Goal: Navigation & Orientation: Find specific page/section

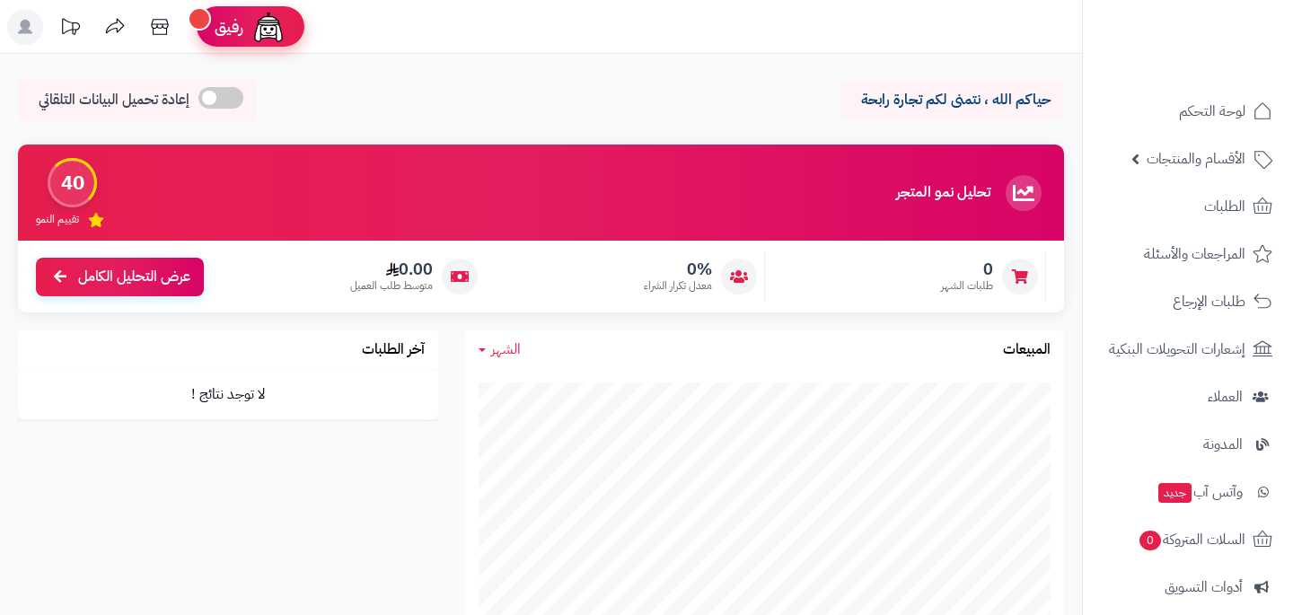
click at [221, 22] on span "رفيق" at bounding box center [229, 27] width 29 height 22
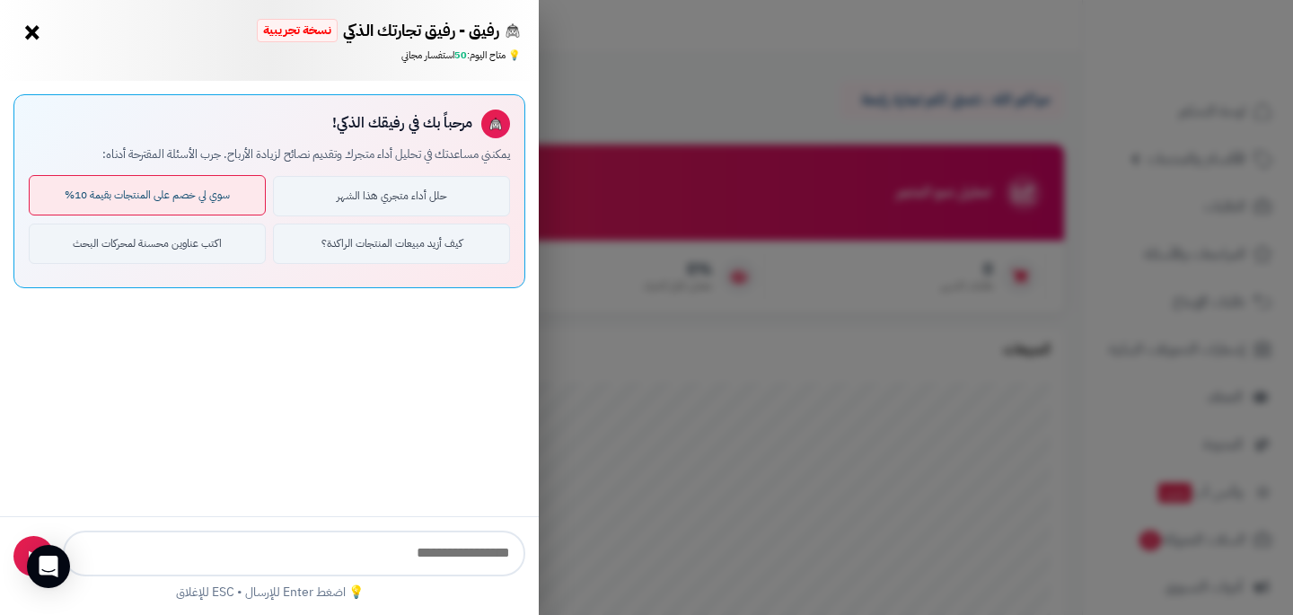
click at [163, 192] on button "سوي لي خصم على المنتجات بقيمة 10%" at bounding box center [147, 195] width 237 height 40
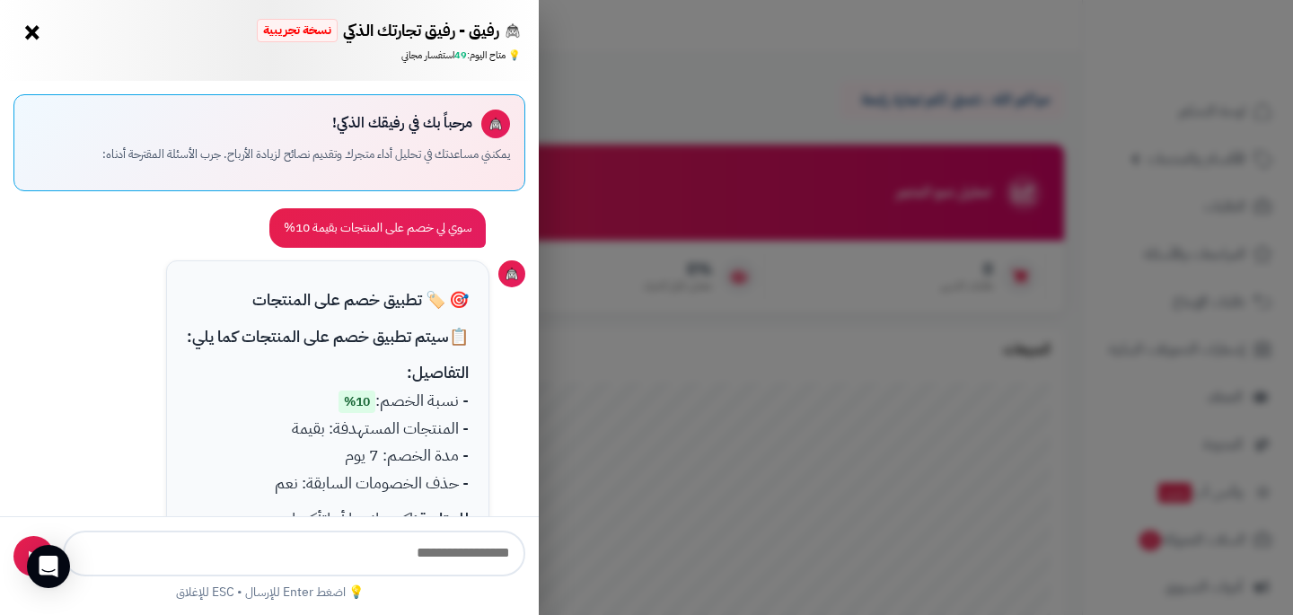
scroll to position [94, 0]
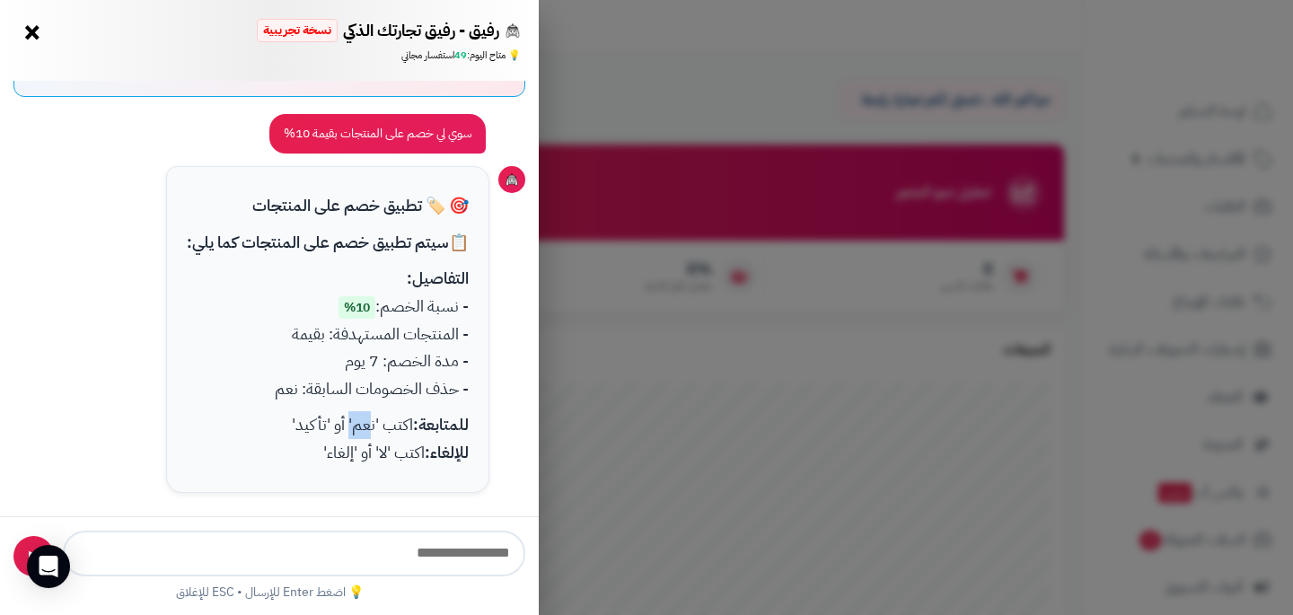
drag, startPoint x: 372, startPoint y: 426, endPoint x: 350, endPoint y: 426, distance: 21.6
click at [350, 426] on p "للمتابعة: اكتب 'نعم' أو 'تأكيد' للإلغاء: اكتب 'لا' أو 'إلغاء'" at bounding box center [328, 438] width 282 height 55
copy p "نعم"
click at [408, 557] on input "text" at bounding box center [294, 554] width 462 height 46
paste input "***"
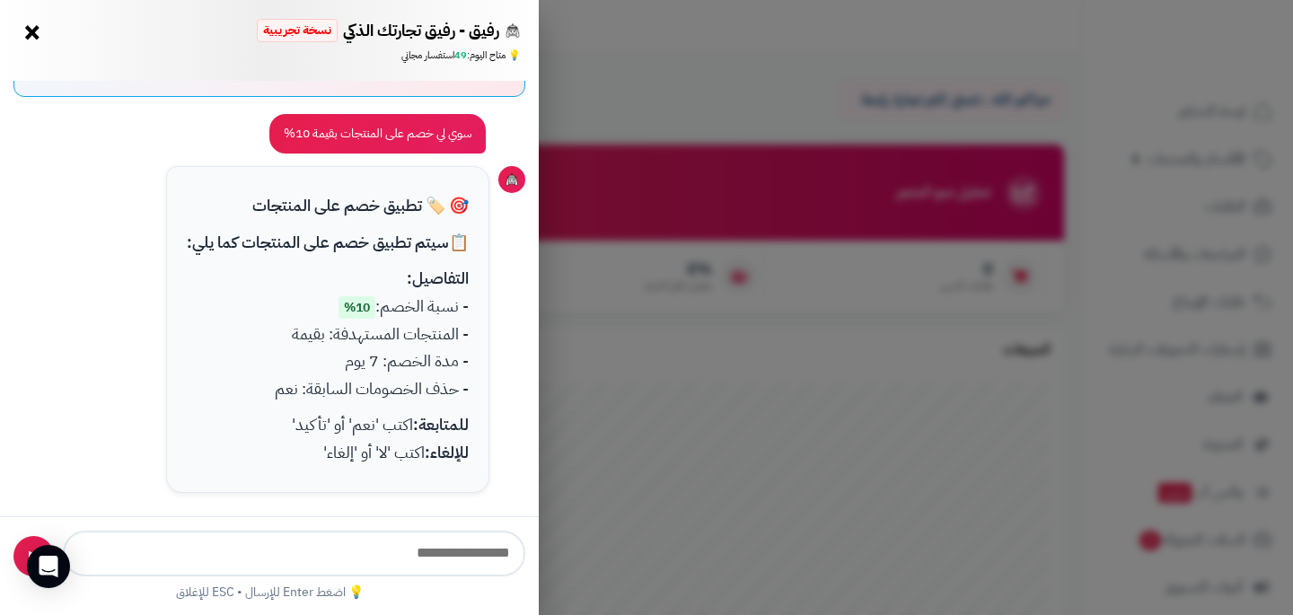
type input "***"
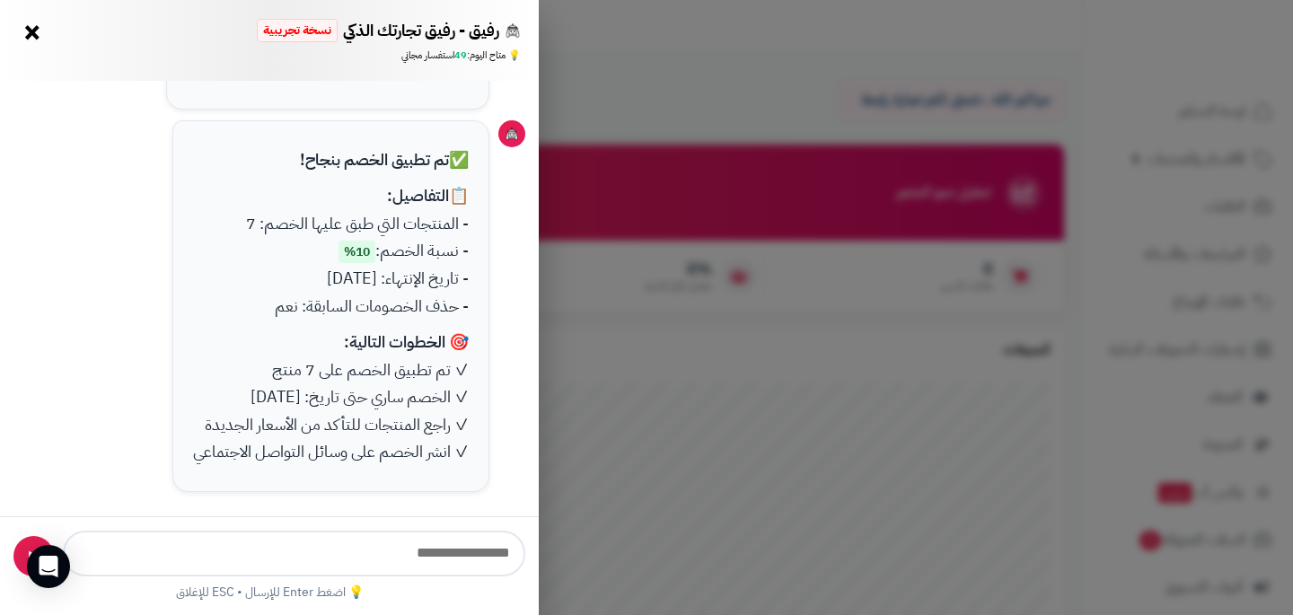
scroll to position [0, 0]
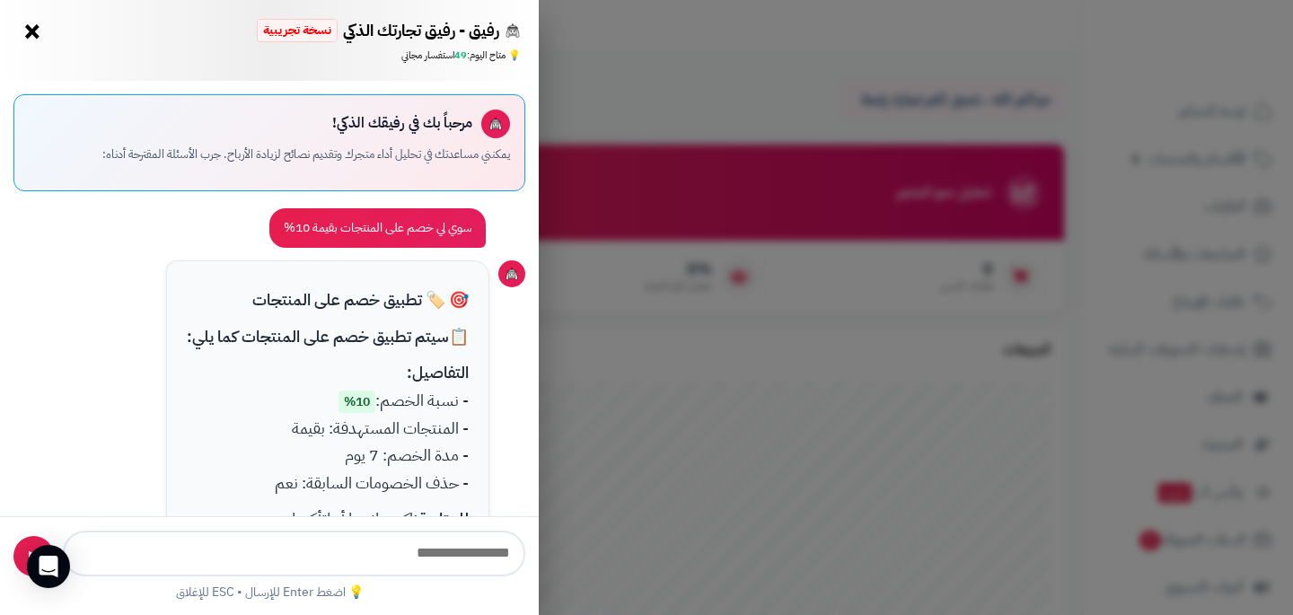
click at [35, 31] on button "×" at bounding box center [32, 31] width 29 height 29
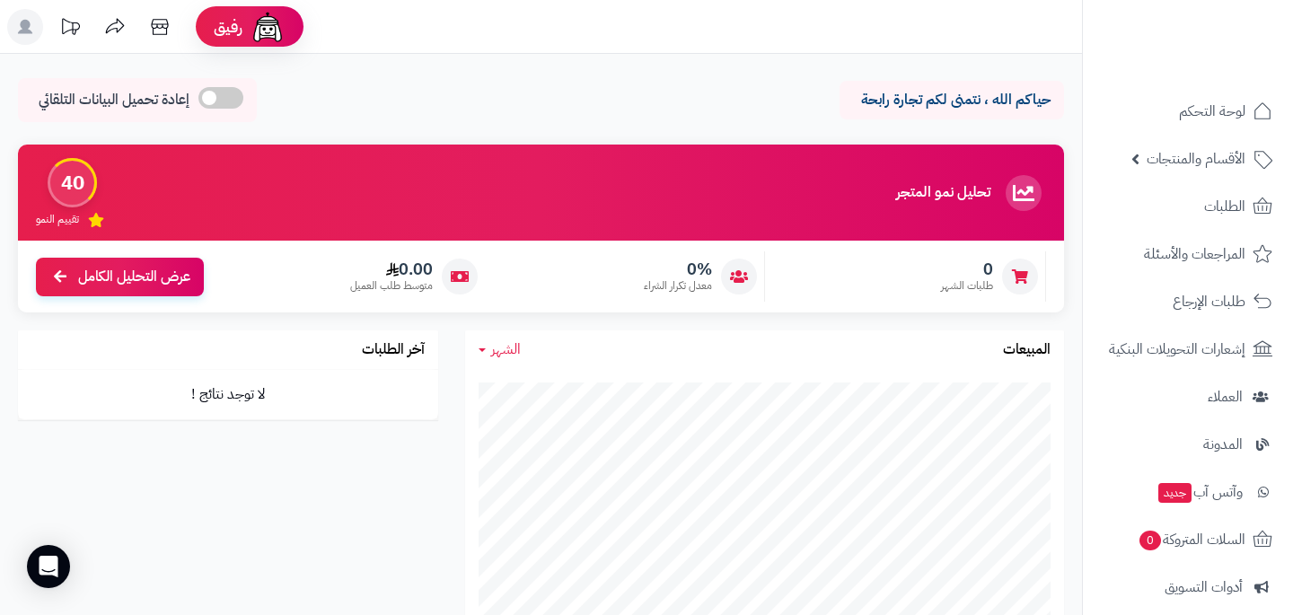
click at [39, 29] on rect at bounding box center [25, 27] width 36 height 36
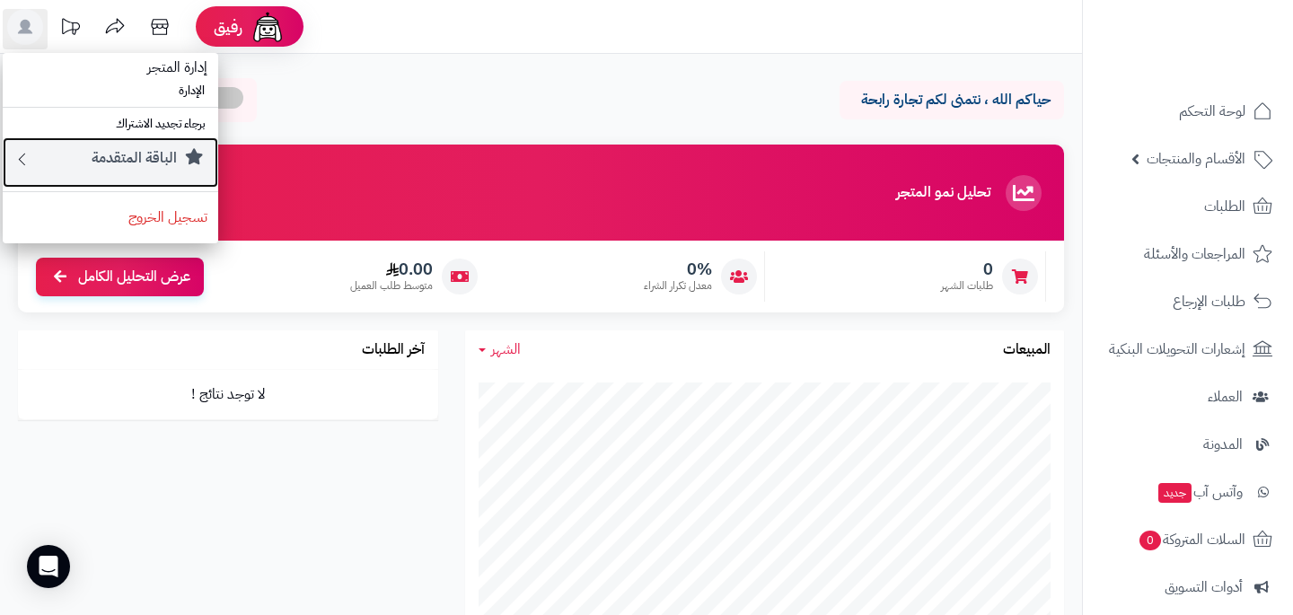
click at [120, 166] on small "الباقة المتقدمة" at bounding box center [134, 158] width 85 height 22
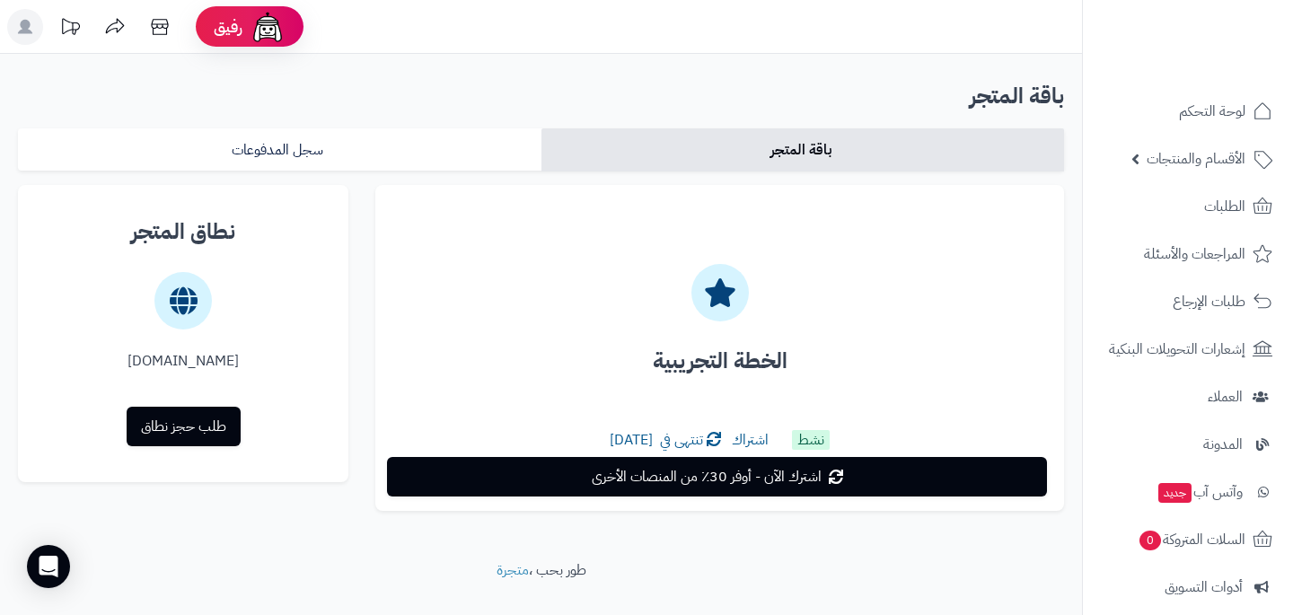
scroll to position [35, 0]
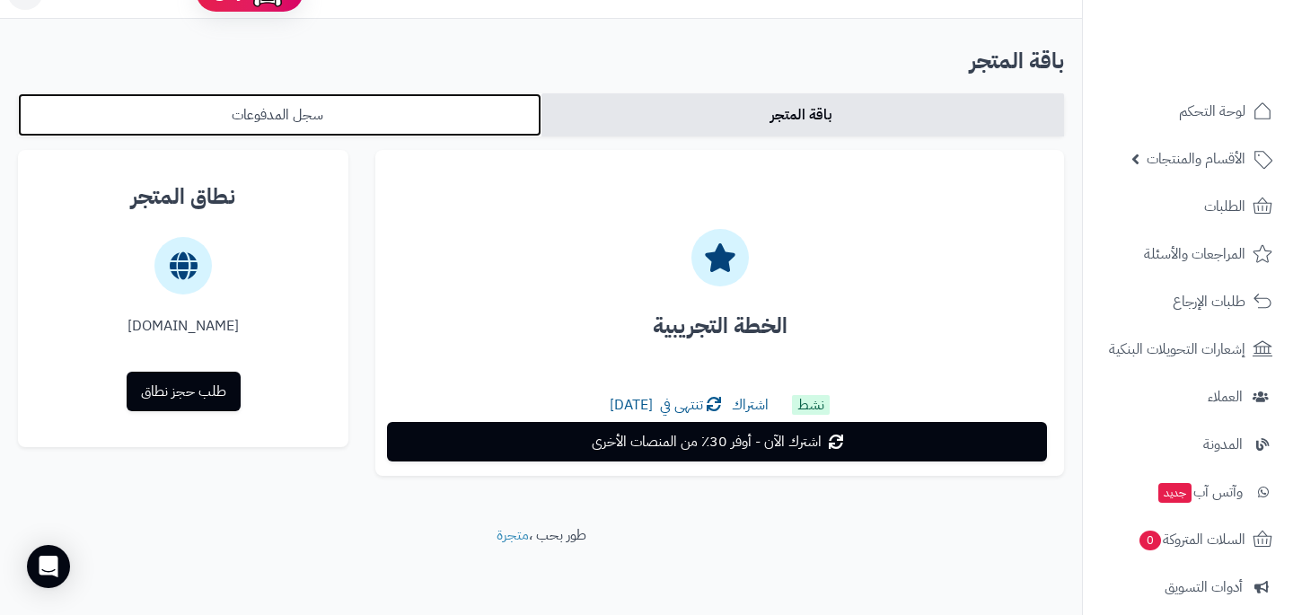
click at [350, 107] on link "سجل المدفوعات" at bounding box center [279, 114] width 523 height 43
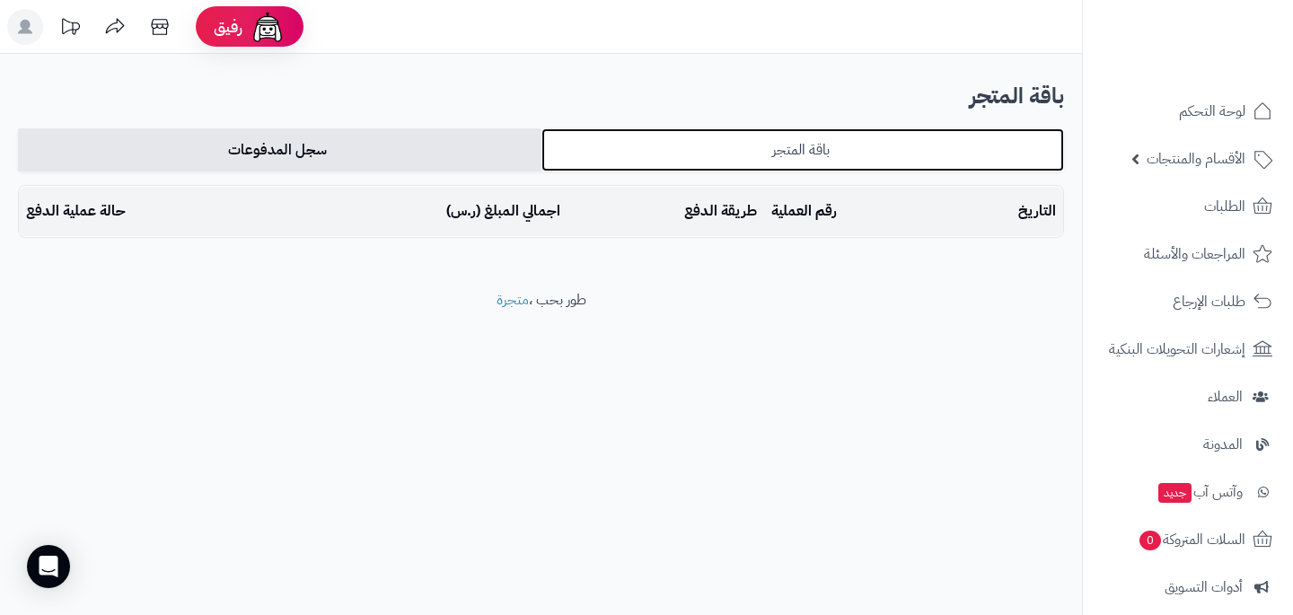
click at [682, 163] on link "باقة المتجر" at bounding box center [802, 149] width 523 height 43
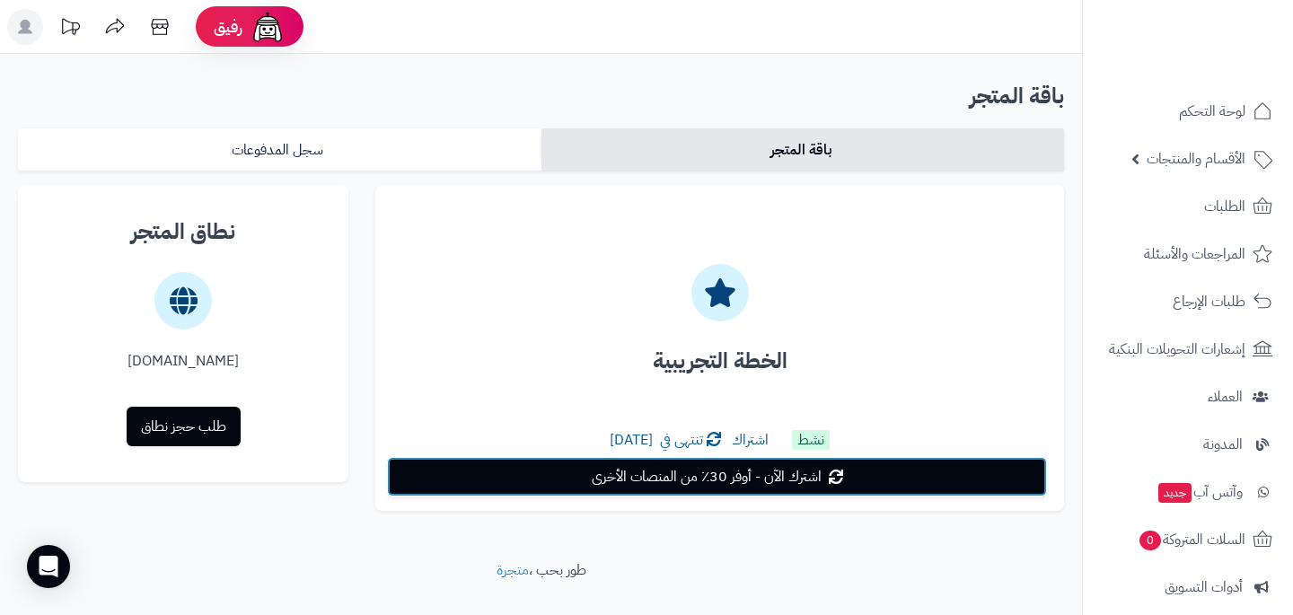
click at [726, 485] on span "اشترك الآن - أوفر 30٪ من المنصات الأخرى" at bounding box center [707, 477] width 230 height 22
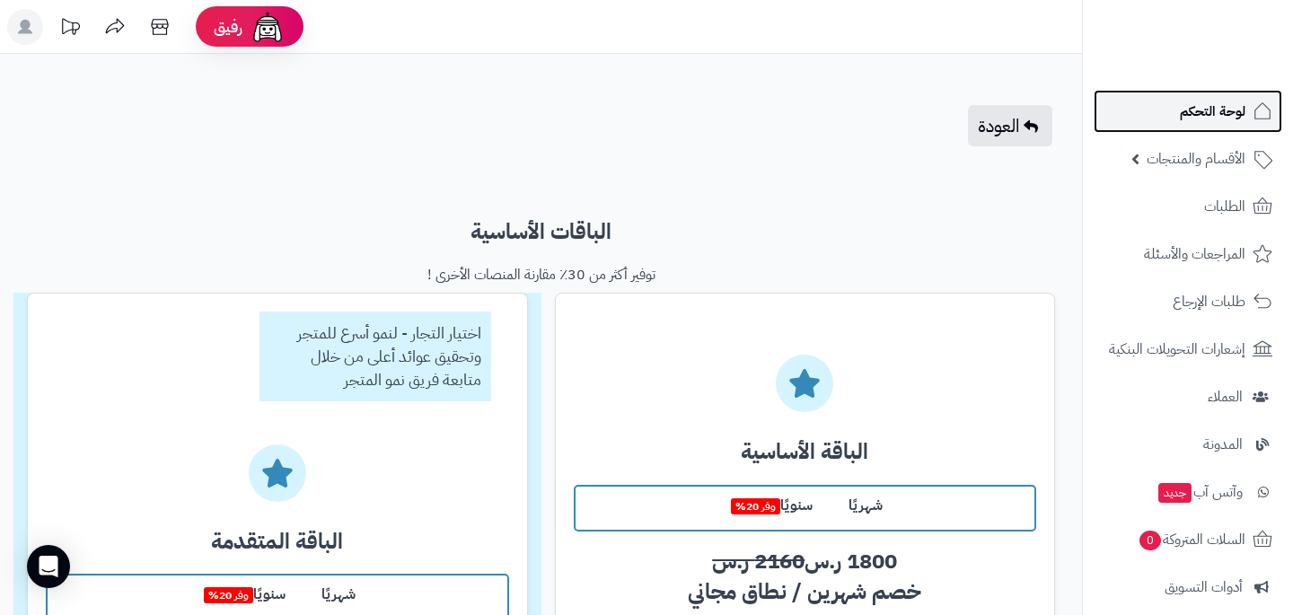
click at [1194, 116] on span "لوحة التحكم" at bounding box center [1213, 111] width 66 height 25
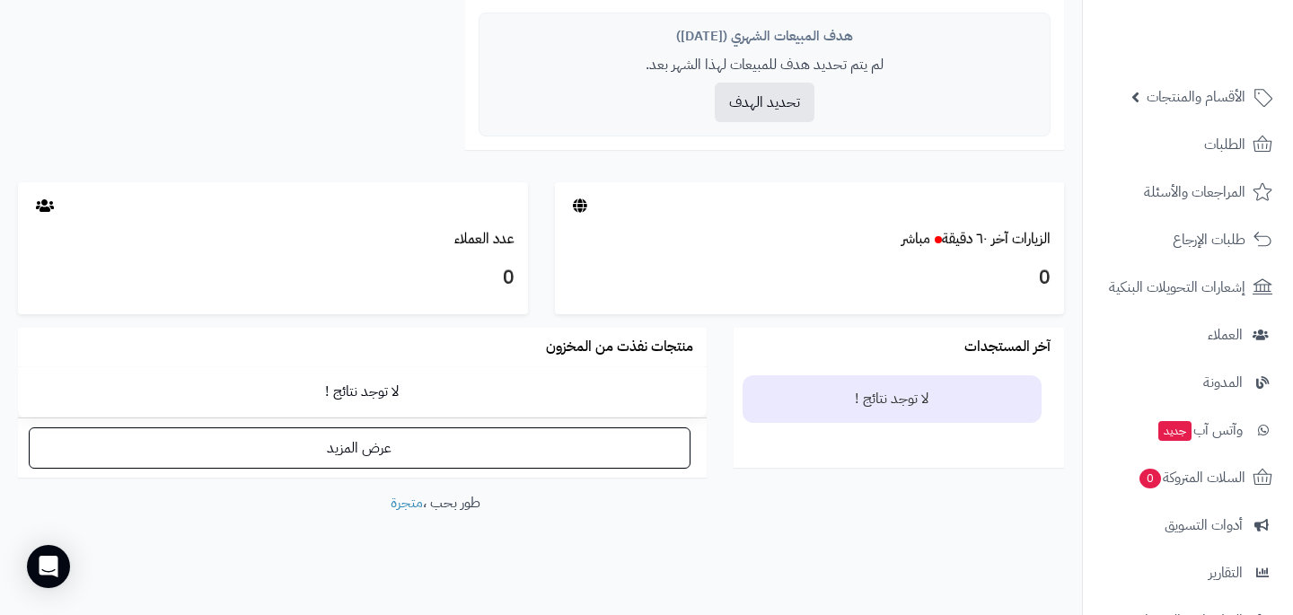
scroll to position [777, 0]
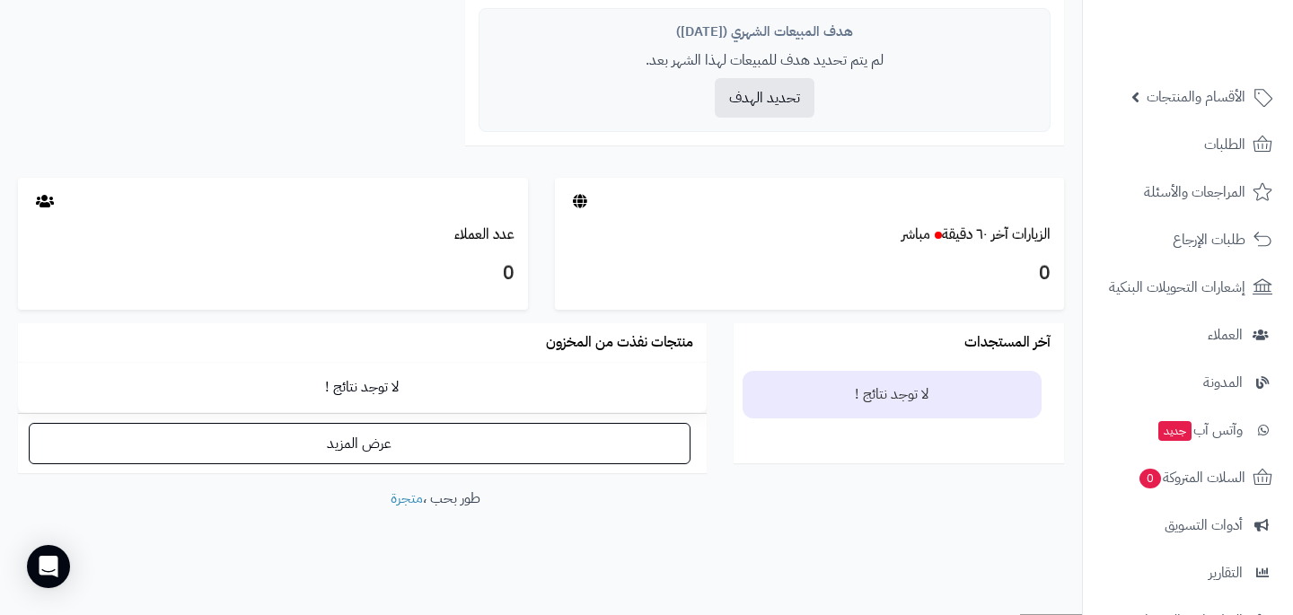
click at [585, 387] on td "لا توجد نتائج !" at bounding box center [362, 387] width 689 height 49
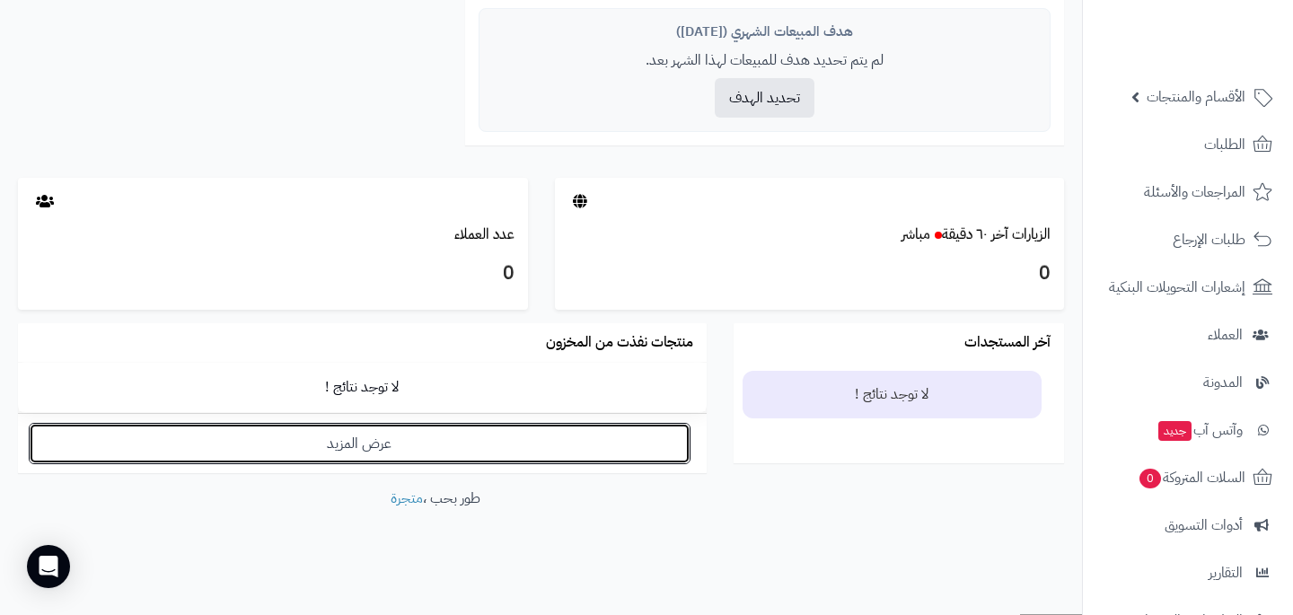
click at [530, 432] on link "عرض المزيد" at bounding box center [360, 443] width 662 height 41
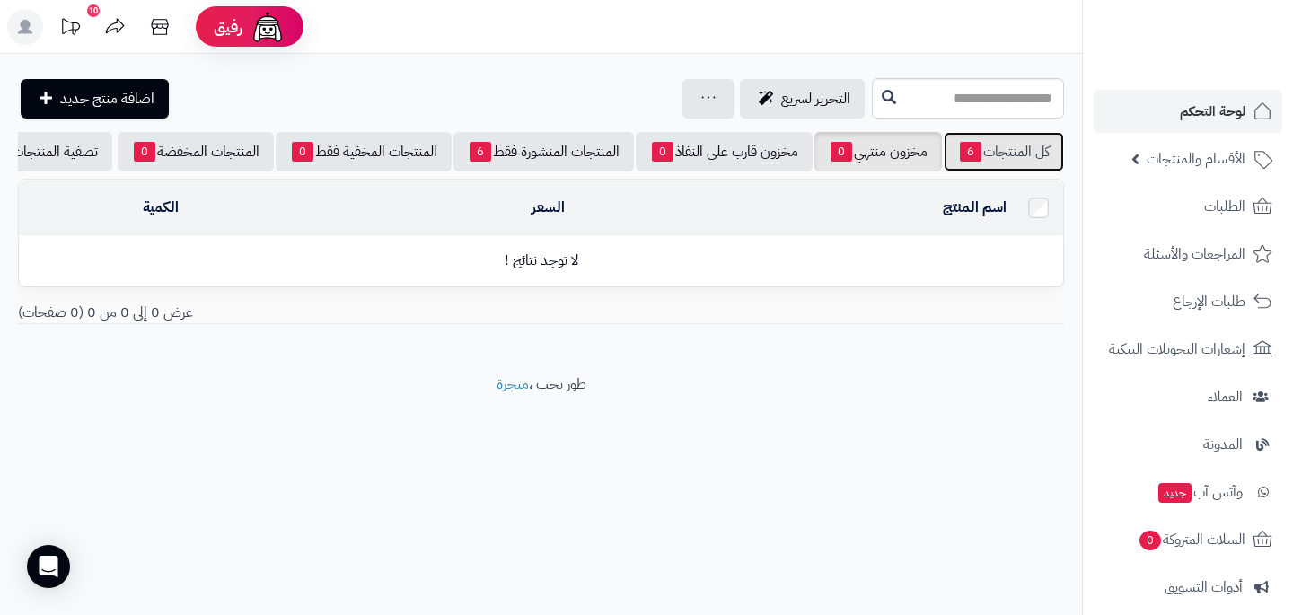
click at [1016, 163] on link "كل المنتجات 6" at bounding box center [1004, 152] width 120 height 40
click at [1014, 139] on link "كل المنتجات 6" at bounding box center [1004, 152] width 120 height 40
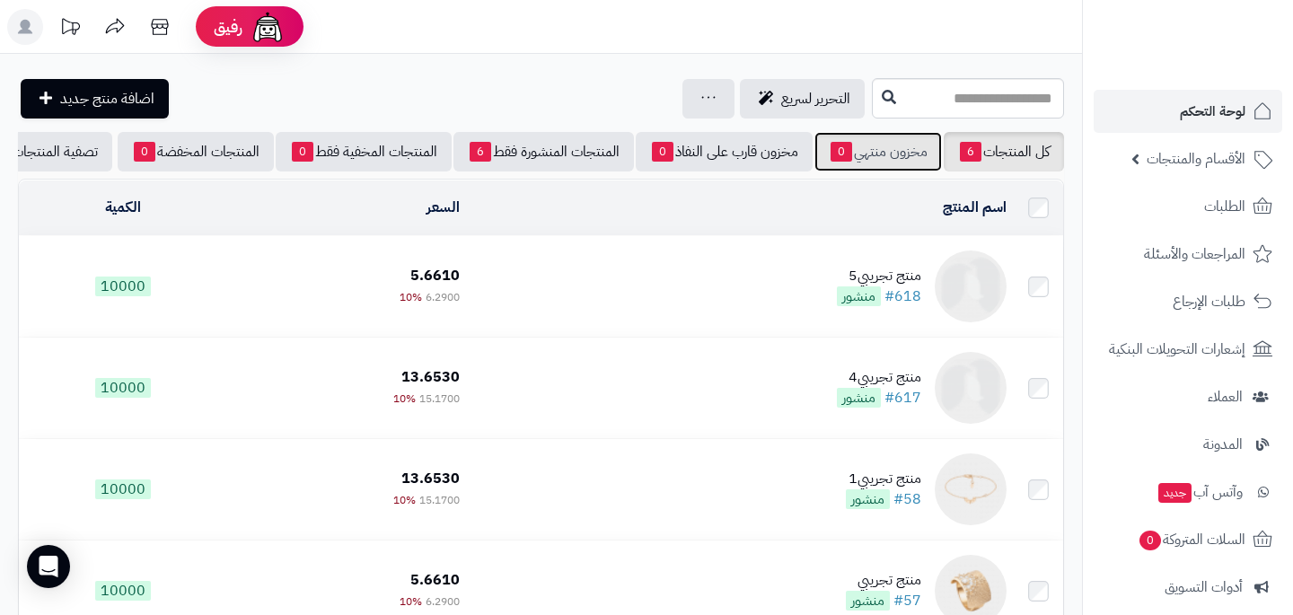
click at [848, 149] on link "مخزون منتهي 0" at bounding box center [877, 152] width 127 height 40
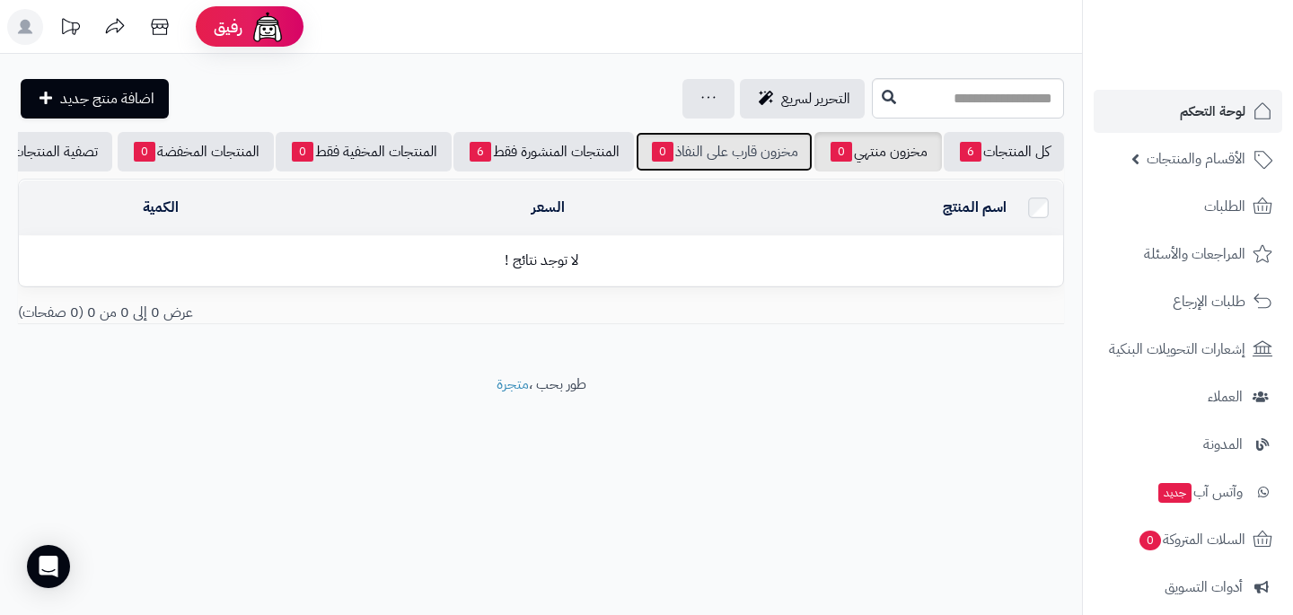
click at [749, 152] on link "مخزون قارب على النفاذ 0" at bounding box center [724, 152] width 177 height 40
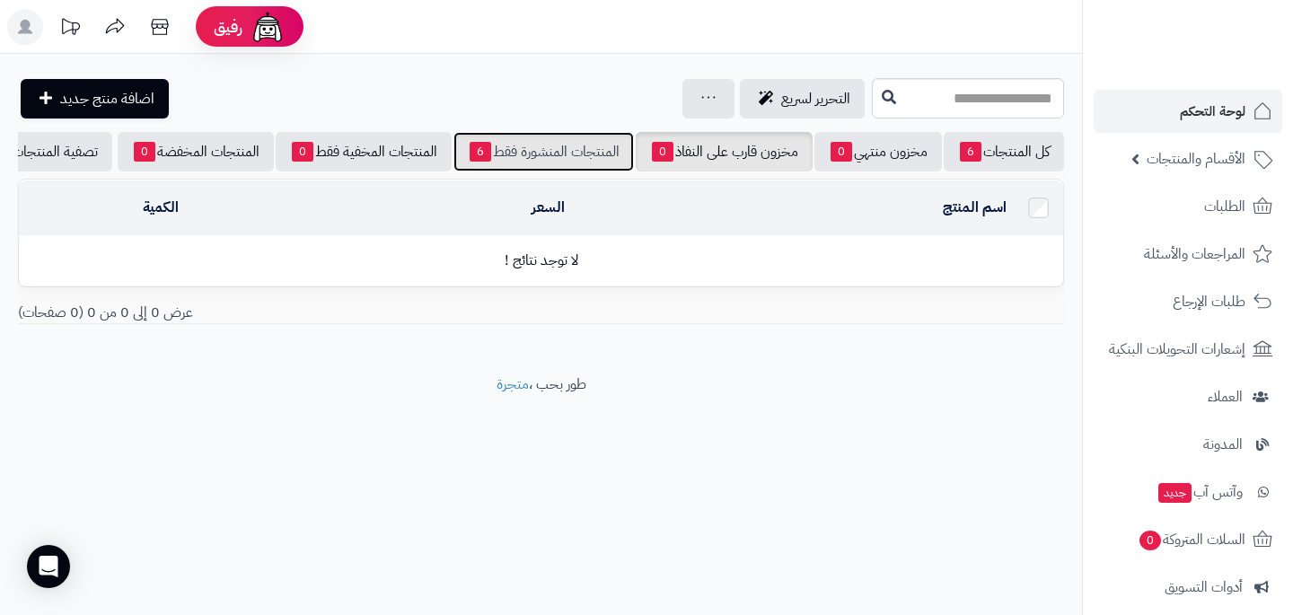
click at [552, 156] on link "المنتجات المنشورة فقط 6" at bounding box center [543, 152] width 180 height 40
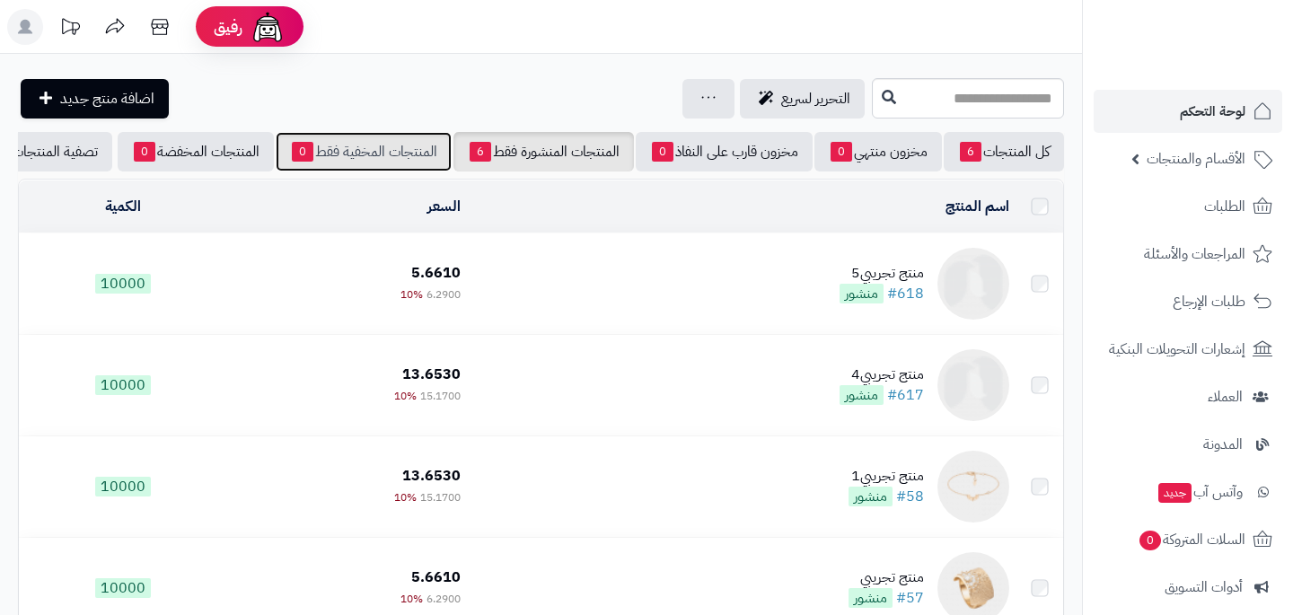
click at [380, 157] on link "المنتجات المخفية فقط 0" at bounding box center [364, 152] width 176 height 40
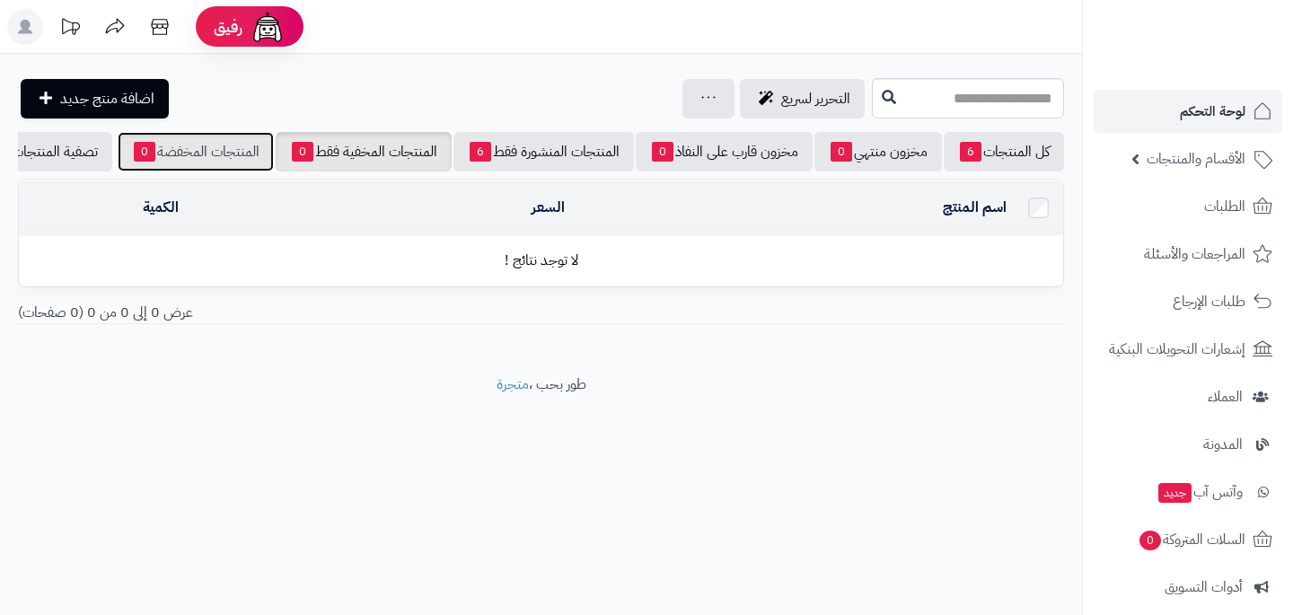
click at [215, 154] on link "المنتجات المخفضة 0" at bounding box center [196, 152] width 156 height 40
click at [53, 157] on span "تصفية المنتجات" at bounding box center [55, 152] width 86 height 22
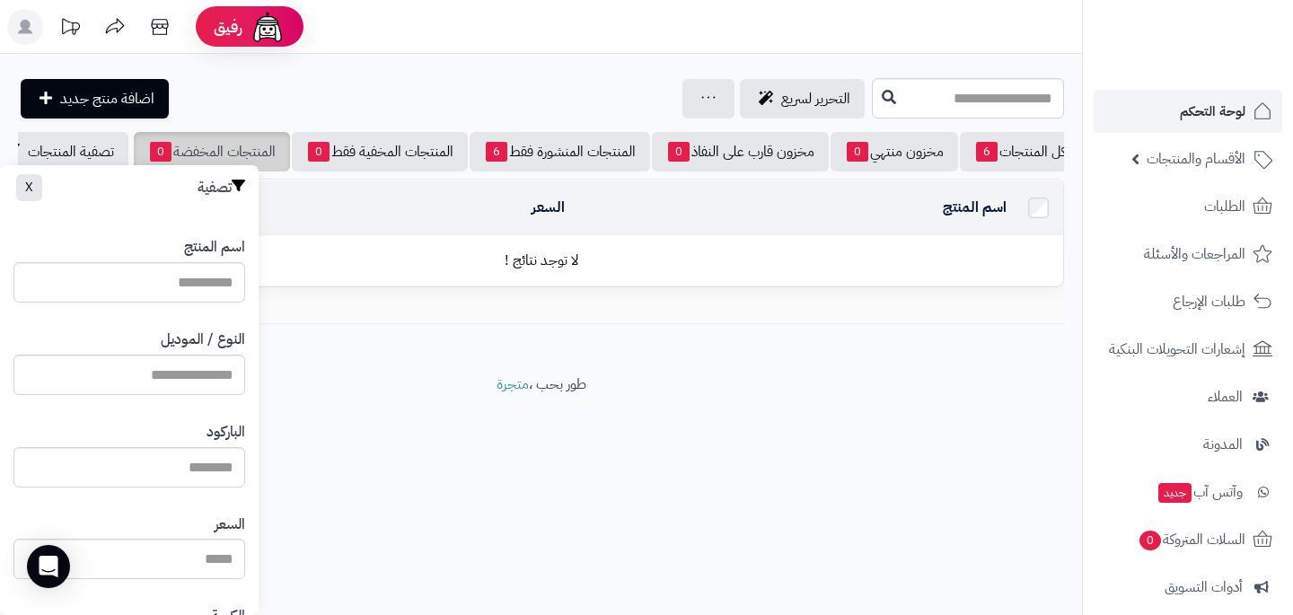
scroll to position [0, -70]
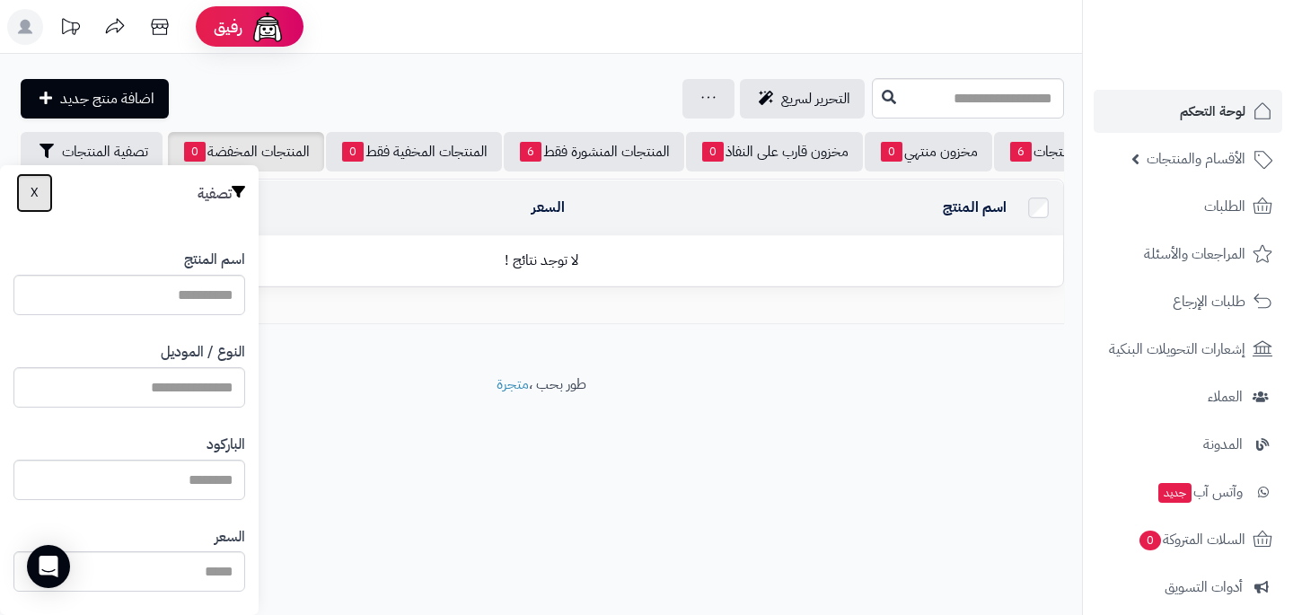
click at [26, 180] on button "X" at bounding box center [34, 193] width 37 height 40
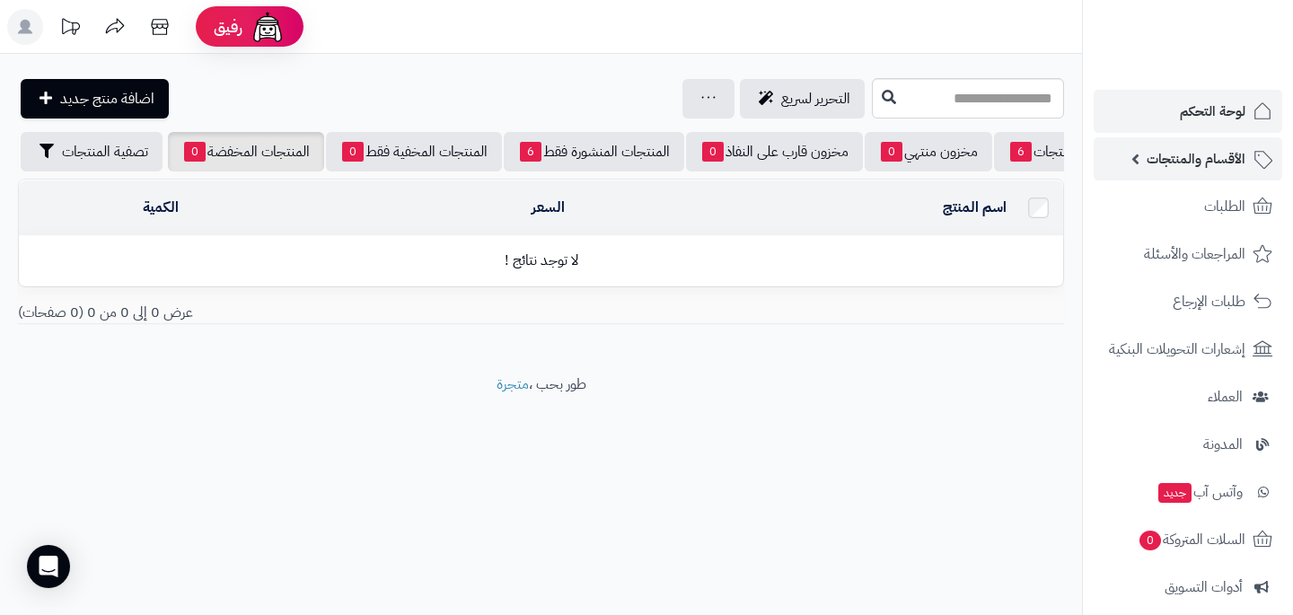
click at [1163, 169] on span "الأقسام والمنتجات" at bounding box center [1195, 158] width 99 height 25
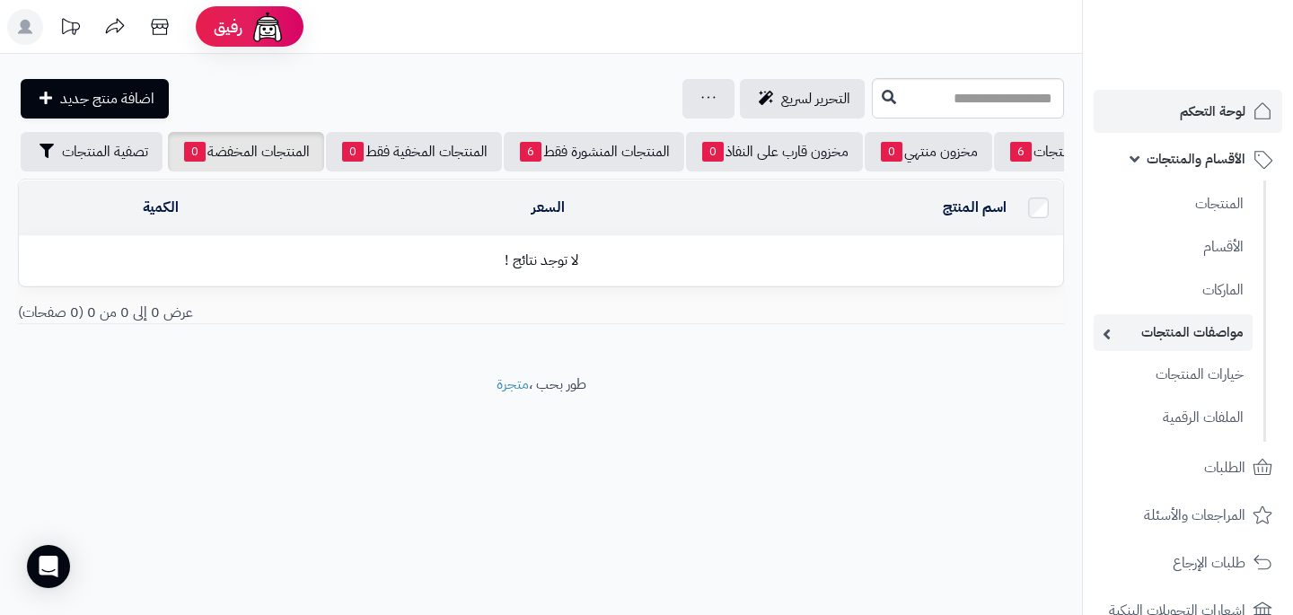
click at [1217, 327] on link "مواصفات المنتجات" at bounding box center [1173, 332] width 159 height 37
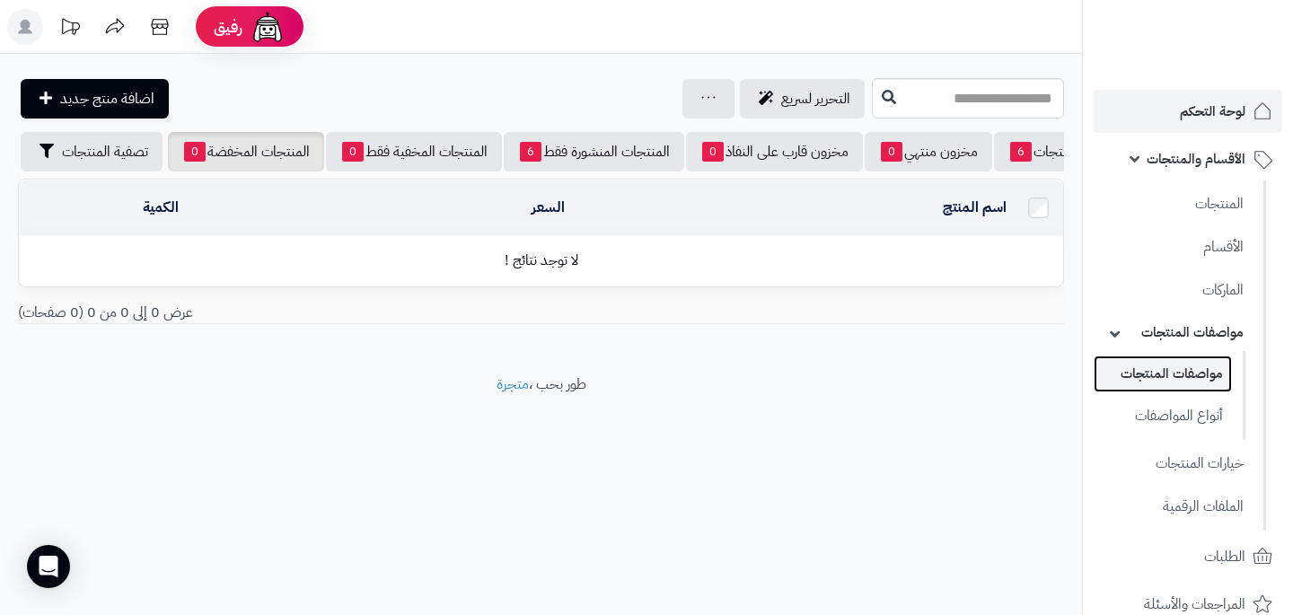
click at [1211, 373] on link "مواصفات المنتجات" at bounding box center [1163, 374] width 138 height 37
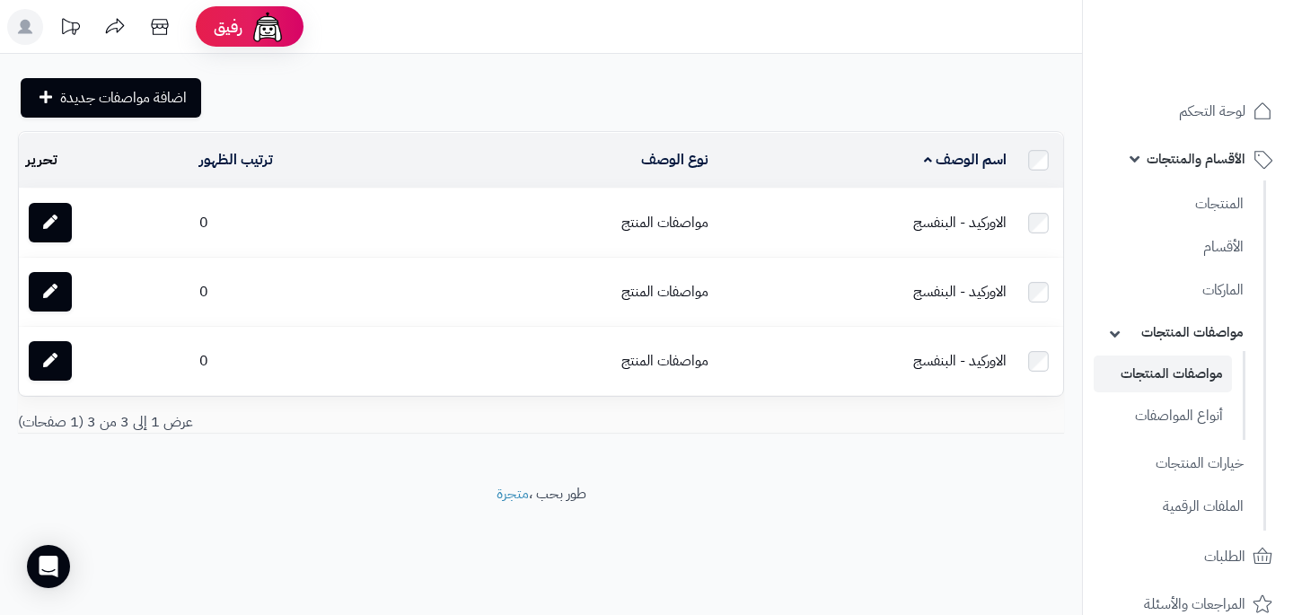
scroll to position [17, 0]
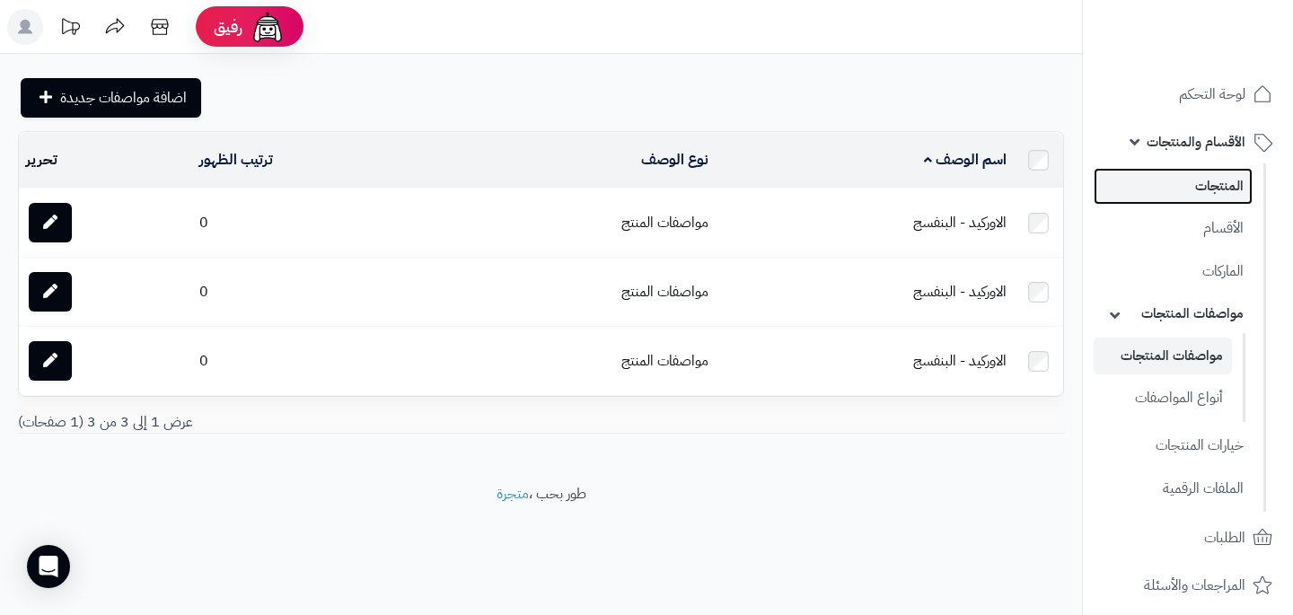
click at [1217, 185] on link "المنتجات" at bounding box center [1173, 186] width 159 height 37
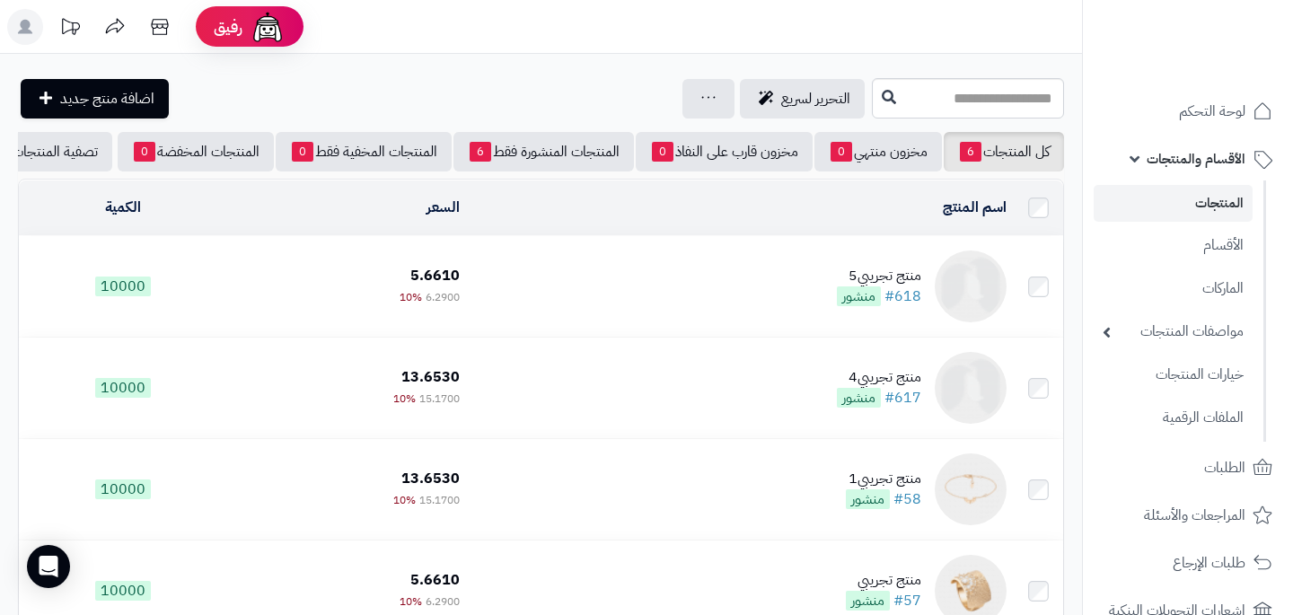
click at [962, 276] on img at bounding box center [971, 286] width 72 height 72
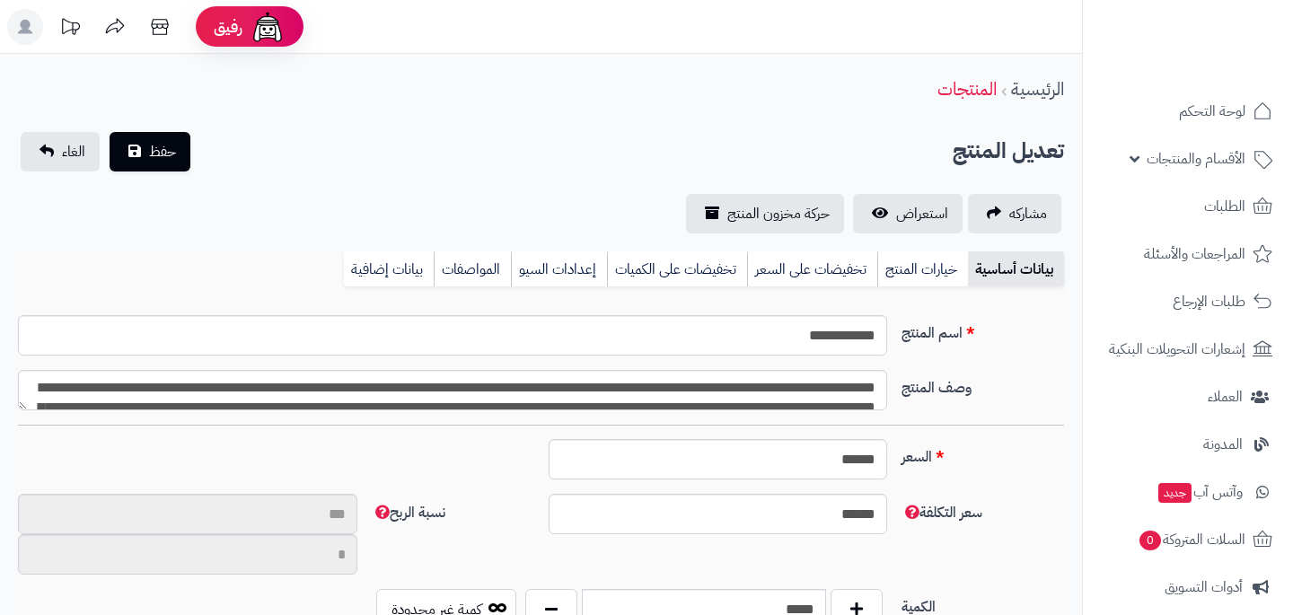
select select
click at [962, 276] on link "خيارات المنتج" at bounding box center [922, 269] width 91 height 36
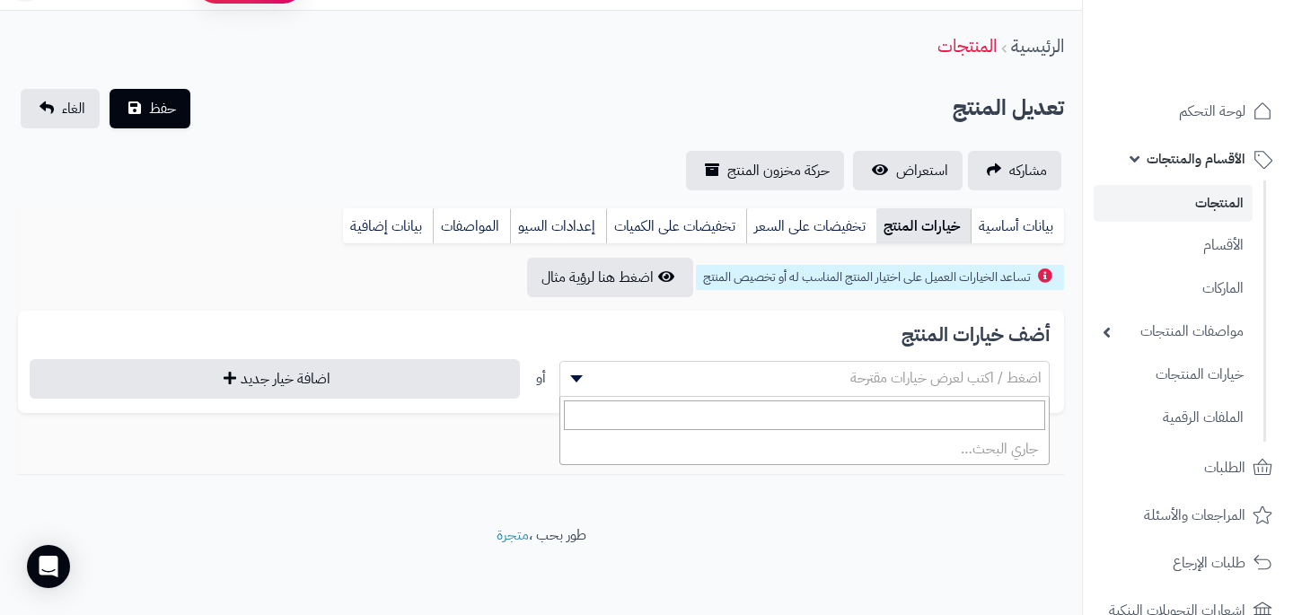
click at [907, 379] on span "اضغط / اكتب لعرض خيارات مقترحة" at bounding box center [945, 378] width 191 height 22
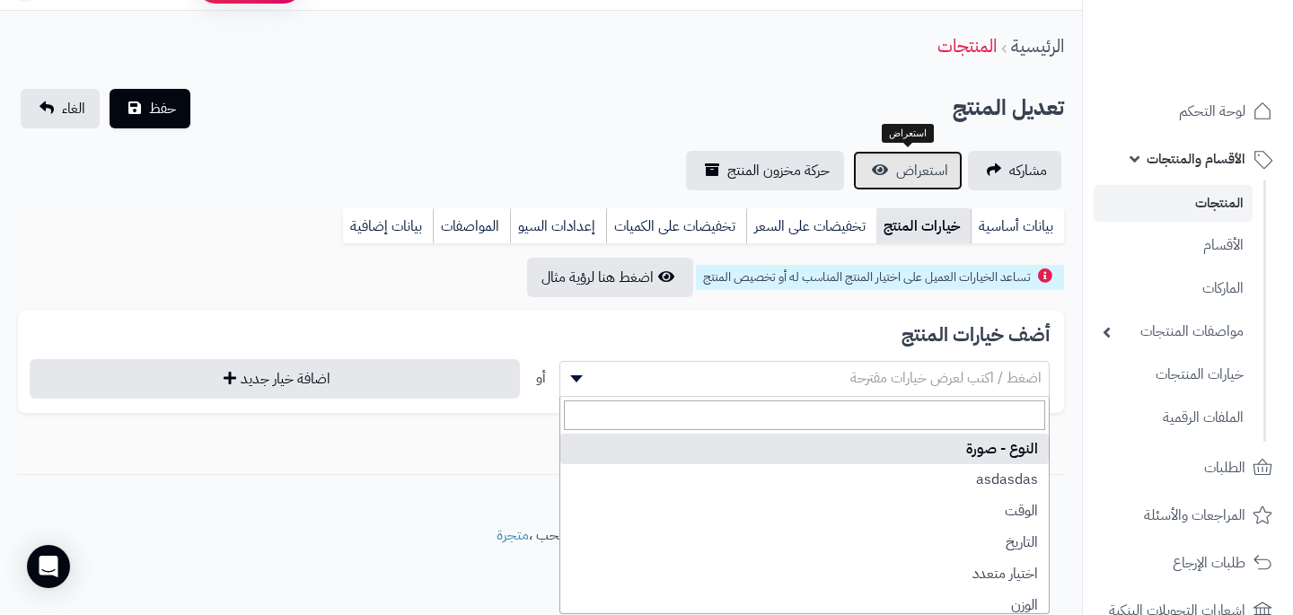
click at [927, 154] on link "استعراض" at bounding box center [908, 171] width 110 height 40
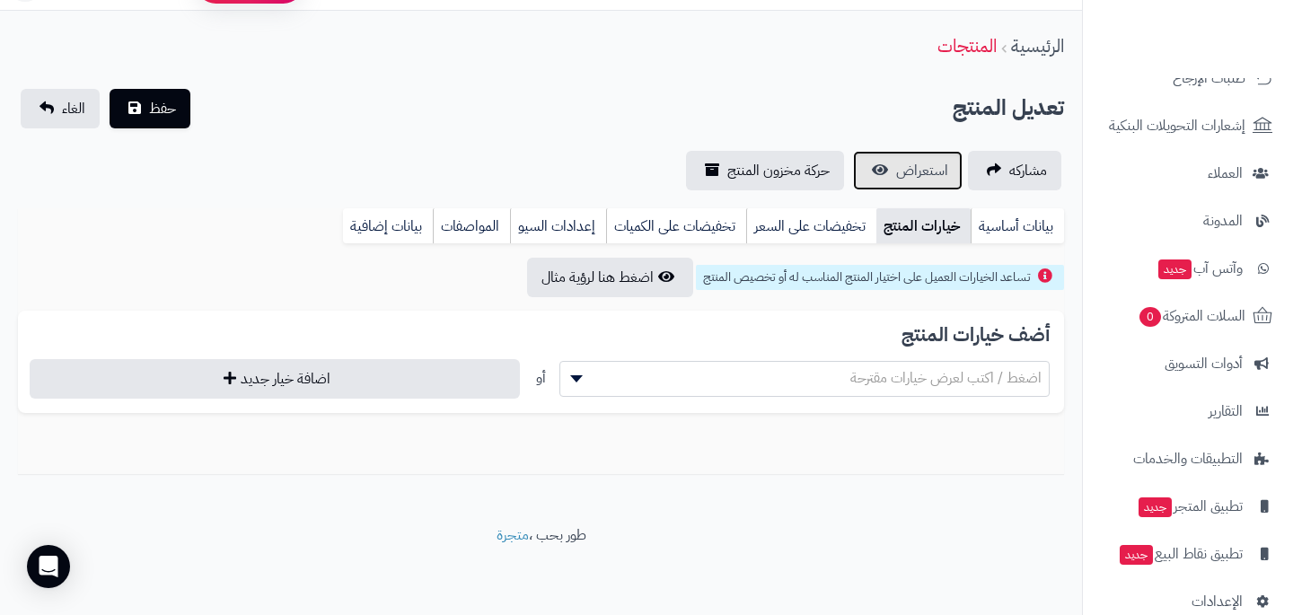
scroll to position [488, 0]
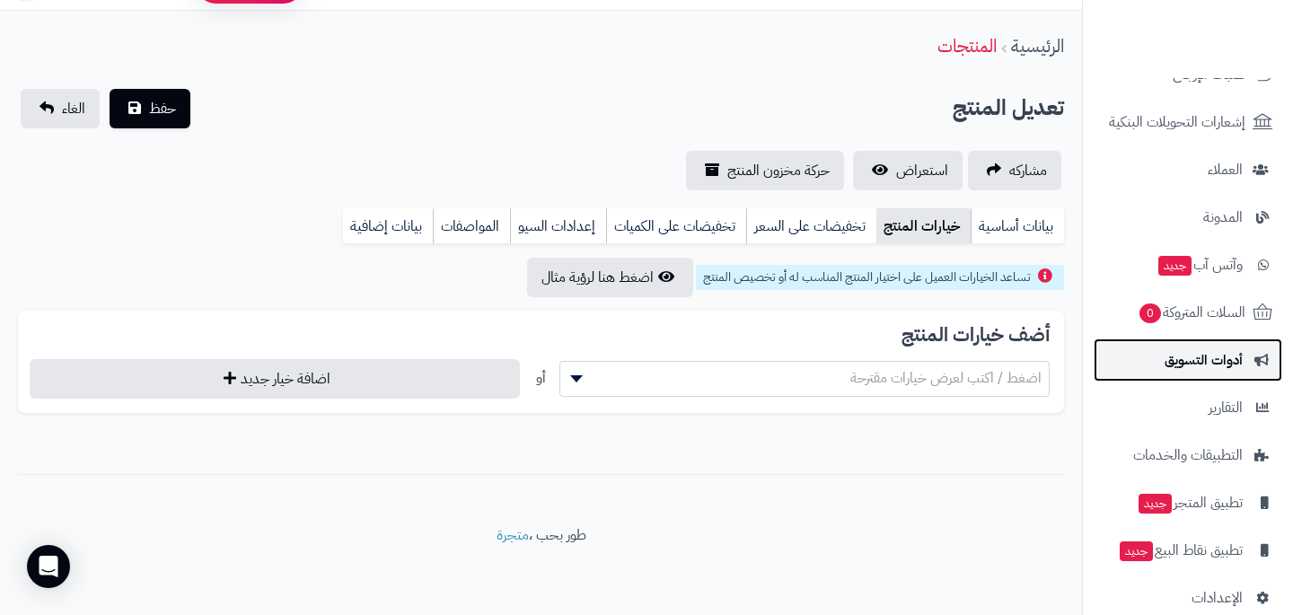
click at [1234, 372] on span "أدوات التسويق" at bounding box center [1203, 359] width 78 height 25
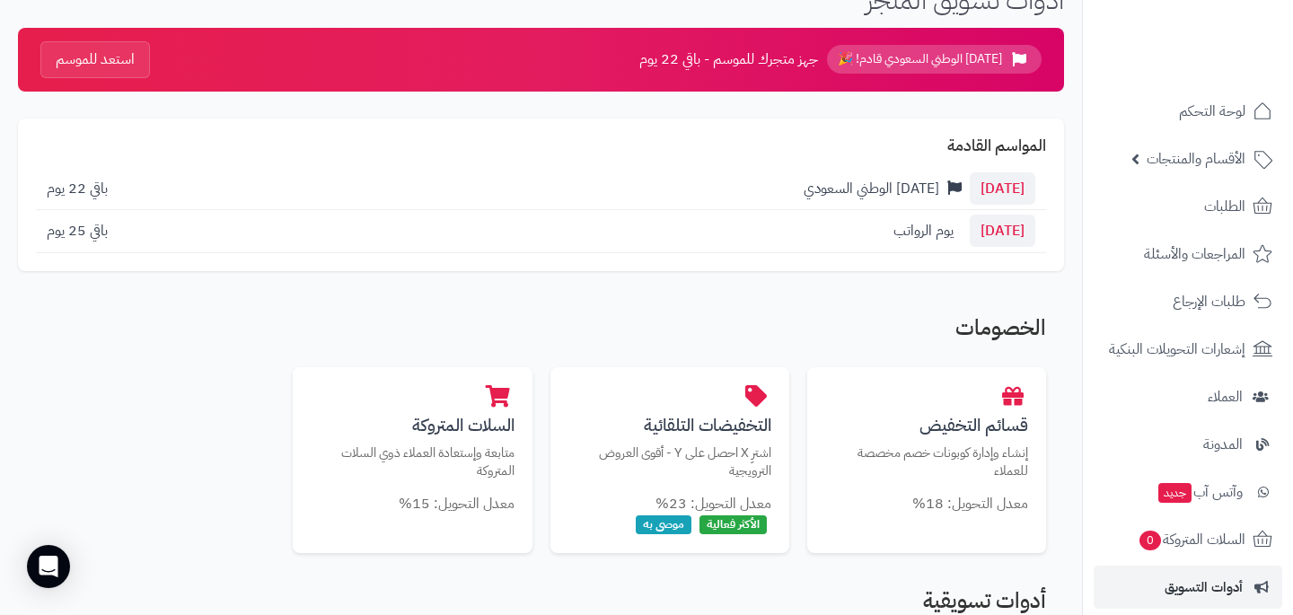
scroll to position [104, 0]
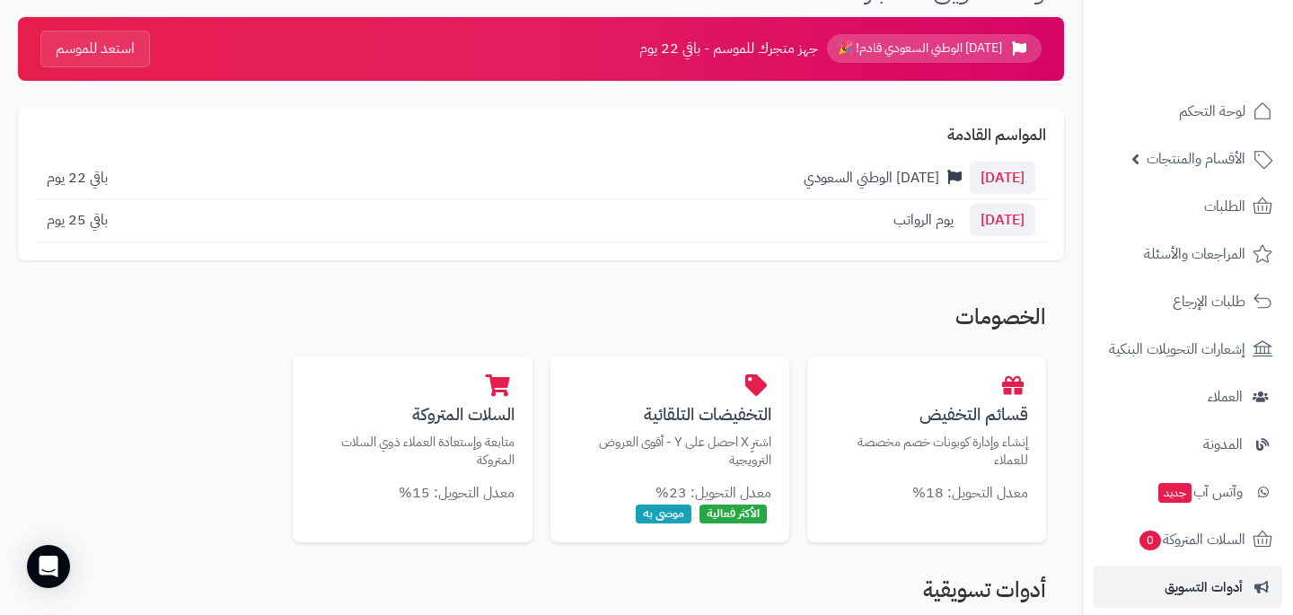
drag, startPoint x: 1020, startPoint y: 180, endPoint x: 959, endPoint y: 180, distance: 61.1
click at [970, 180] on span "23 سبتمبر" at bounding box center [1003, 178] width 66 height 32
click at [874, 194] on div "23 سبتمبر اليوم الوطني السعودي باقي 22 يوم" at bounding box center [541, 178] width 1010 height 43
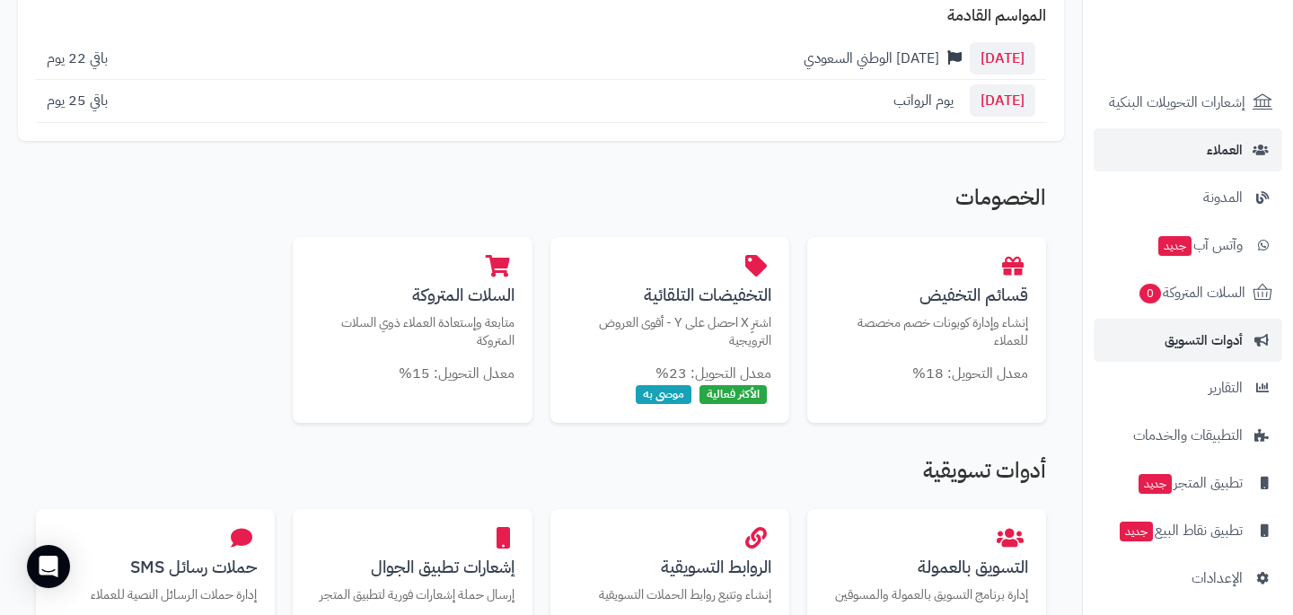
scroll to position [254, 0]
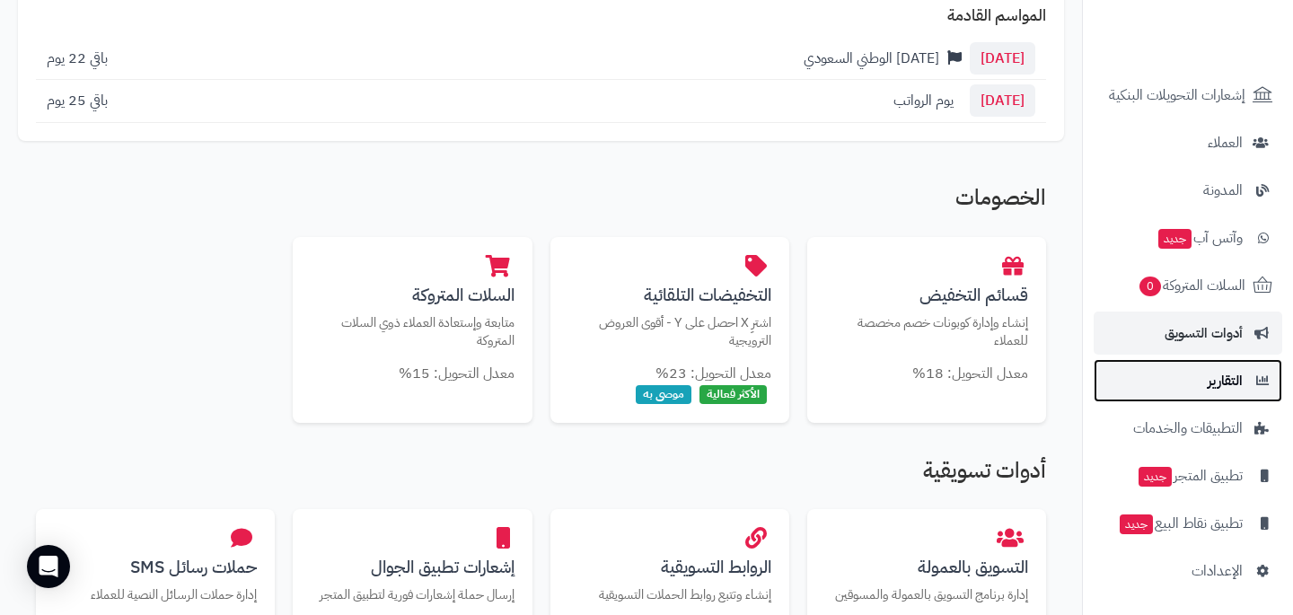
click at [1222, 361] on link "التقارير" at bounding box center [1188, 380] width 189 height 43
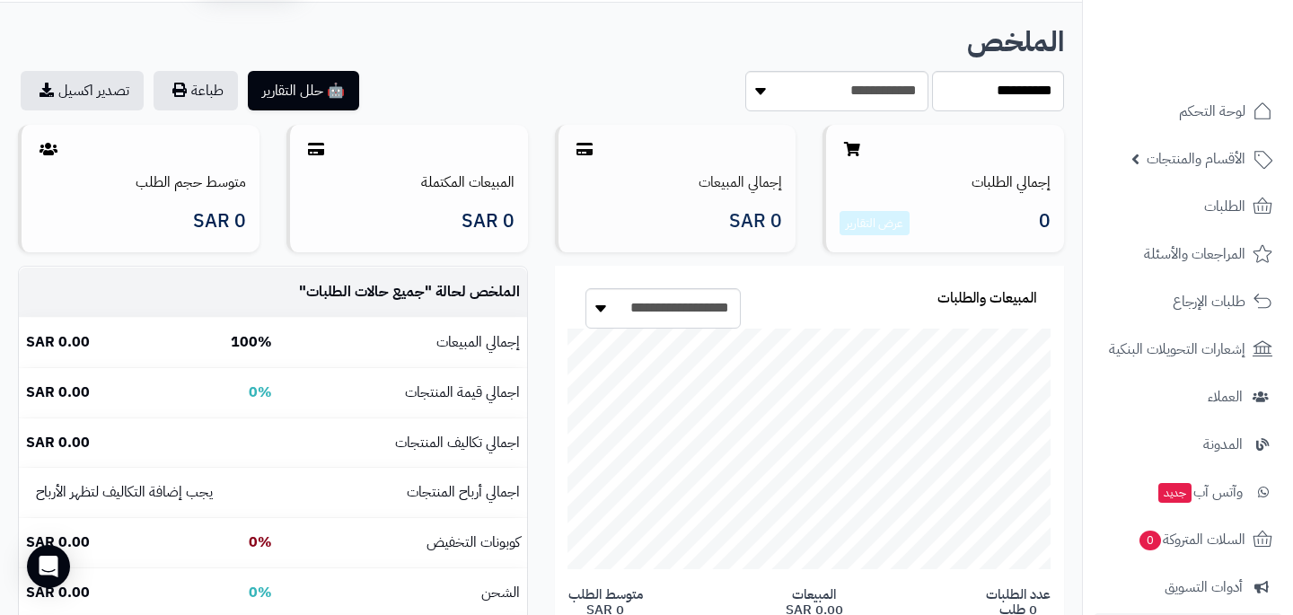
scroll to position [75, 0]
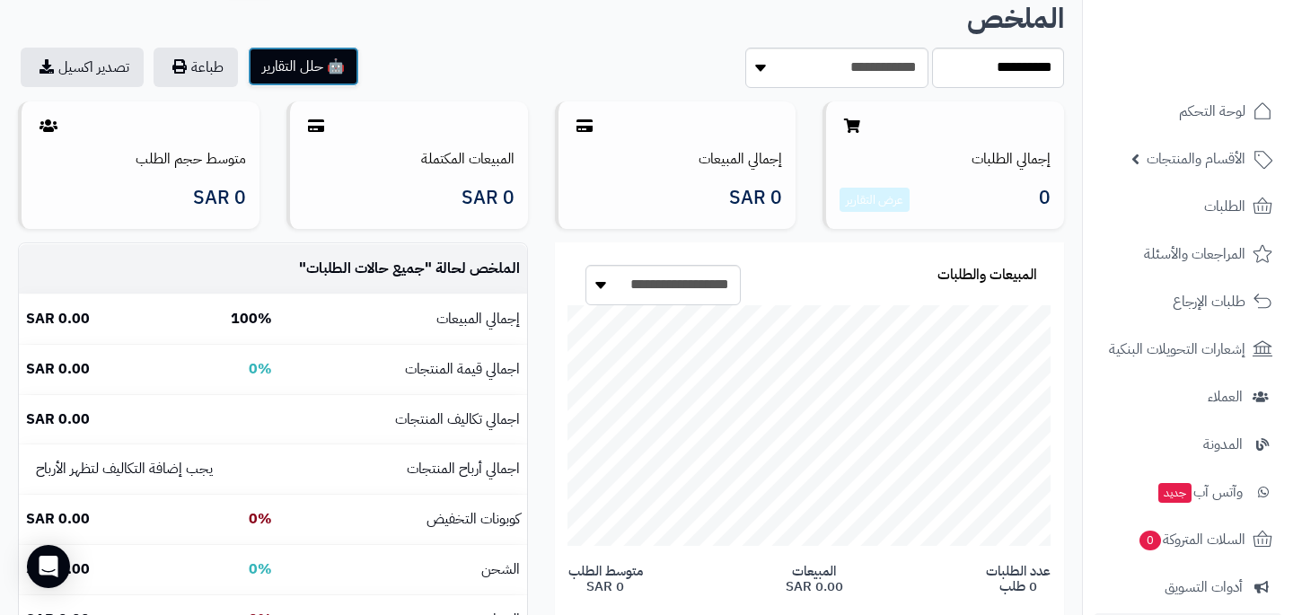
click at [340, 74] on button "🤖 حلل التقارير" at bounding box center [303, 67] width 111 height 40
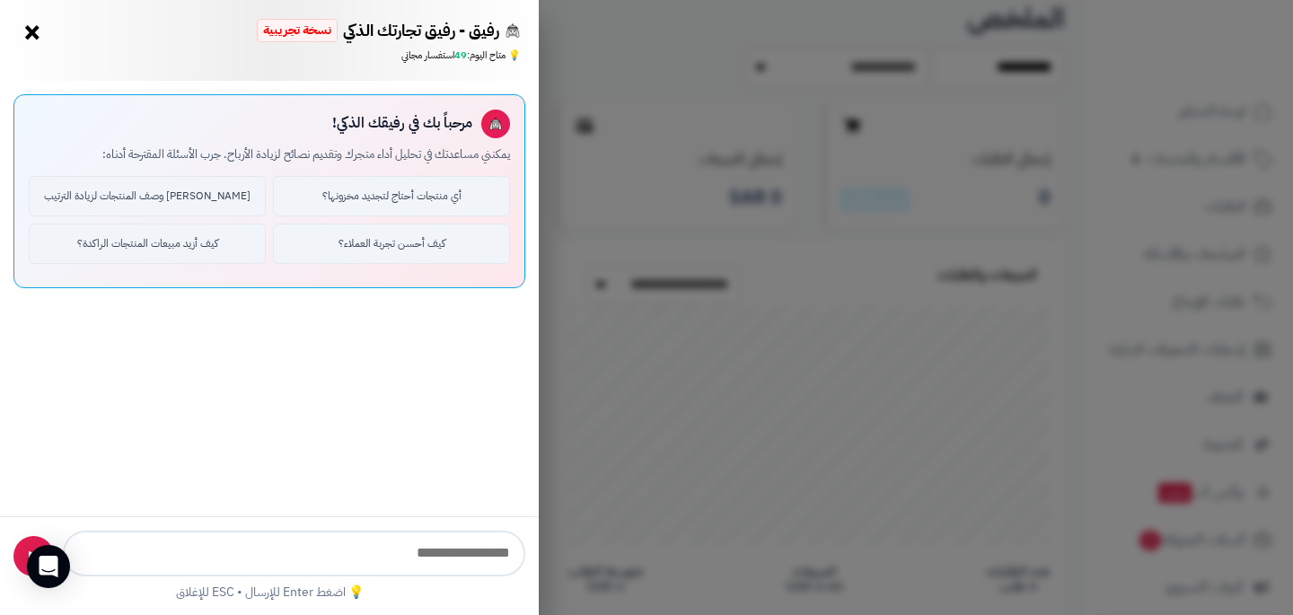
type input "**********"
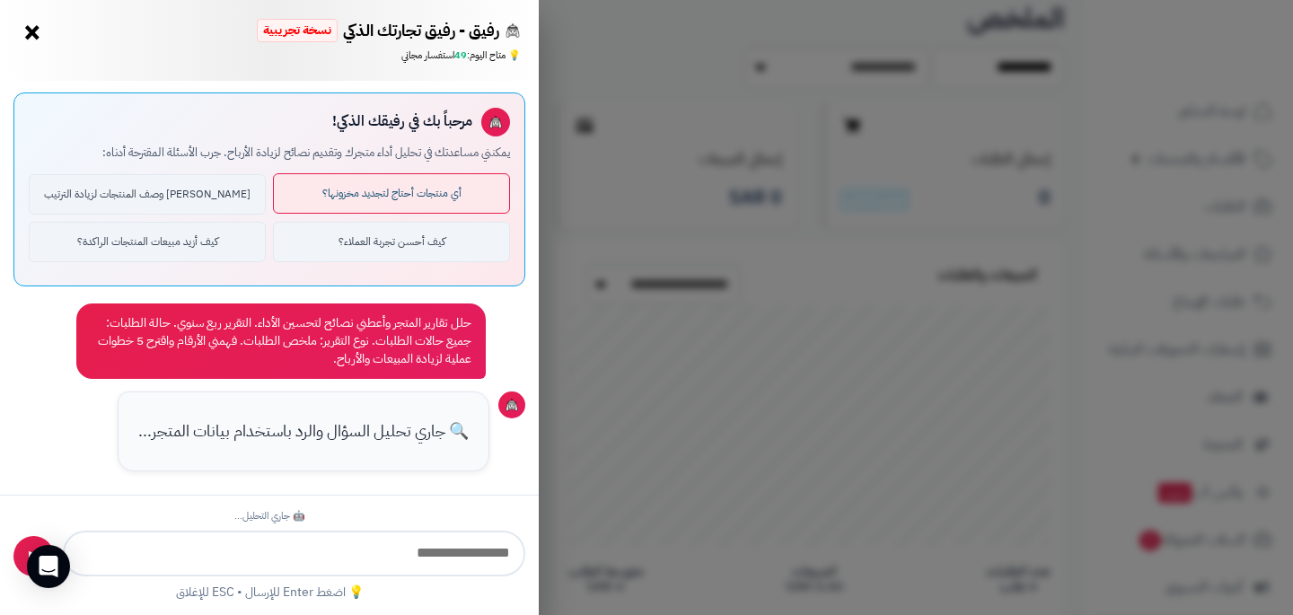
click at [384, 185] on button "أي منتجات أحتاج لتجديد مخزونها؟" at bounding box center [391, 193] width 237 height 40
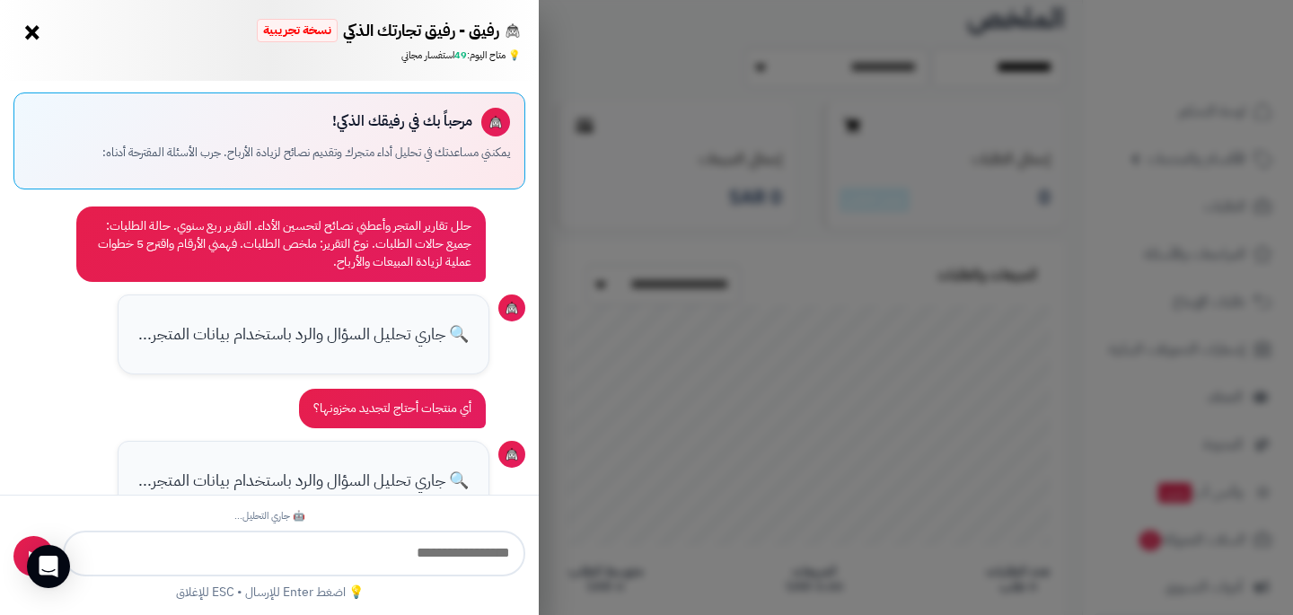
scroll to position [51, 0]
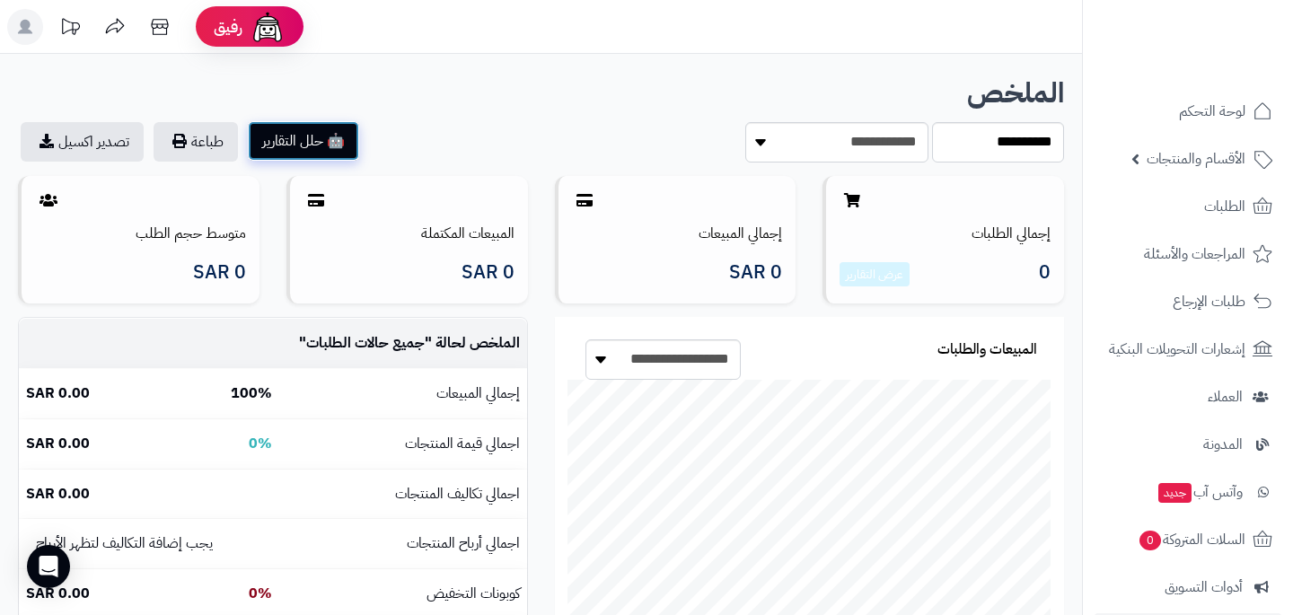
click at [340, 132] on button "🤖 حلل التقارير" at bounding box center [303, 141] width 111 height 40
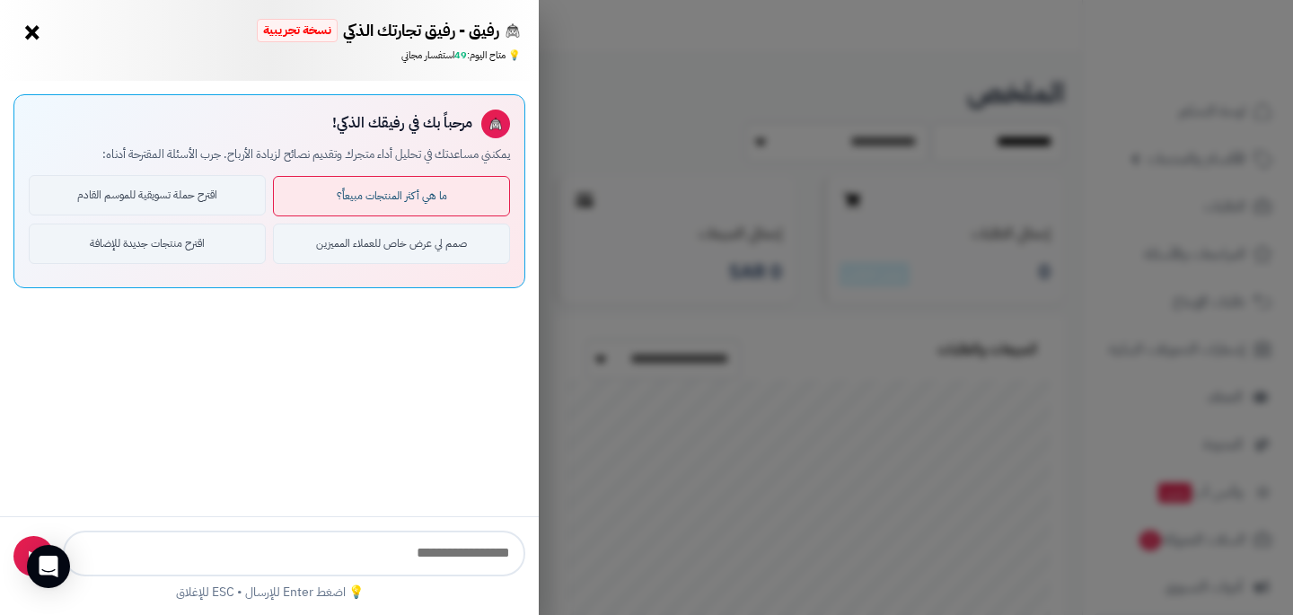
type input "**********"
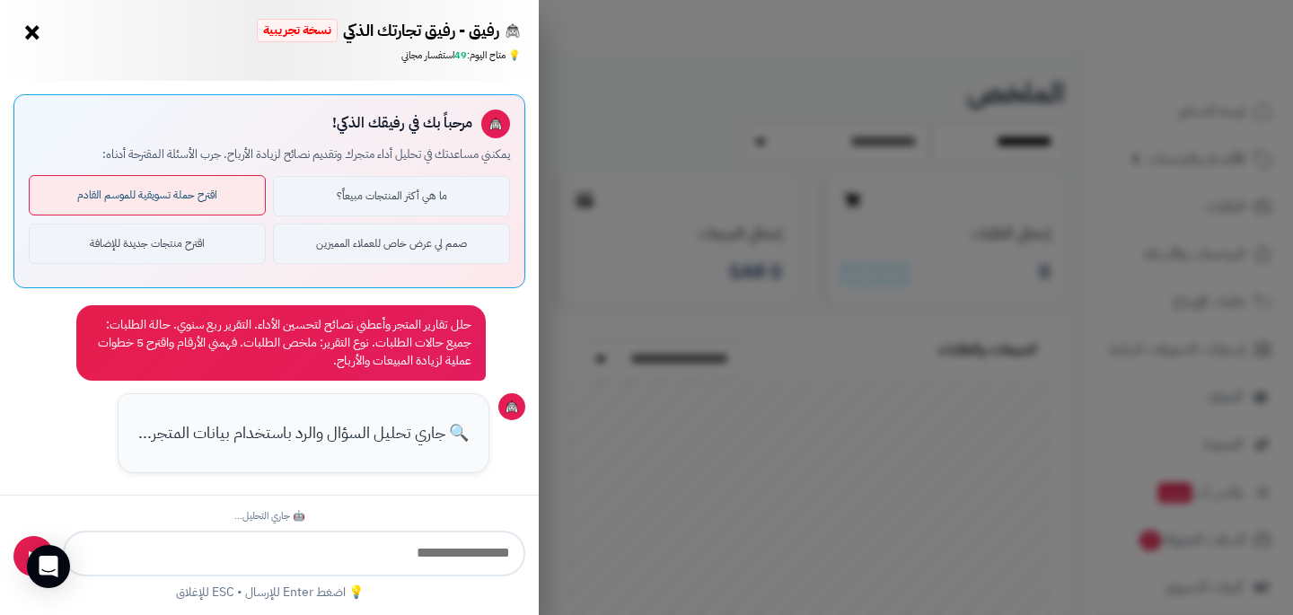
scroll to position [2, 0]
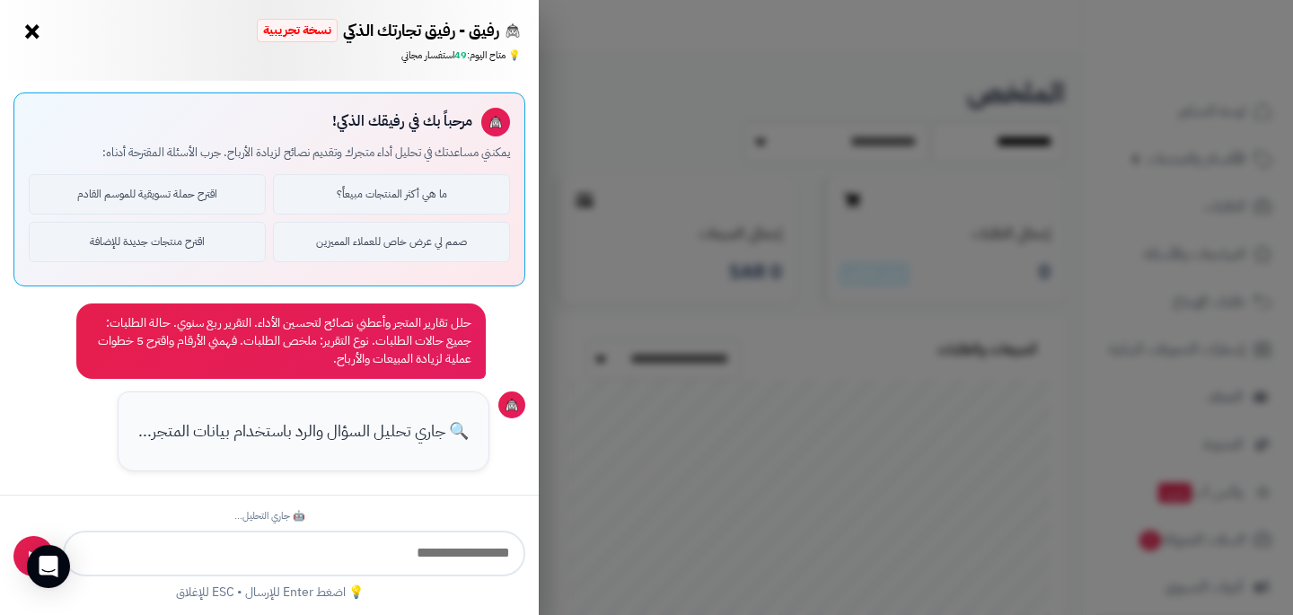
click at [31, 31] on button "×" at bounding box center [32, 31] width 29 height 29
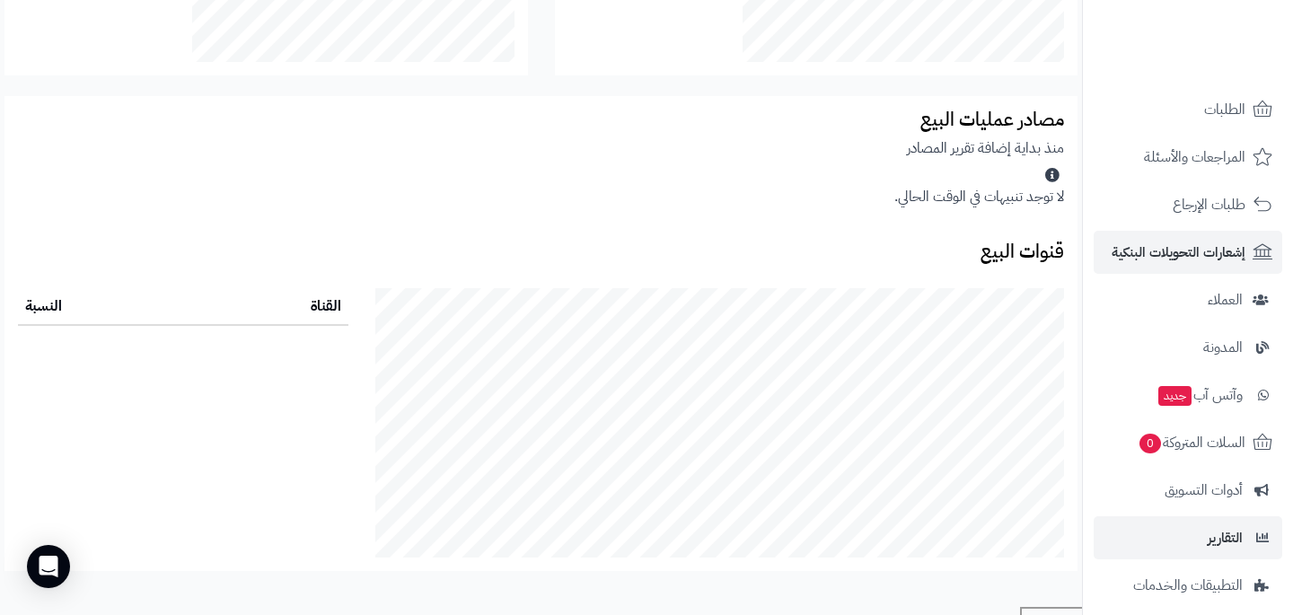
scroll to position [102, 0]
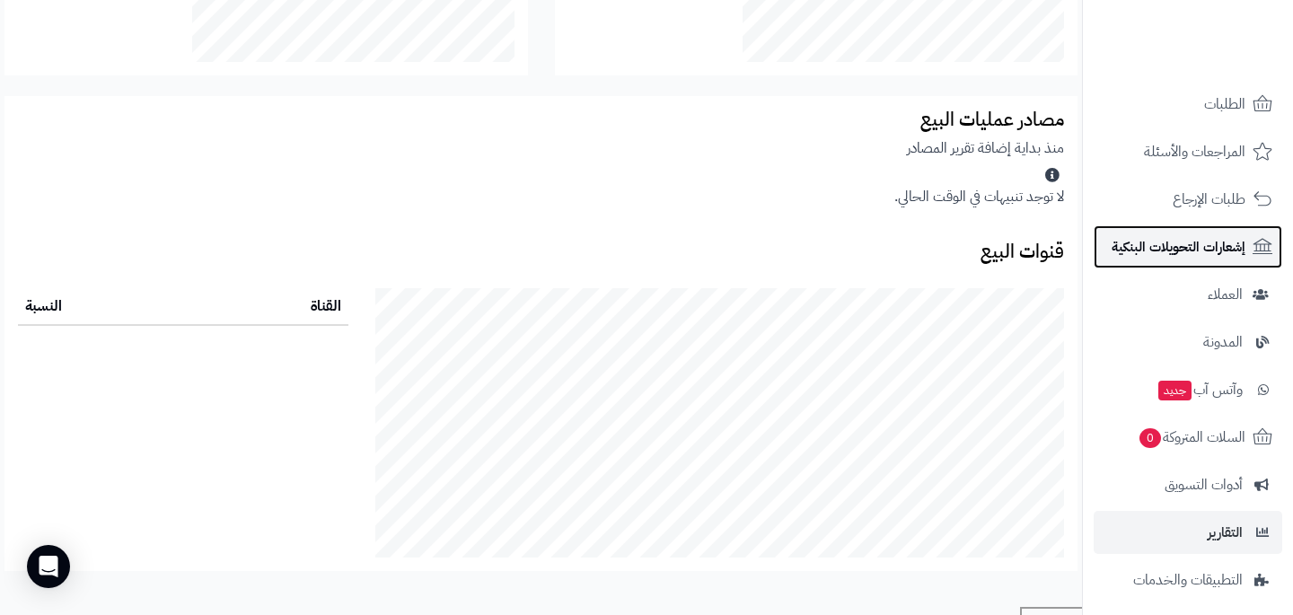
click at [1222, 255] on span "إشعارات التحويلات البنكية" at bounding box center [1178, 246] width 134 height 25
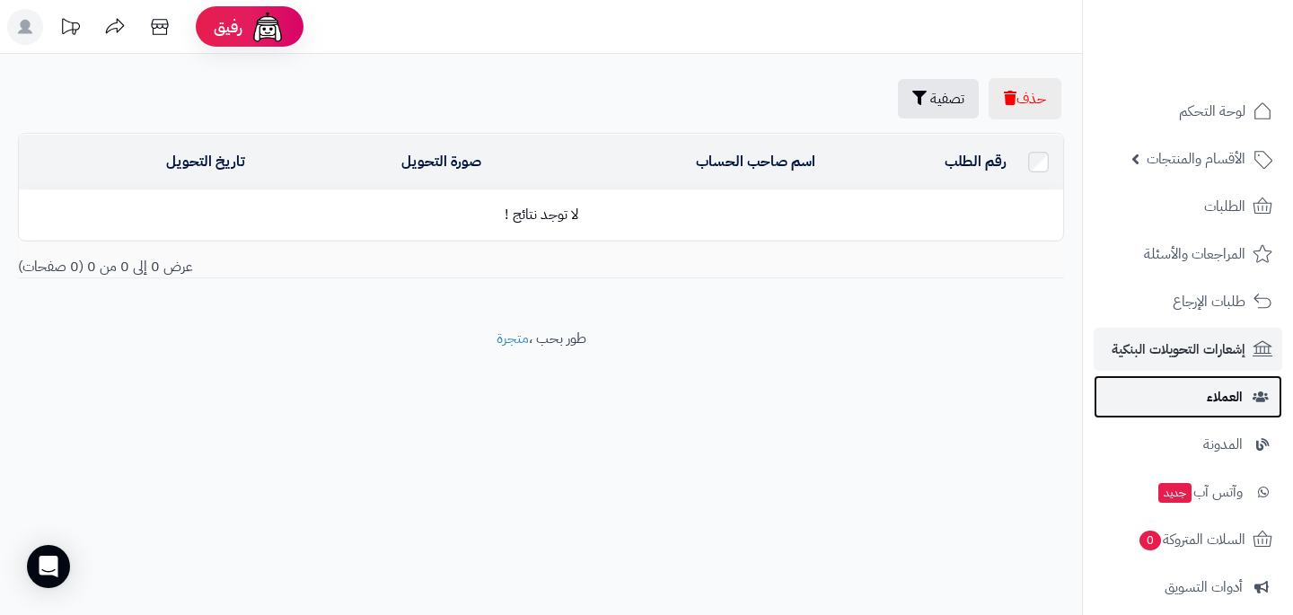
click at [1247, 397] on link "العملاء" at bounding box center [1188, 396] width 189 height 43
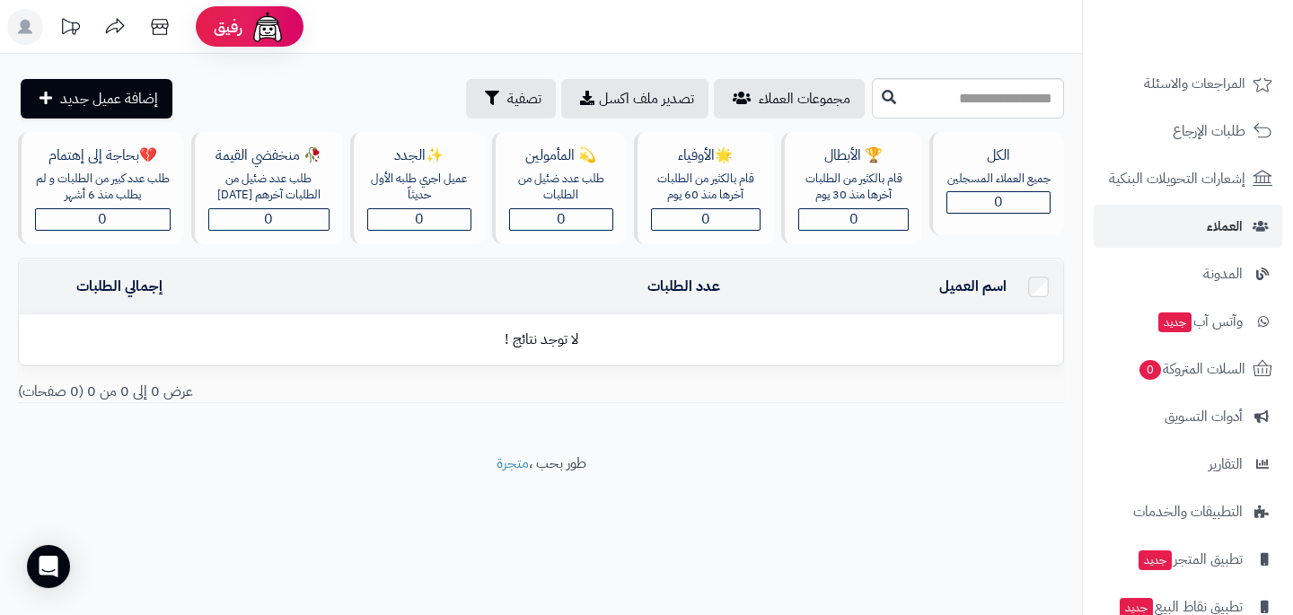
scroll to position [172, 0]
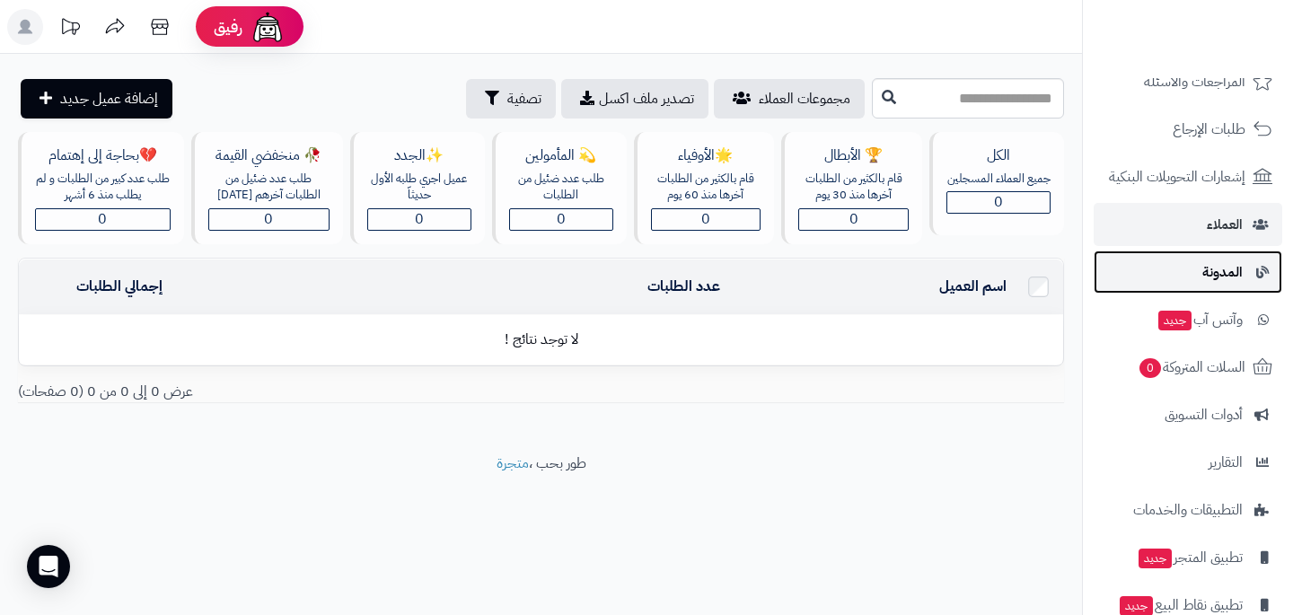
click at [1240, 267] on span "المدونة" at bounding box center [1222, 271] width 40 height 25
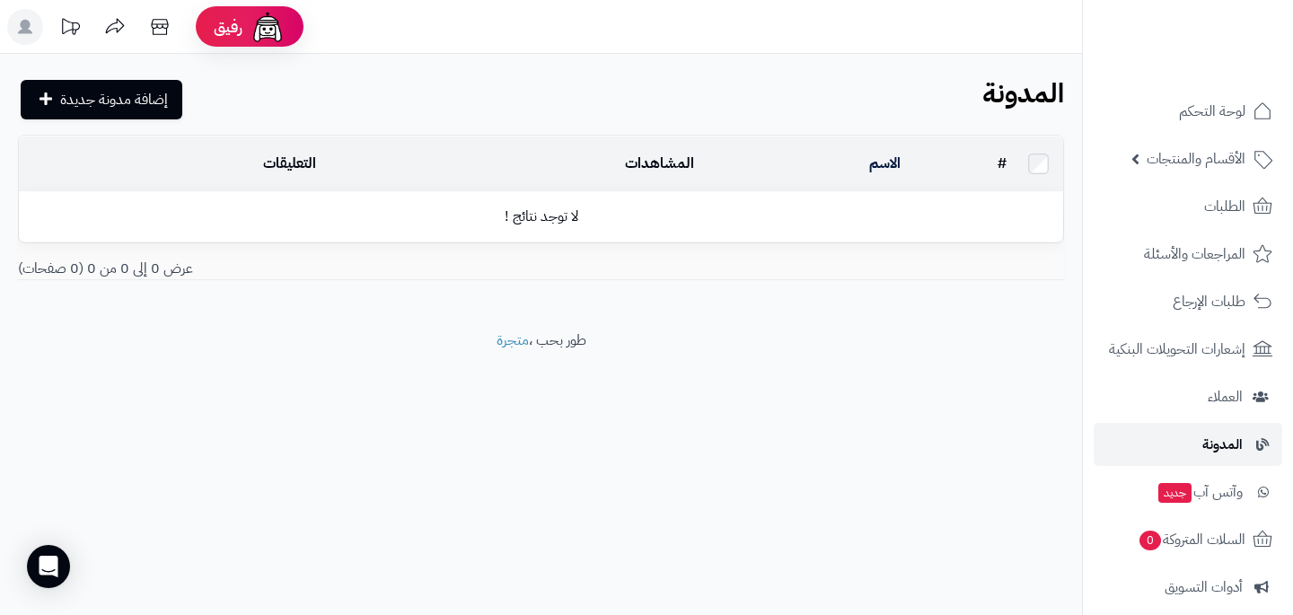
click at [1247, 446] on link "المدونة" at bounding box center [1188, 444] width 189 height 43
click at [89, 100] on span "إضافة مدونة جديدة" at bounding box center [114, 100] width 108 height 22
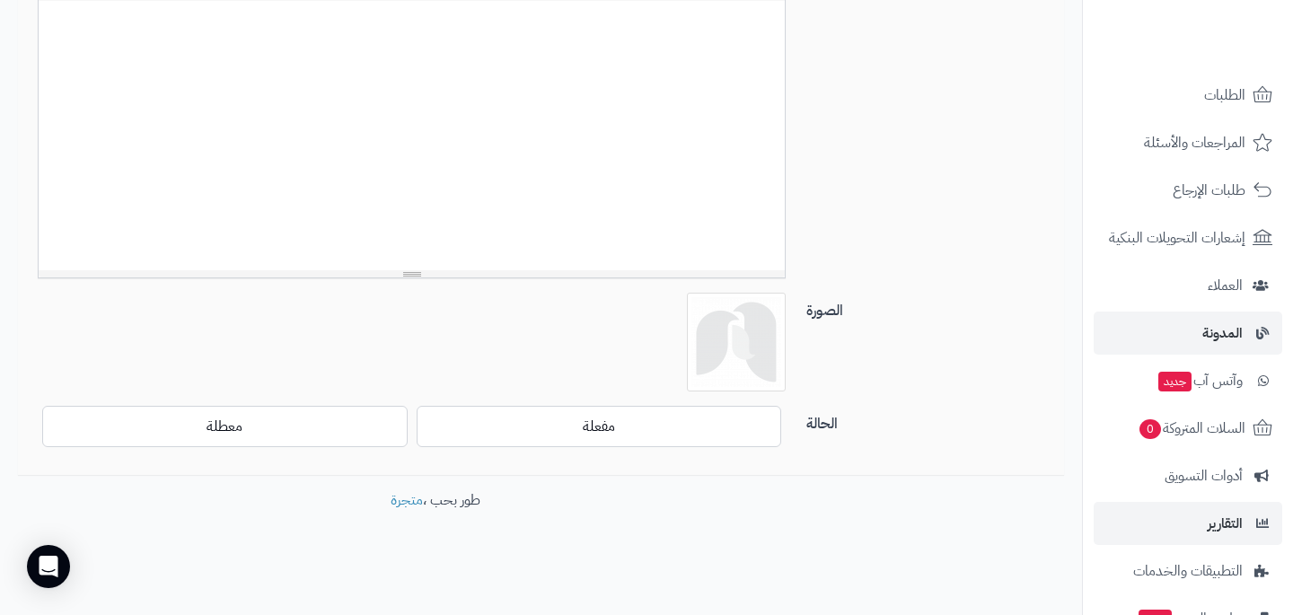
scroll to position [130, 0]
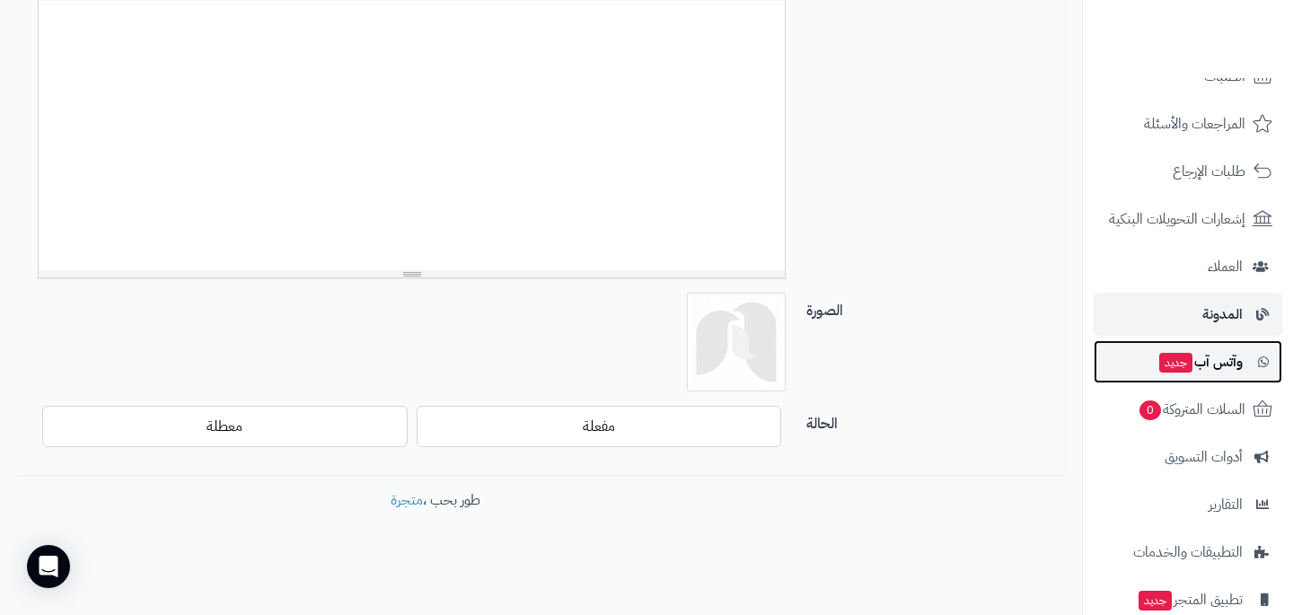
click at [1199, 350] on span "وآتس آب جديد" at bounding box center [1199, 361] width 85 height 25
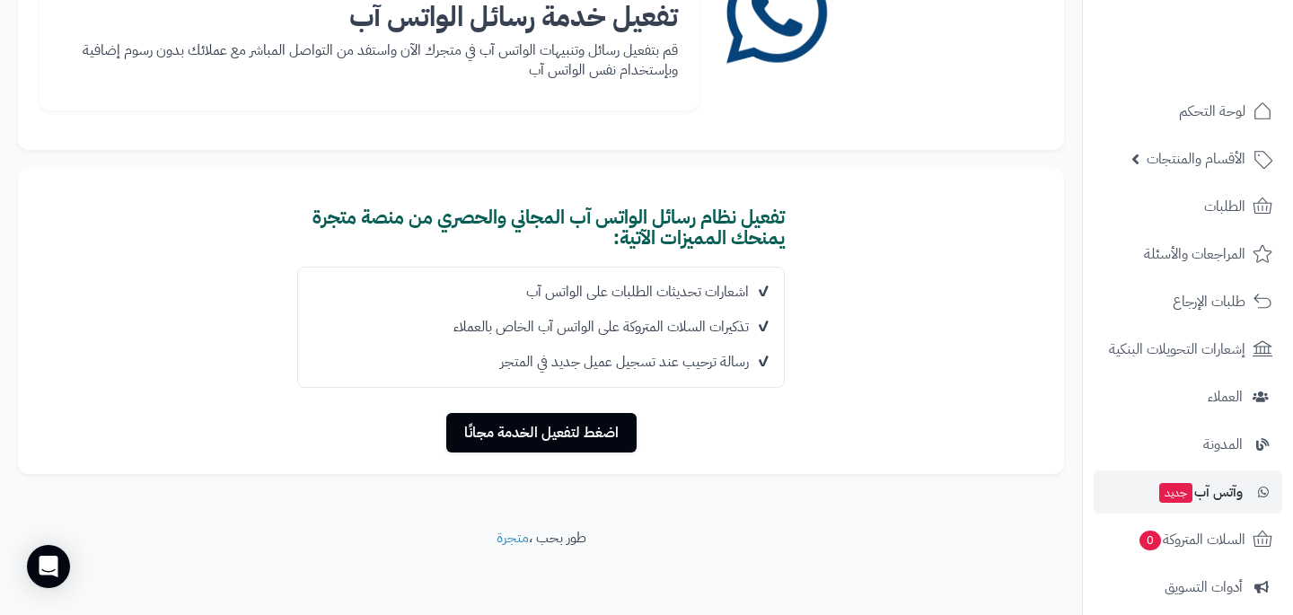
scroll to position [198, 0]
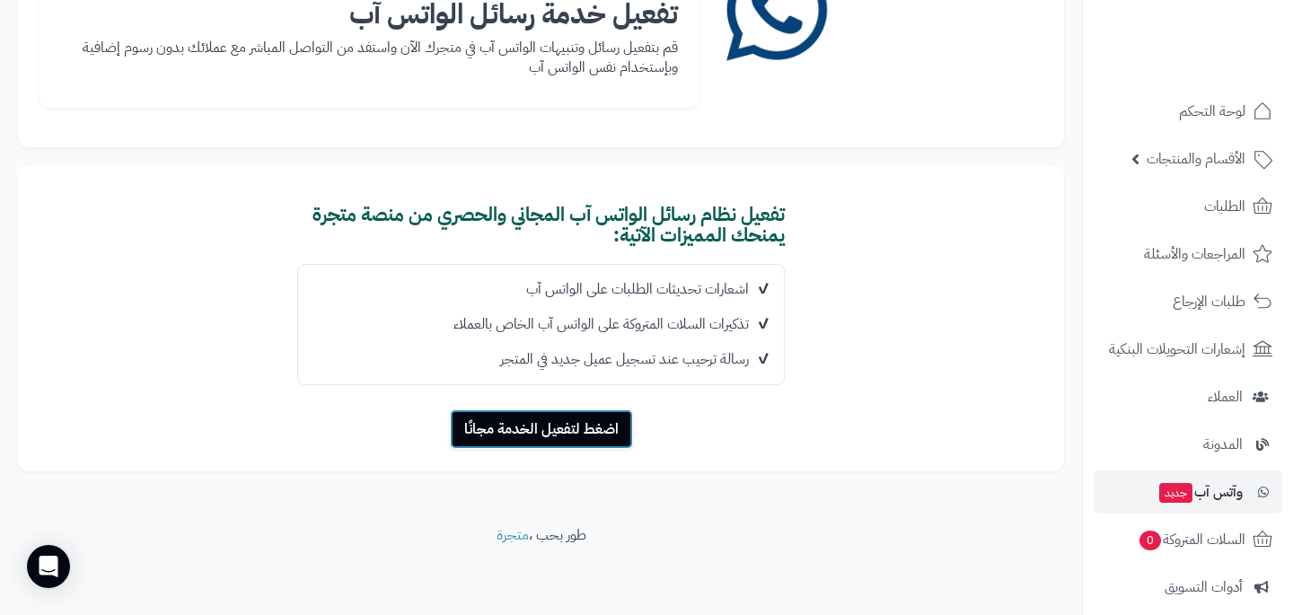
click at [572, 434] on button "اضغط لتفعيل الخدمة مجانًا" at bounding box center [541, 429] width 183 height 40
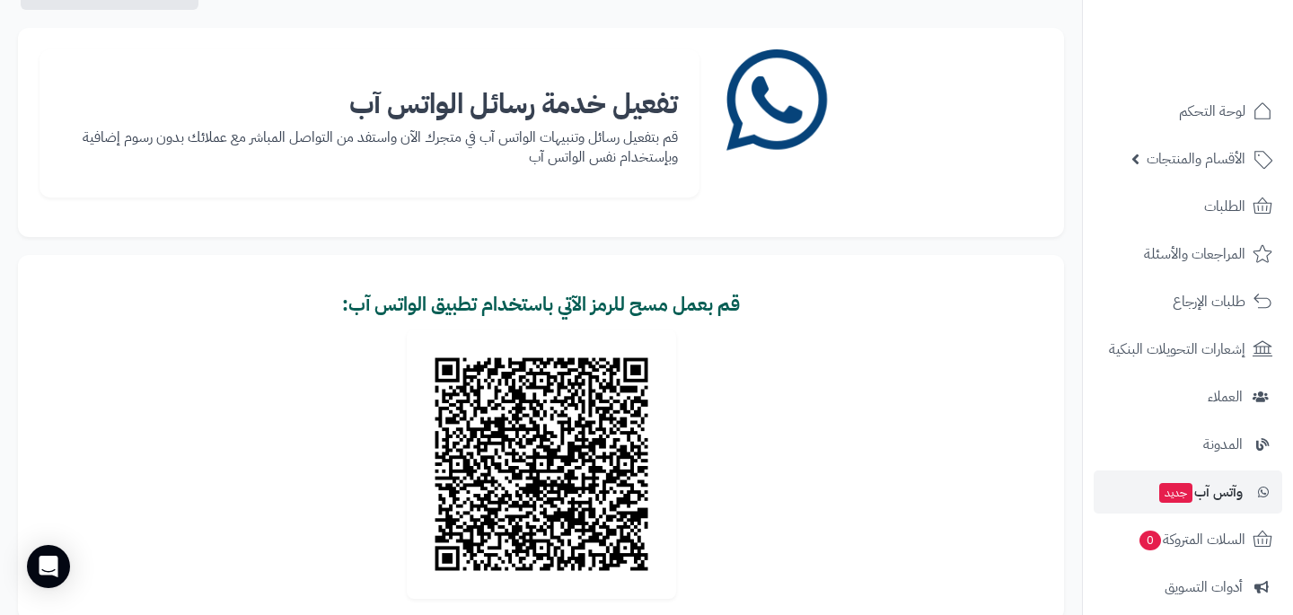
scroll to position [101, 0]
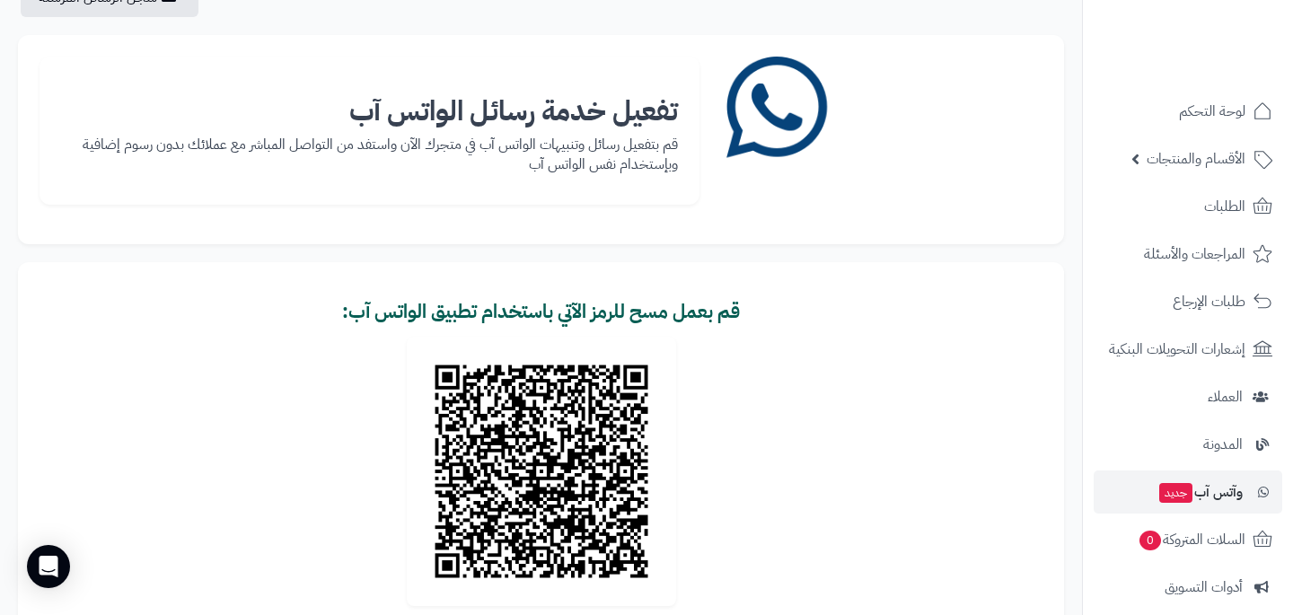
click at [638, 145] on p "قم بتفعيل رسائل وتنبيهات الواتس آب في متجرك الآن واستفد من التواصل المباشر مع ع…" at bounding box center [369, 155] width 617 height 41
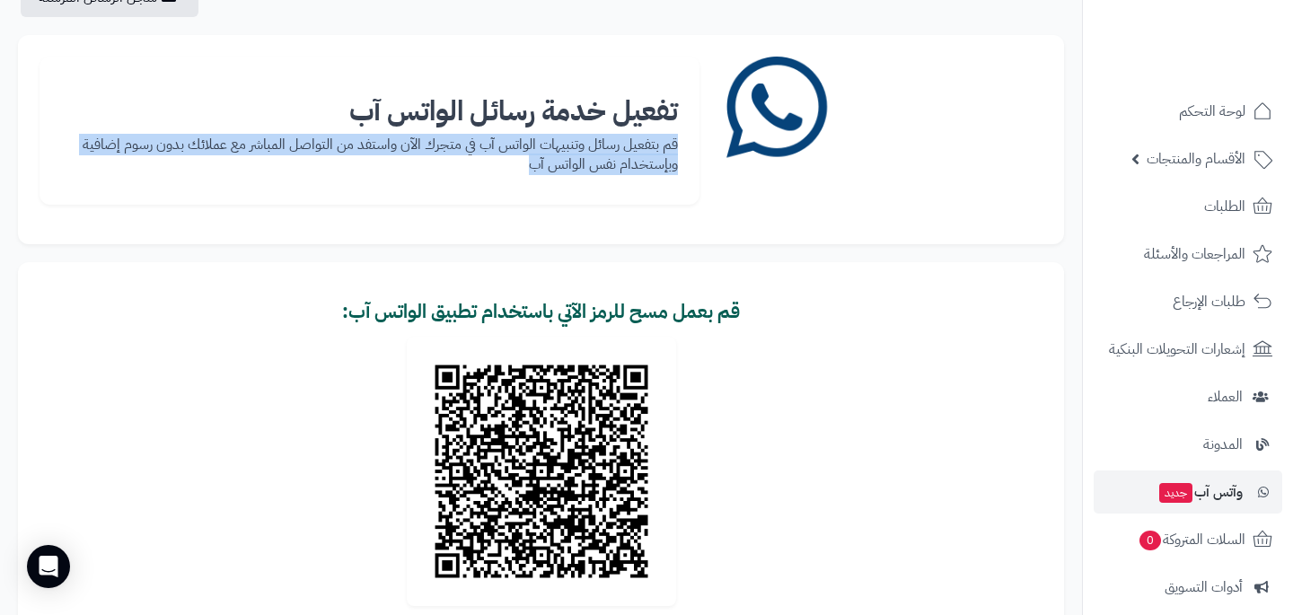
click at [638, 145] on p "قم بتفعيل رسائل وتنبيهات الواتس آب في متجرك الآن واستفد من التواصل المباشر مع ع…" at bounding box center [369, 155] width 617 height 41
click at [618, 163] on p "قم بتفعيل رسائل وتنبيهات الواتس آب في متجرك الآن واستفد من التواصل المباشر مع ع…" at bounding box center [369, 155] width 617 height 41
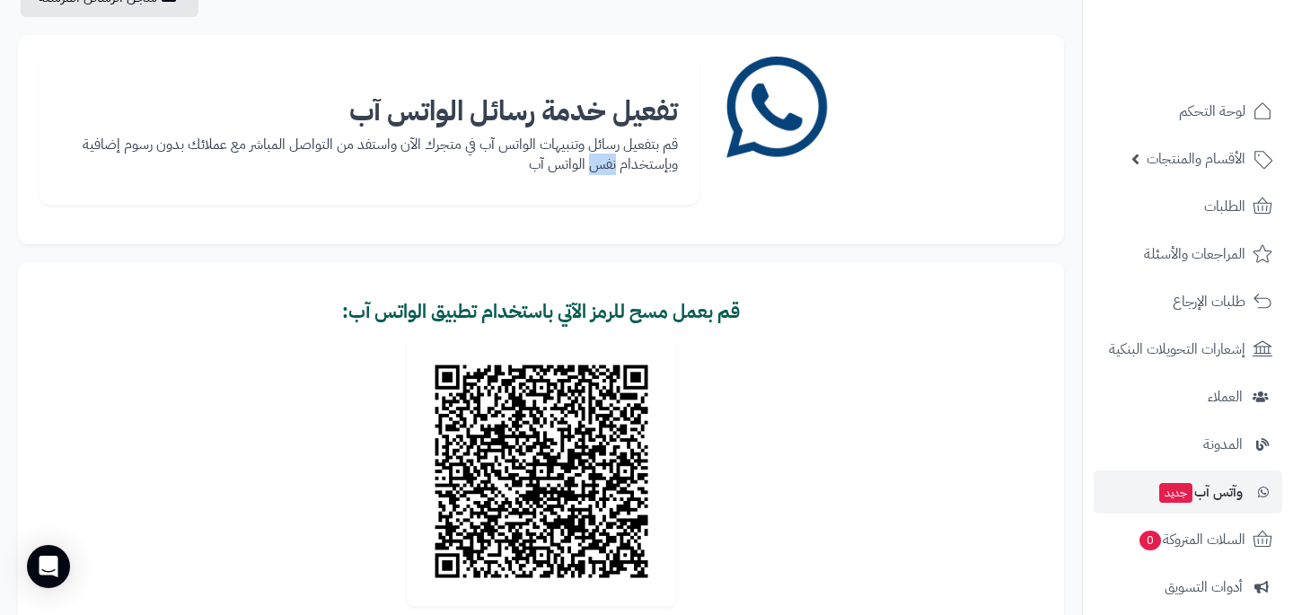
click at [618, 163] on p "قم بتفعيل رسائل وتنبيهات الواتس آب في متجرك الآن واستفد من التواصل المباشر مع ع…" at bounding box center [369, 155] width 617 height 41
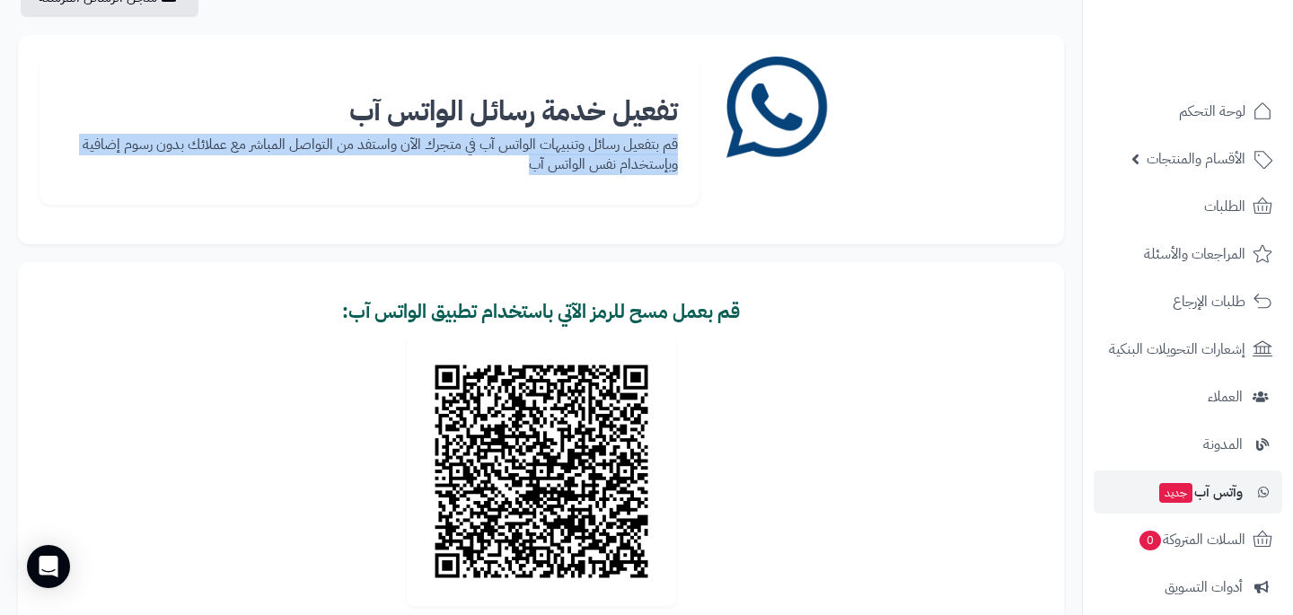
click at [618, 163] on p "قم بتفعيل رسائل وتنبيهات الواتس آب في متجرك الآن واستفد من التواصل المباشر مع ع…" at bounding box center [369, 155] width 617 height 41
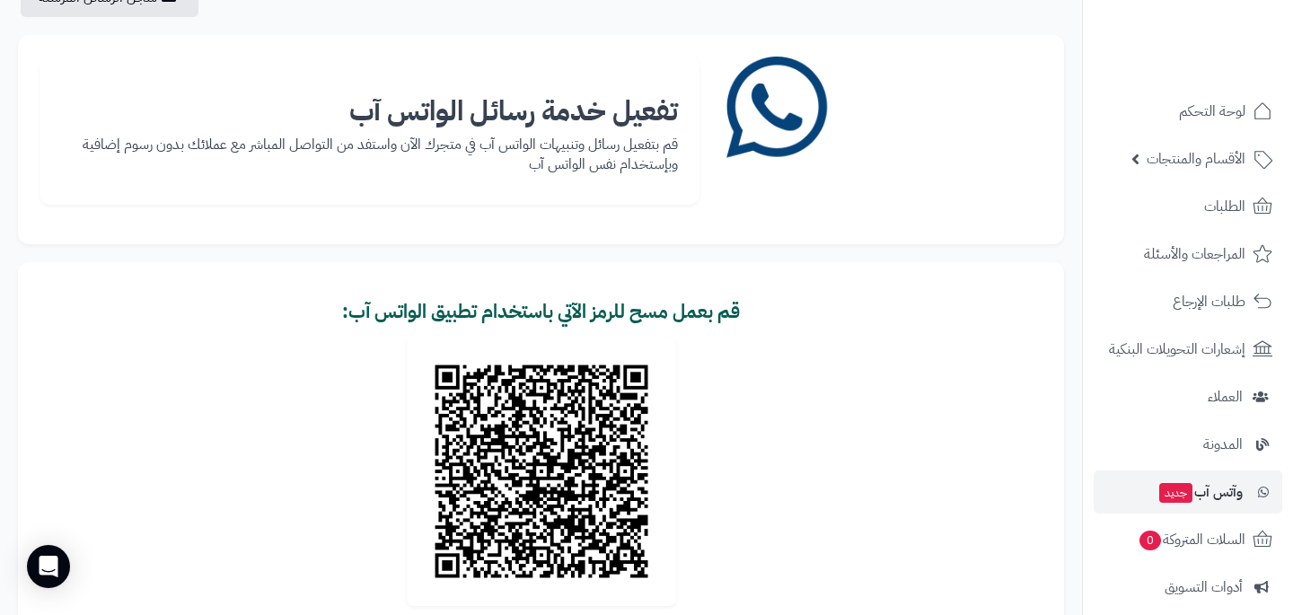
click at [692, 196] on div "تفعيل خدمة رسائل الواتس آب قم بتفعيل رسائل وتنبيهات الواتس آب في متجرك الآن واس…" at bounding box center [370, 131] width 660 height 148
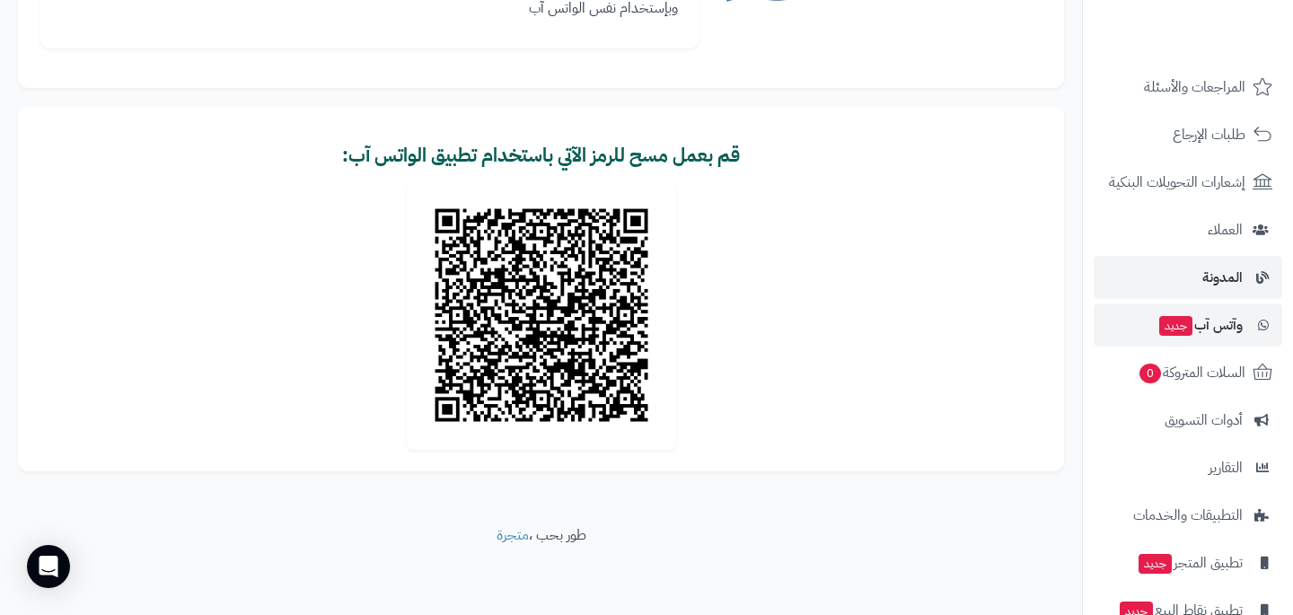
scroll to position [169, 0]
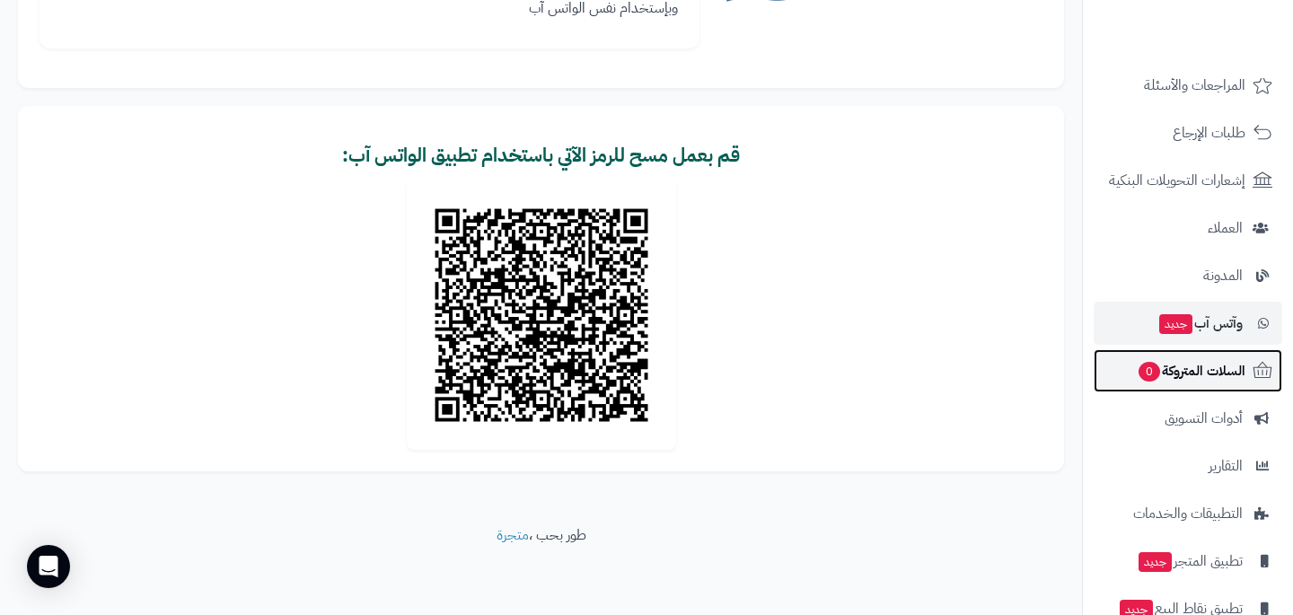
click at [1240, 385] on link "السلات المتروكة 0" at bounding box center [1188, 370] width 189 height 43
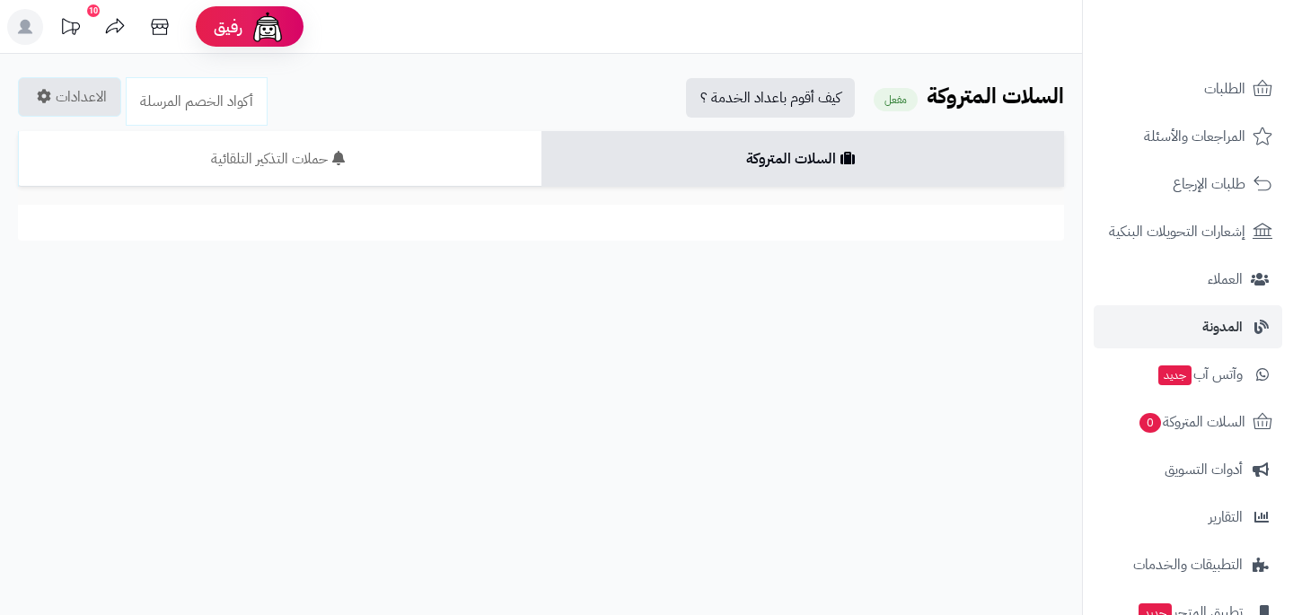
scroll to position [134, 0]
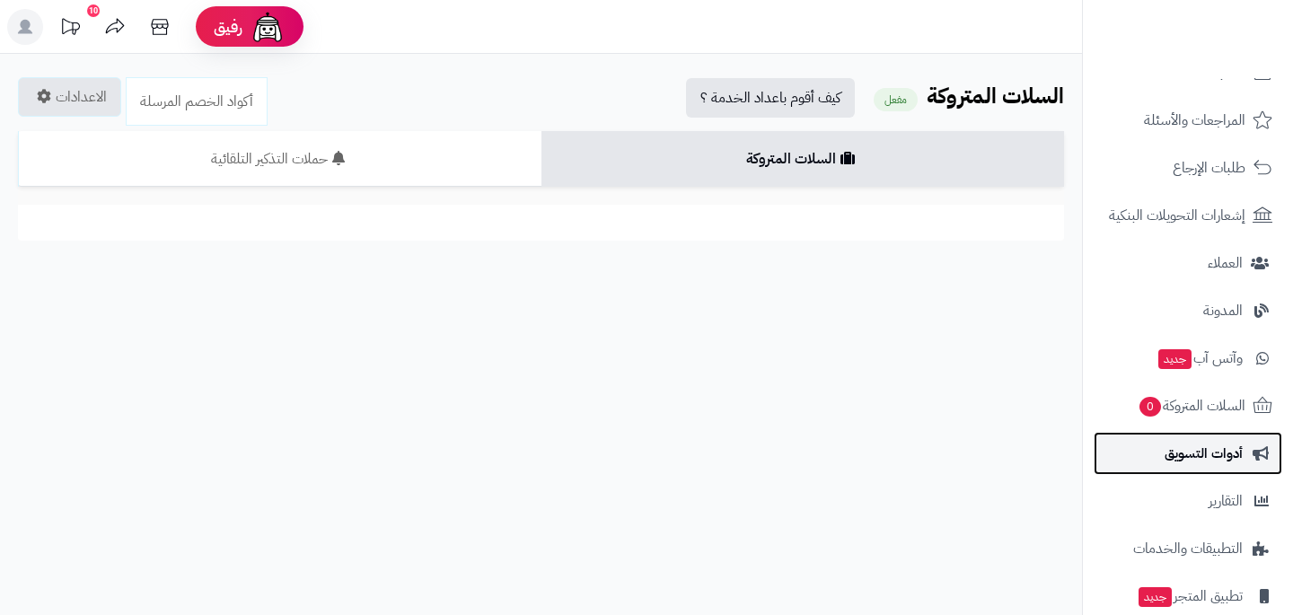
click at [1225, 460] on span "أدوات التسويق" at bounding box center [1203, 453] width 78 height 25
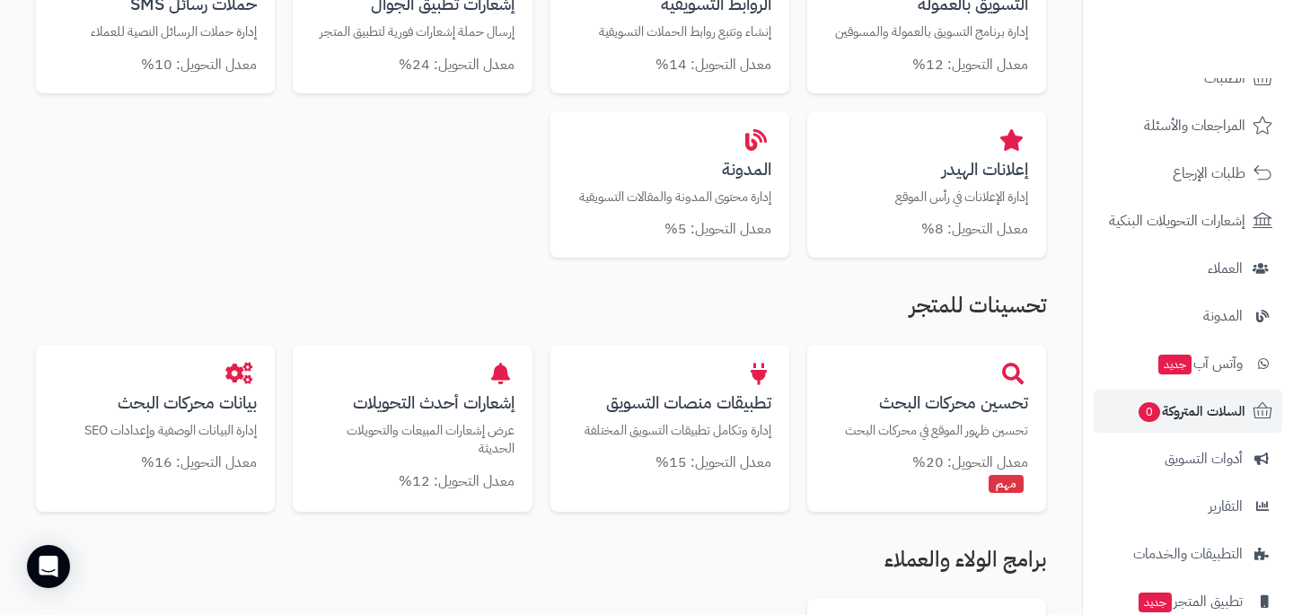
scroll to position [864, 0]
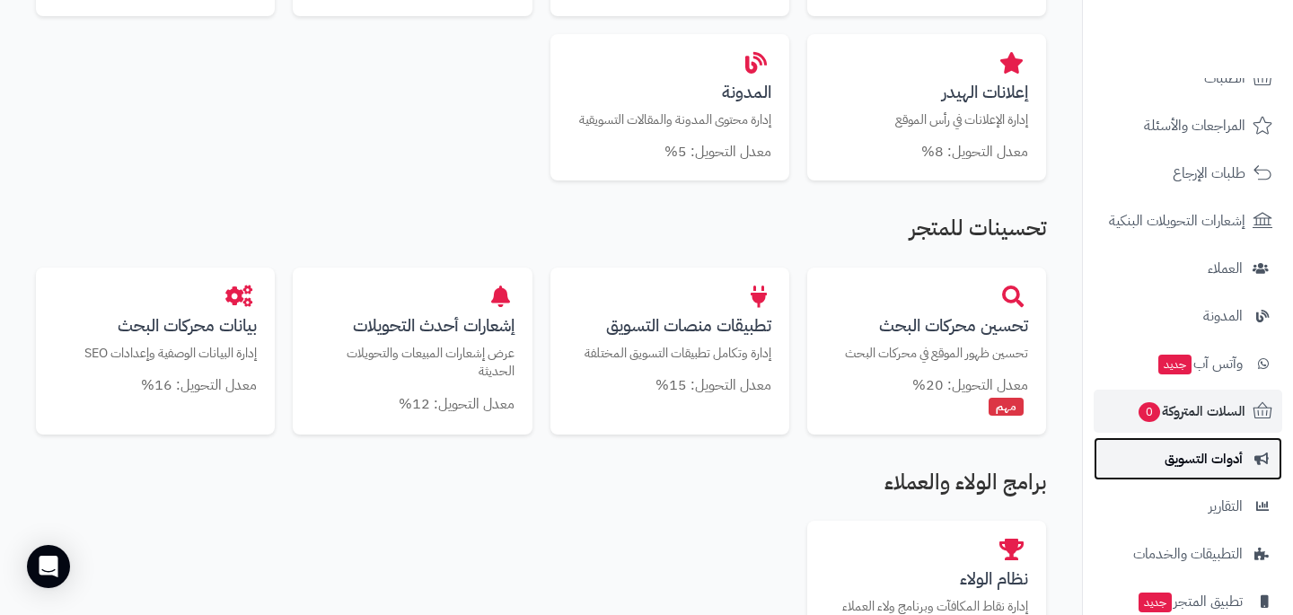
click at [1252, 447] on link "أدوات التسويق" at bounding box center [1188, 458] width 189 height 43
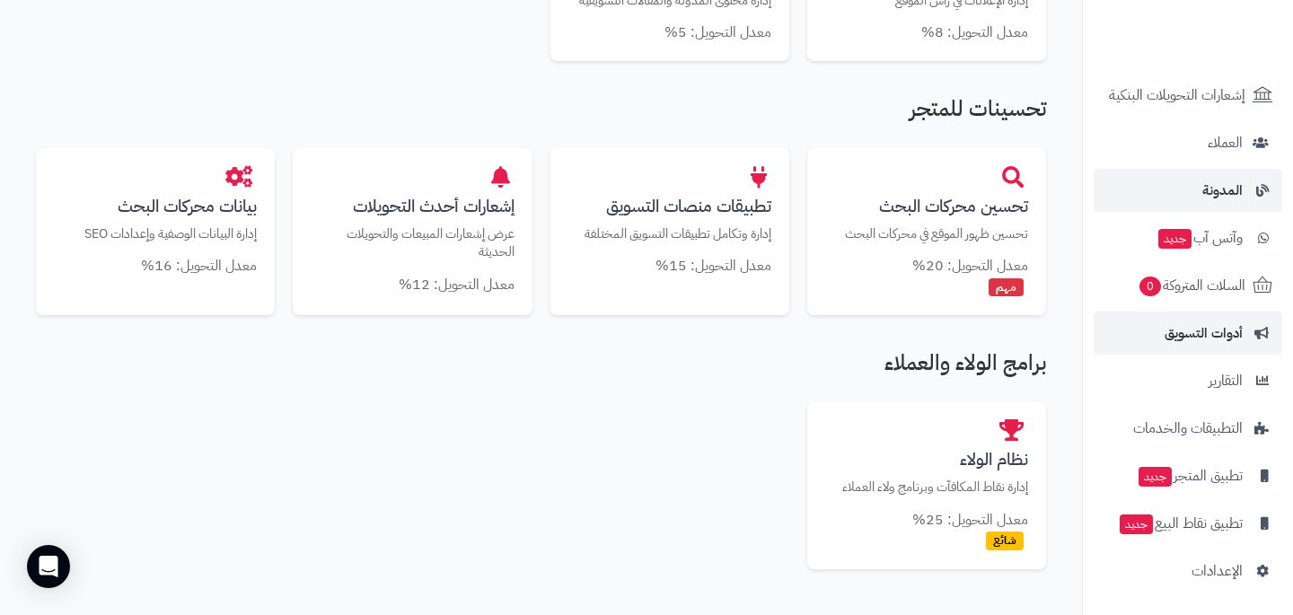
scroll to position [999, 0]
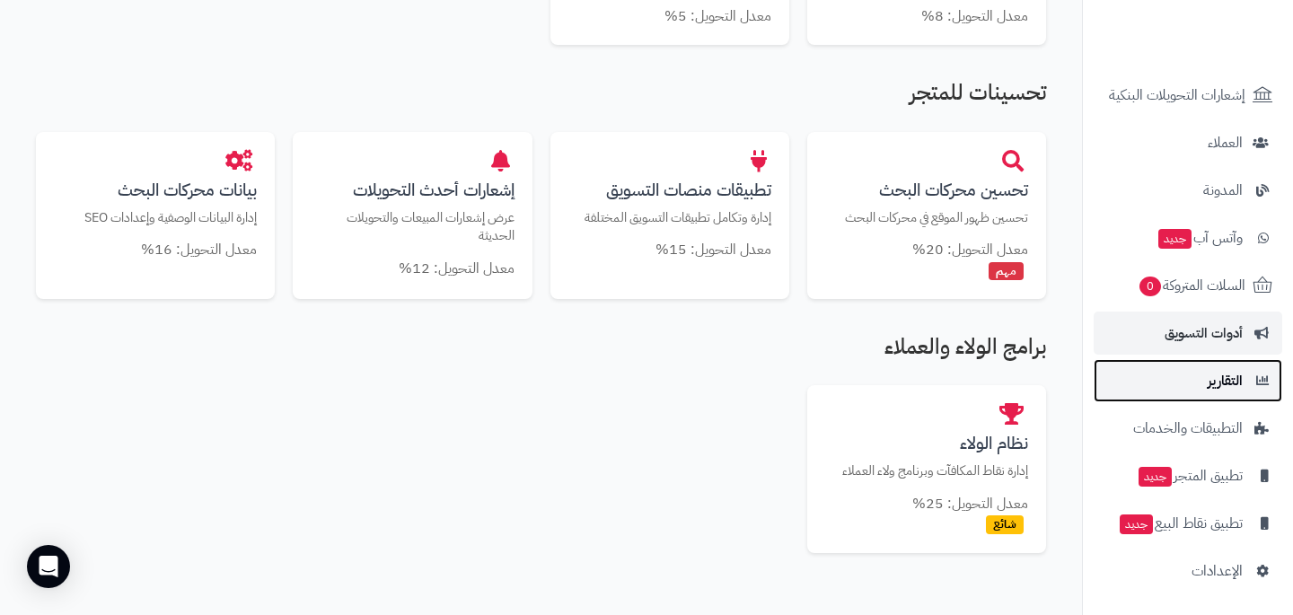
click at [1235, 381] on span "التقارير" at bounding box center [1225, 380] width 35 height 25
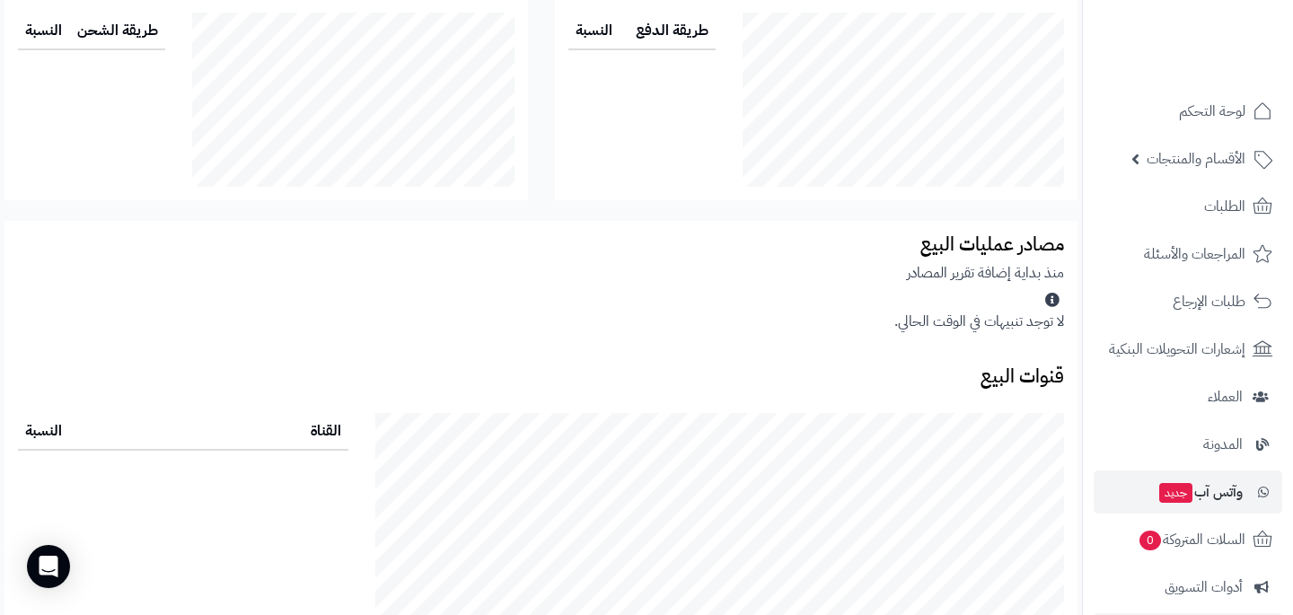
scroll to position [254, 0]
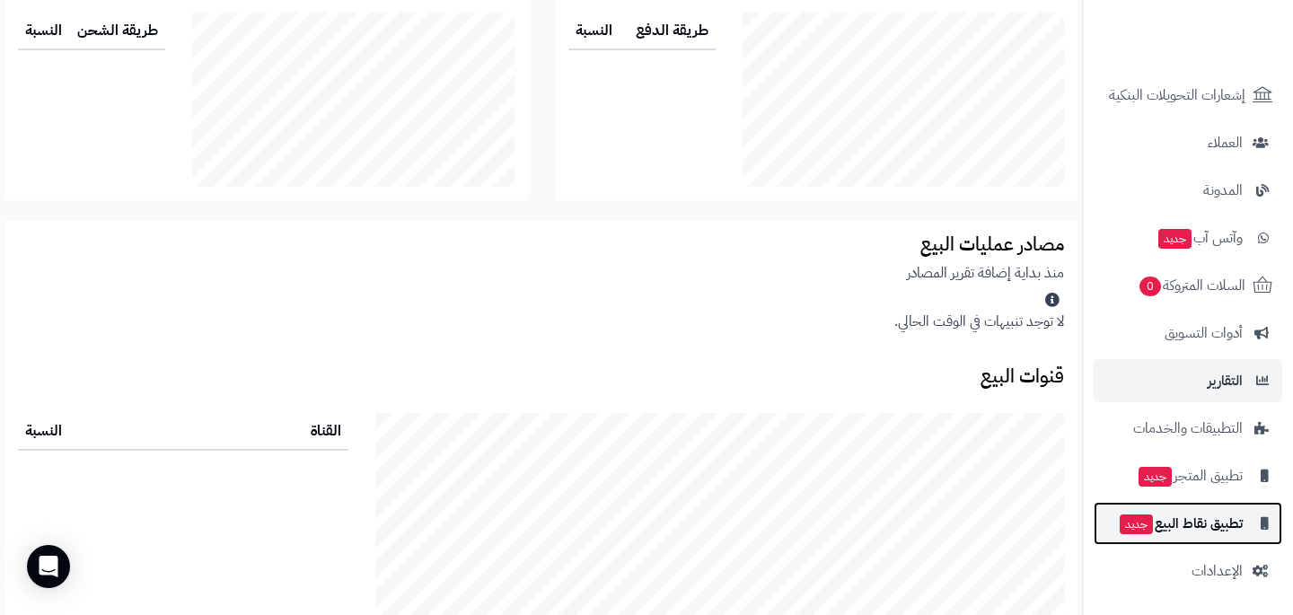
click at [1229, 523] on span "تطبيق نقاط البيع جديد" at bounding box center [1180, 523] width 125 height 25
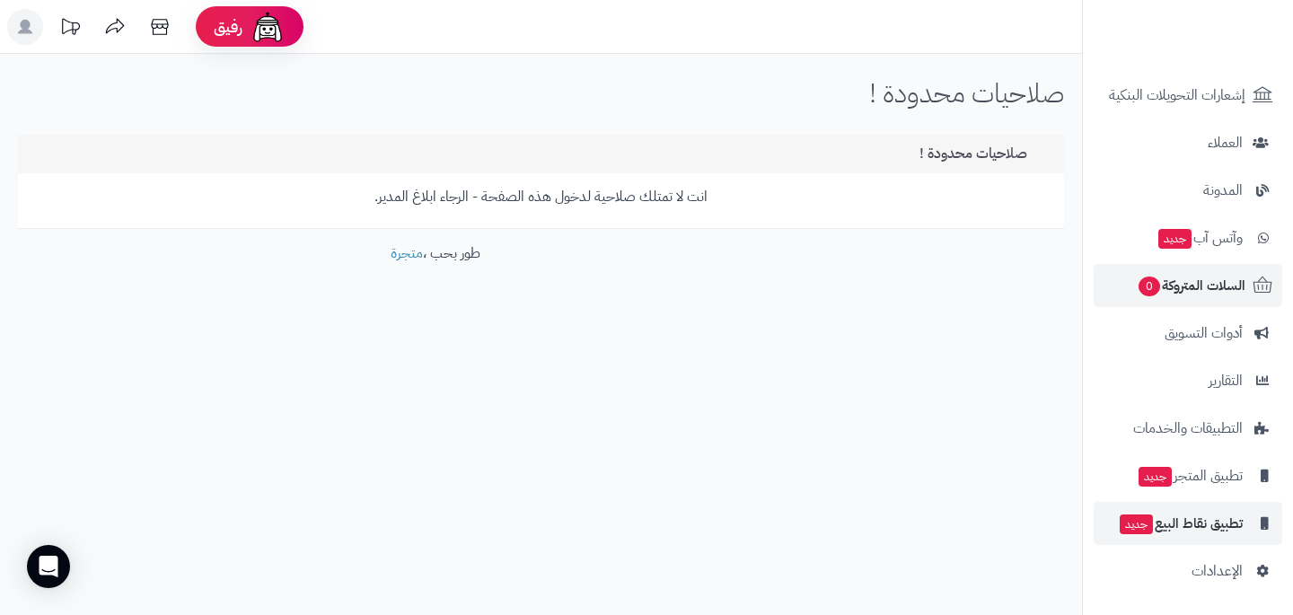
scroll to position [254, 0]
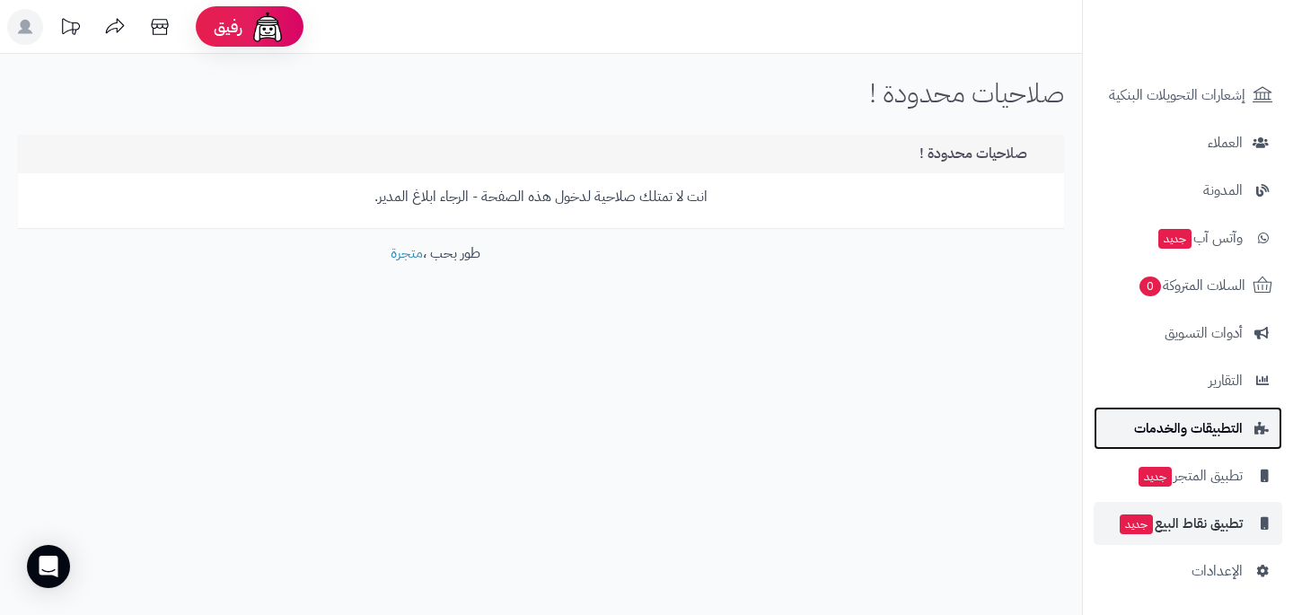
click at [1206, 428] on span "التطبيقات والخدمات" at bounding box center [1188, 428] width 109 height 25
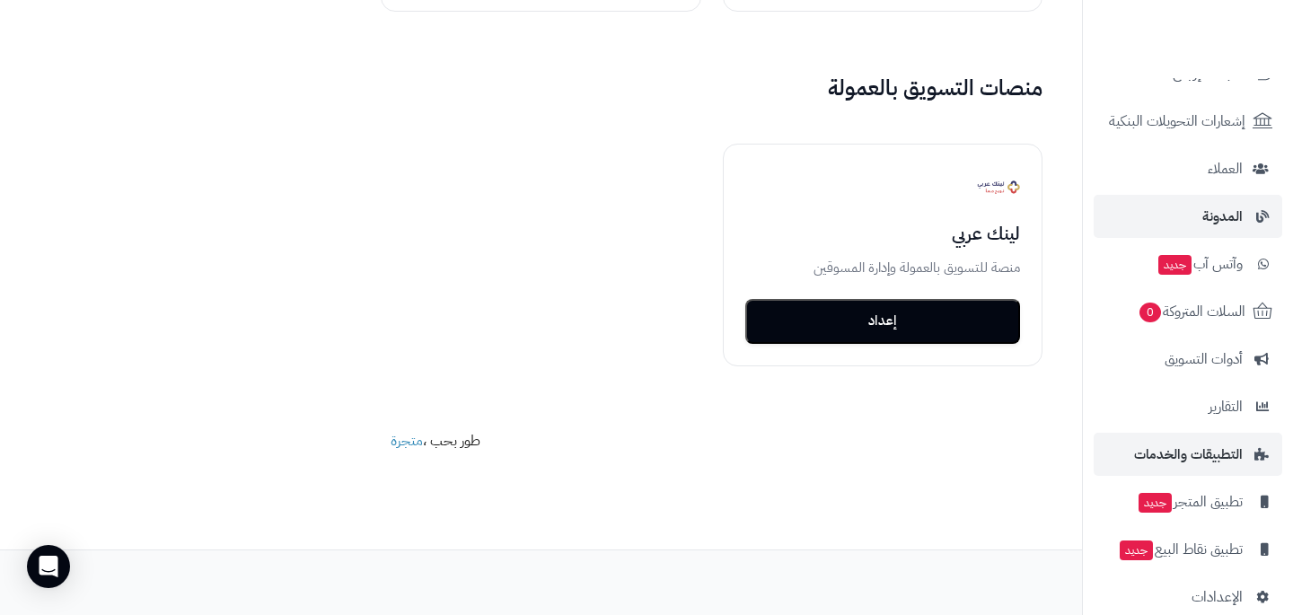
scroll to position [254, 0]
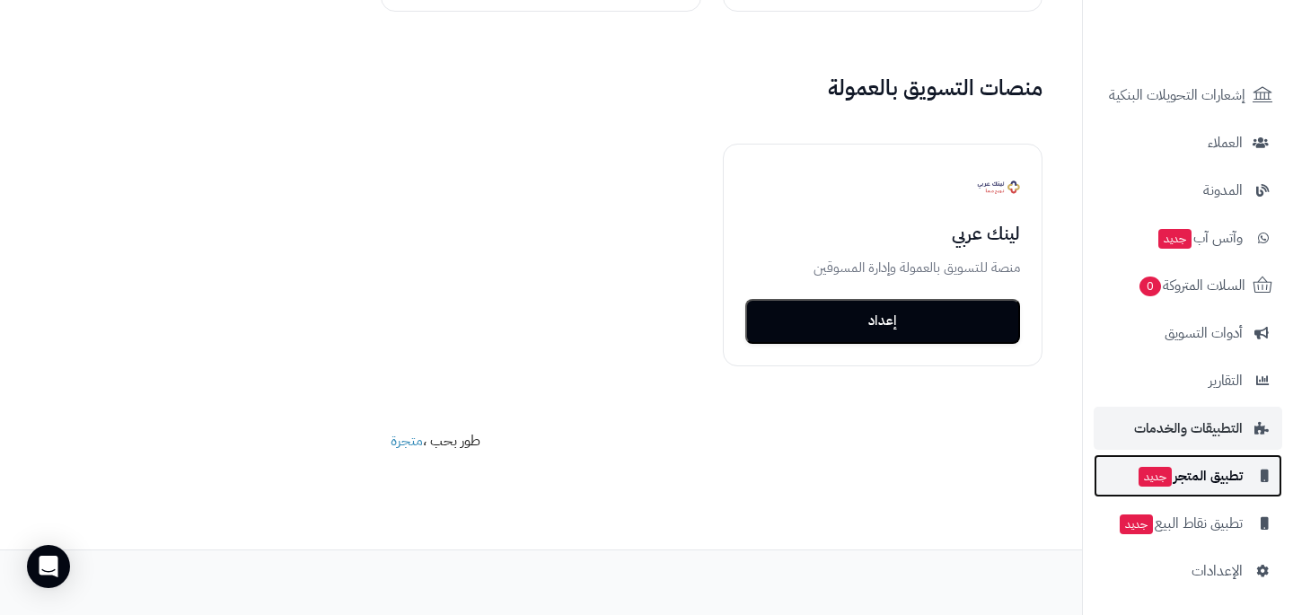
click at [1199, 480] on span "تطبيق المتجر جديد" at bounding box center [1190, 475] width 106 height 25
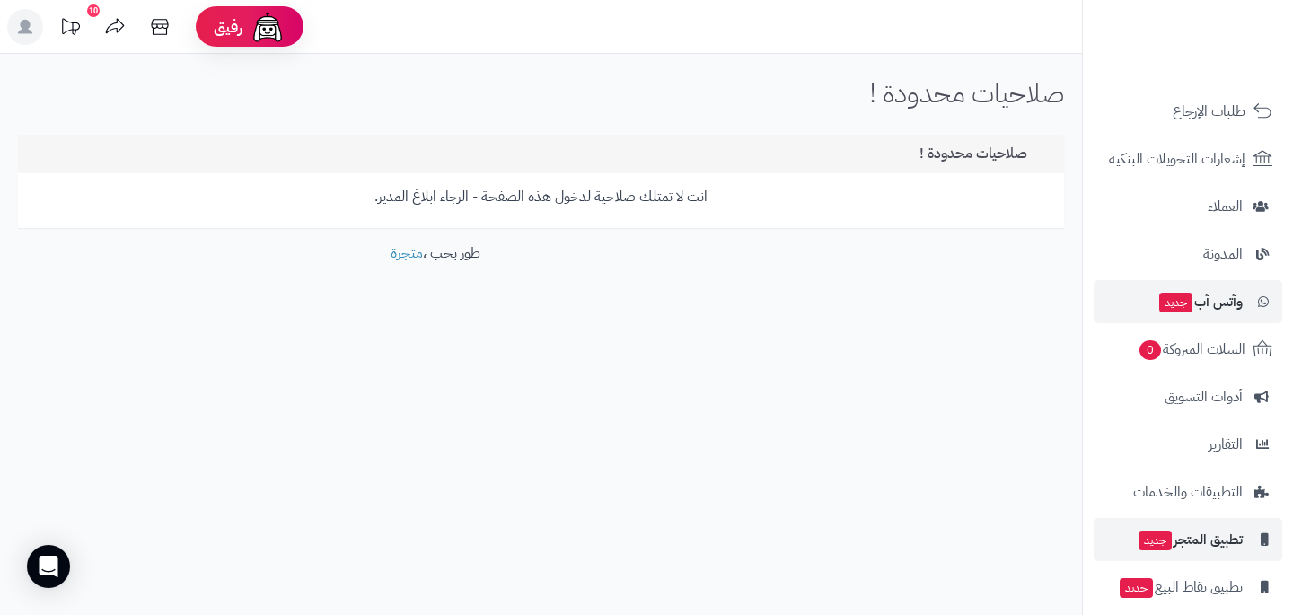
scroll to position [254, 0]
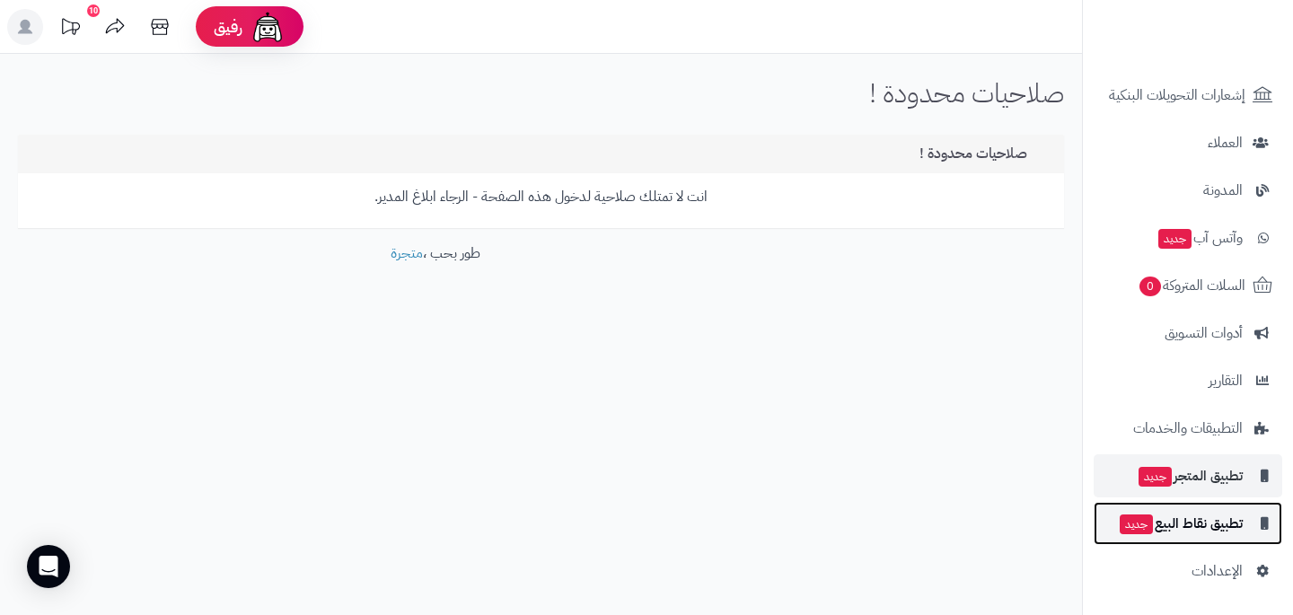
click at [1214, 532] on span "تطبيق نقاط البيع جديد" at bounding box center [1180, 523] width 125 height 25
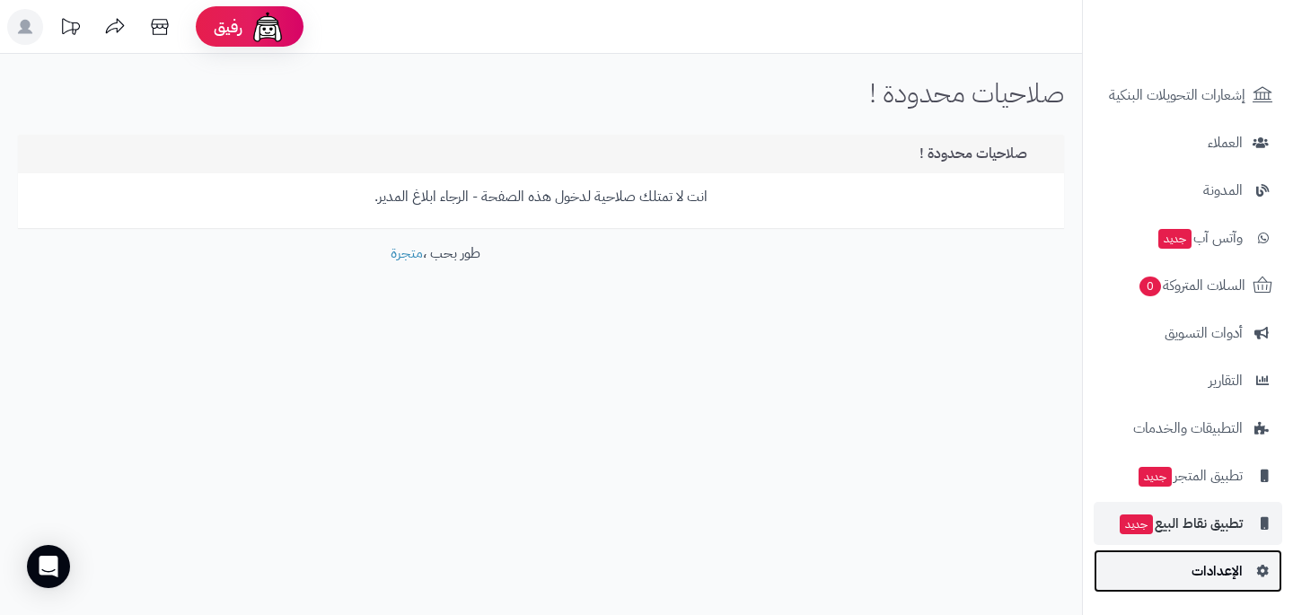
click at [1218, 566] on span "الإعدادات" at bounding box center [1216, 570] width 51 height 25
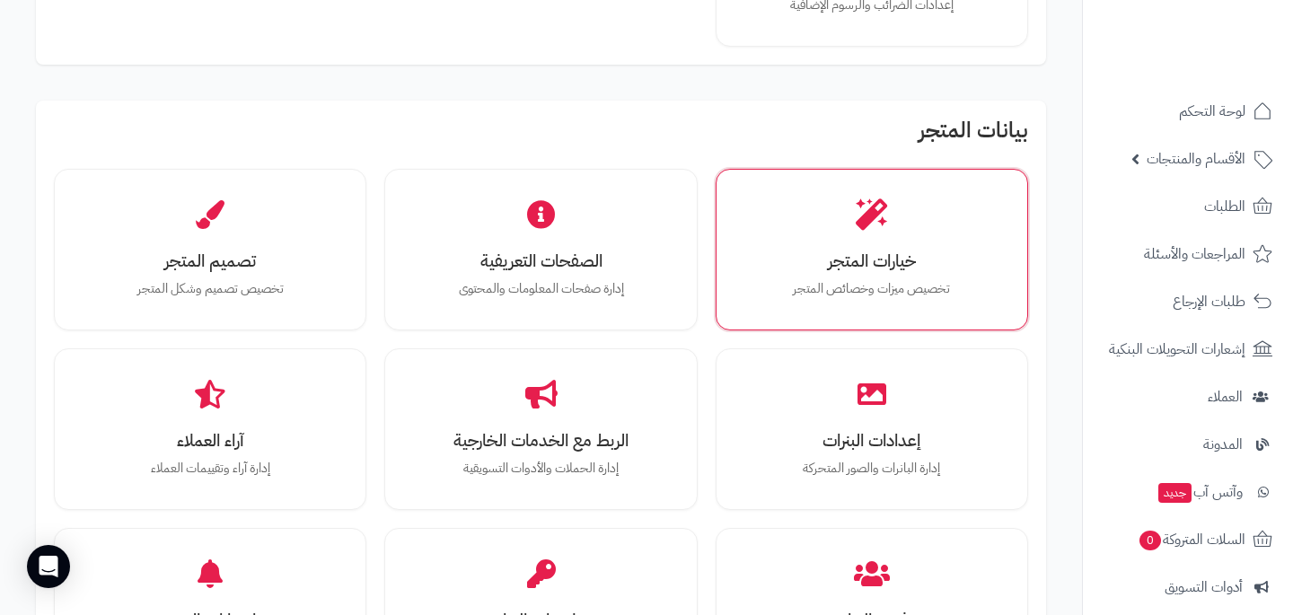
scroll to position [472, 0]
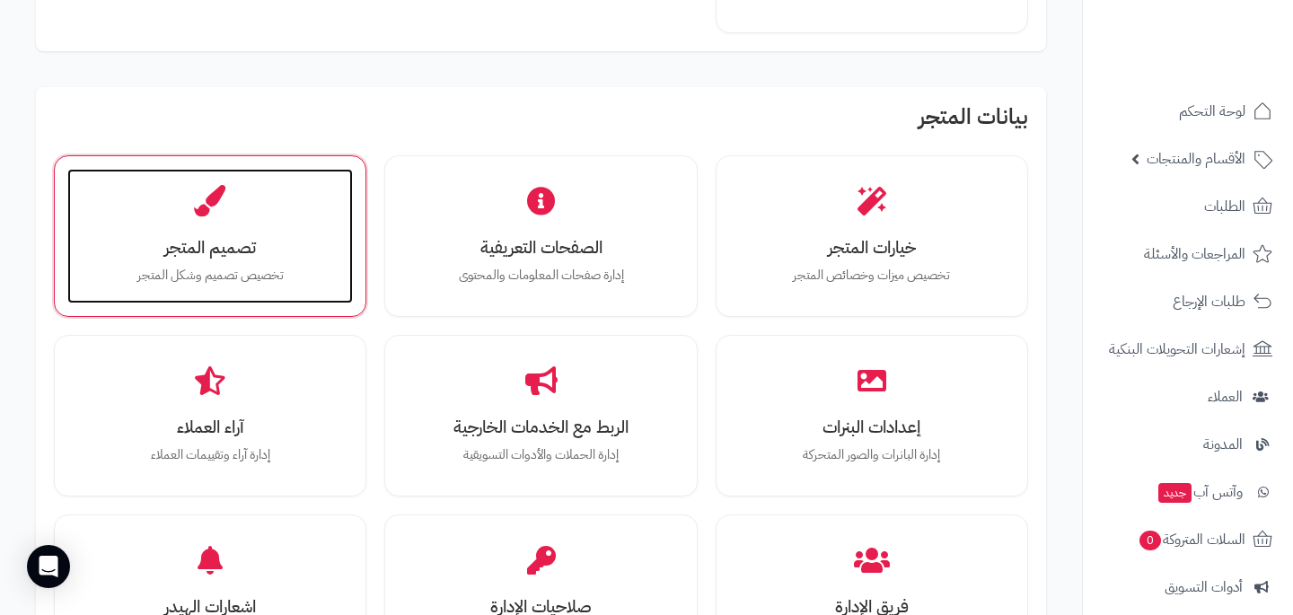
click at [227, 253] on h3 "تصميم المتجر" at bounding box center [210, 247] width 250 height 19
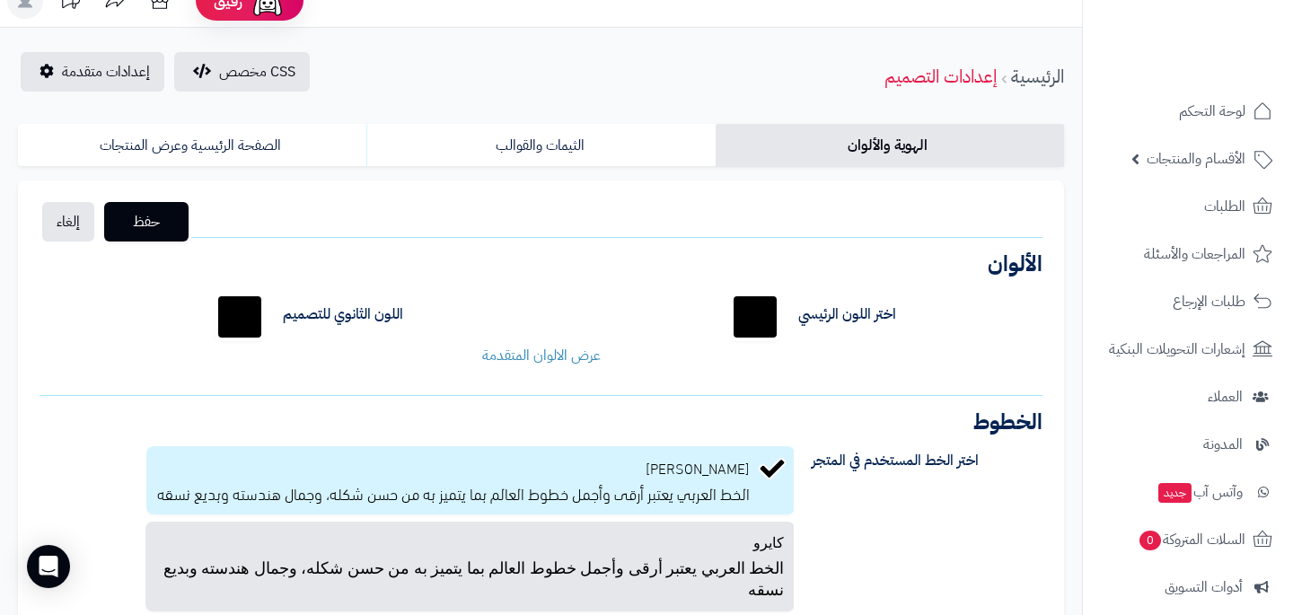
scroll to position [84, 0]
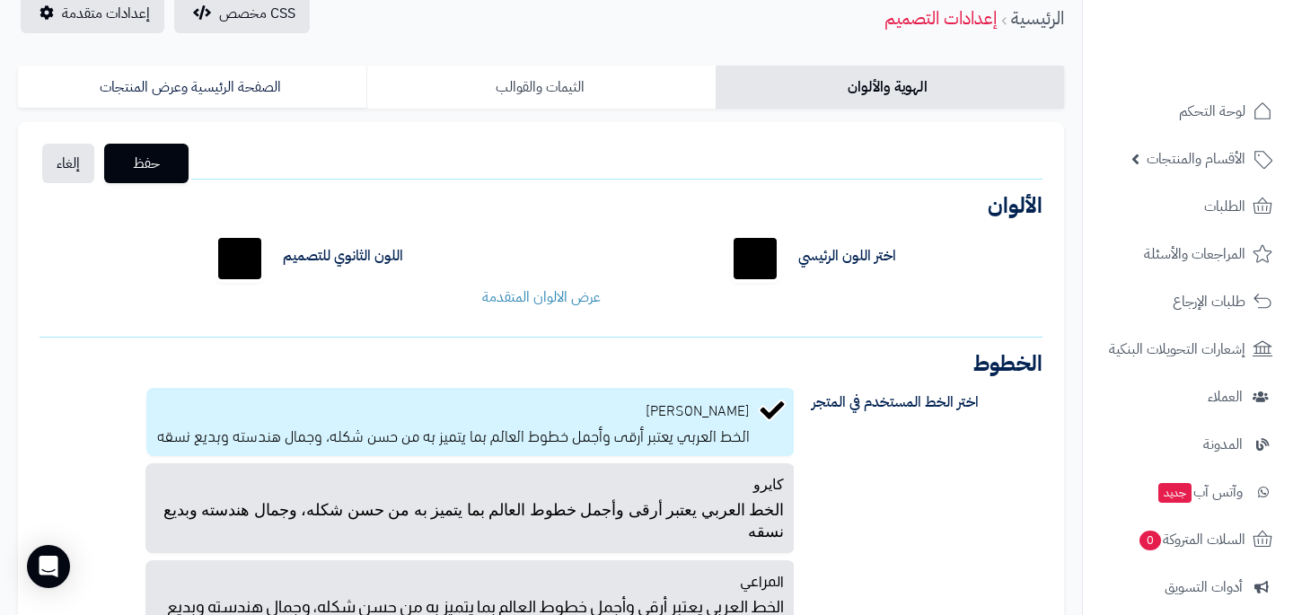
click at [606, 80] on link "الثيمات والقوالب" at bounding box center [540, 87] width 348 height 43
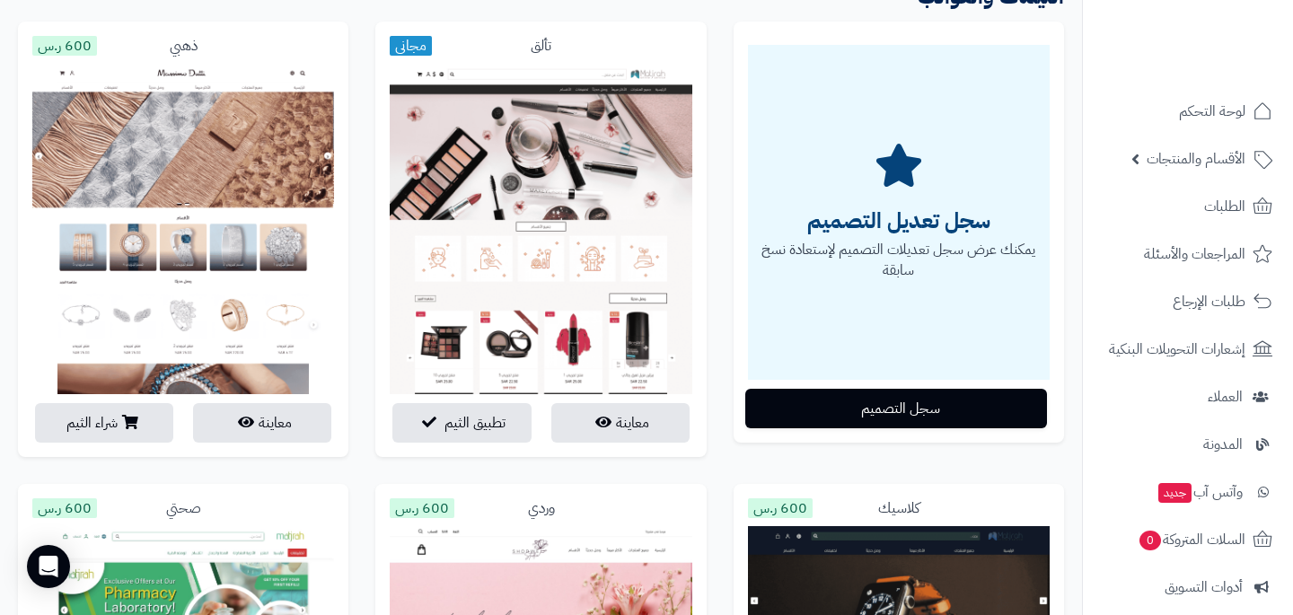
scroll to position [218, 0]
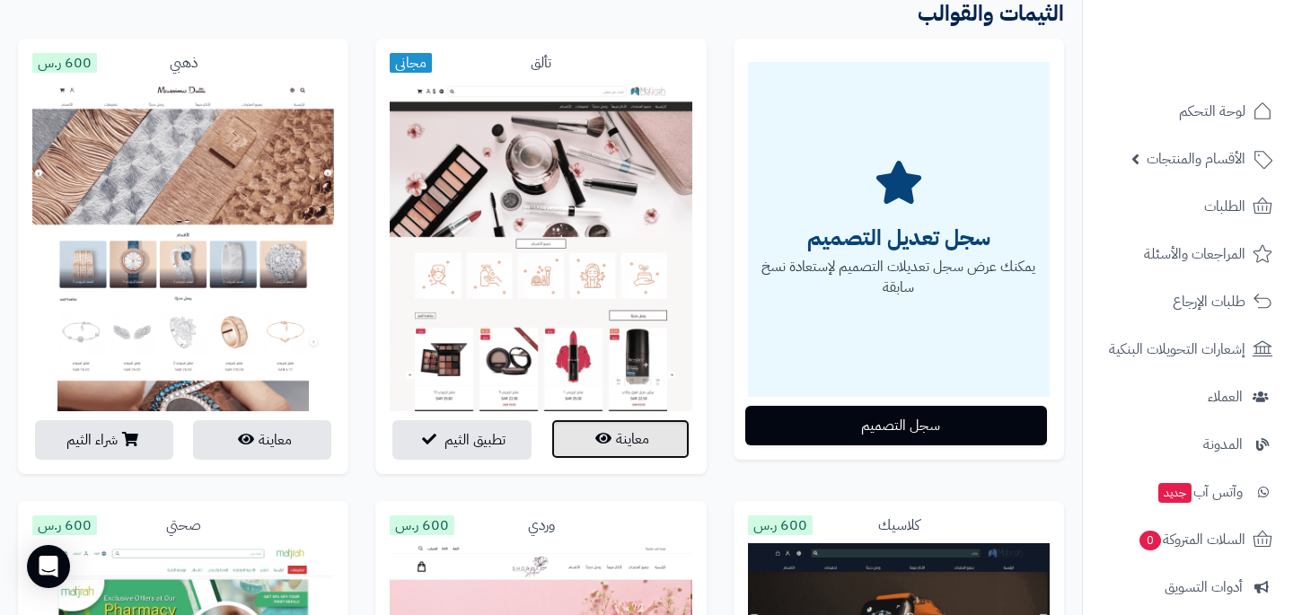
click at [624, 433] on button "معاينة" at bounding box center [620, 439] width 138 height 40
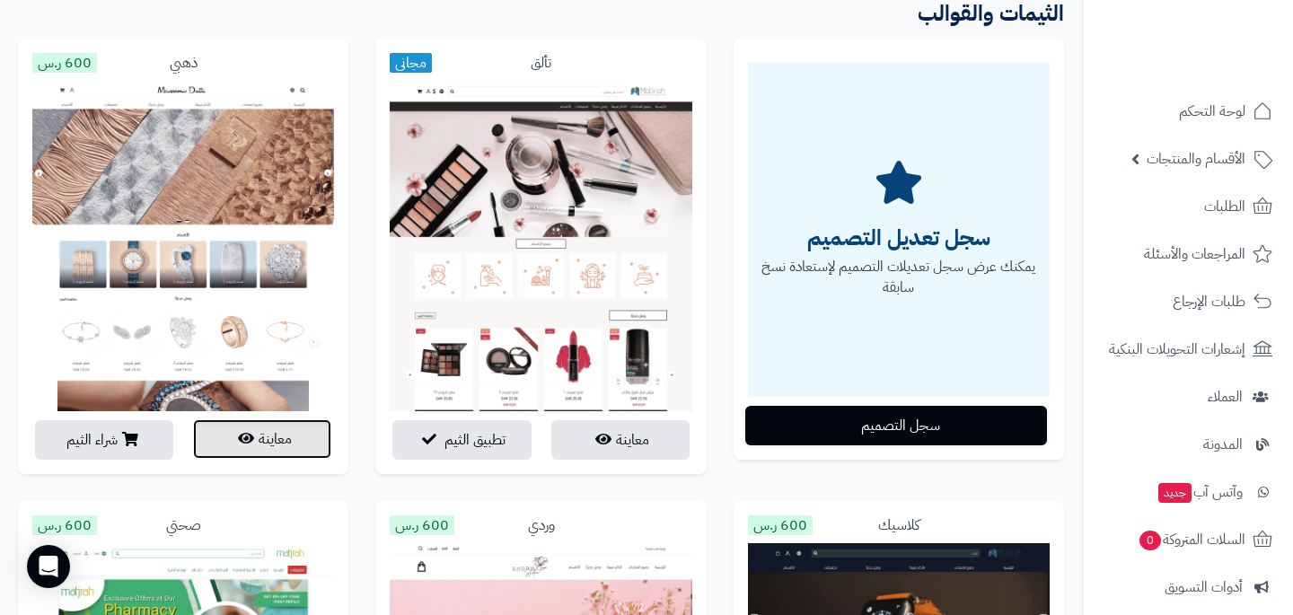
click at [309, 445] on button "معاينة" at bounding box center [262, 439] width 138 height 40
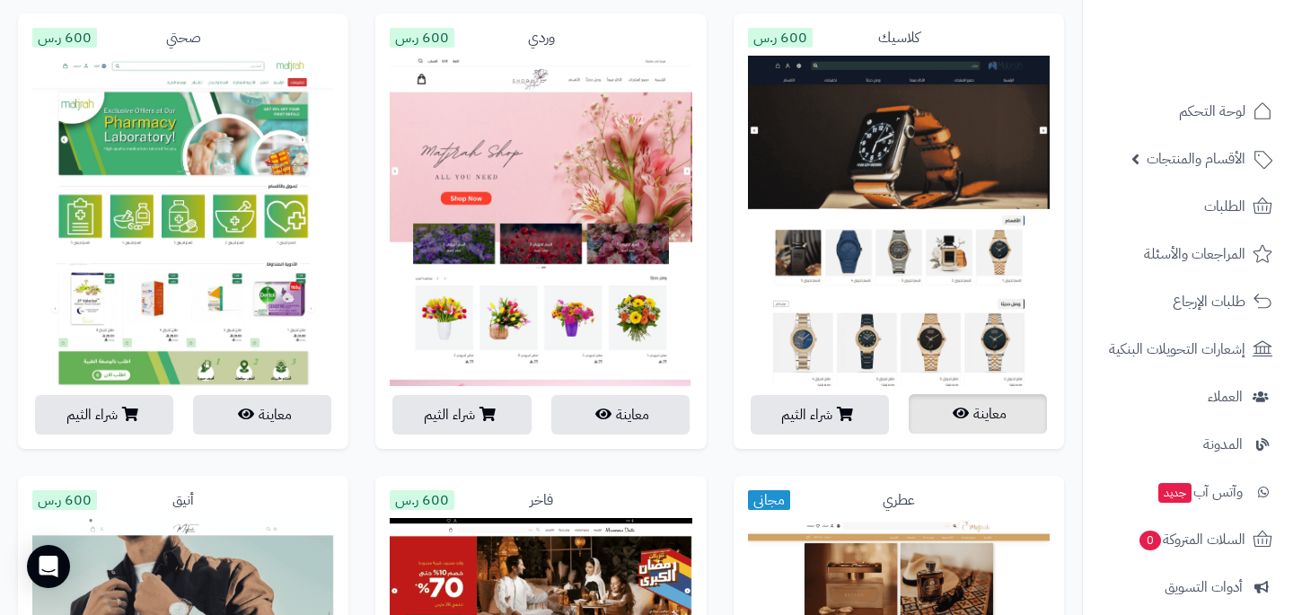
scroll to position [727, 0]
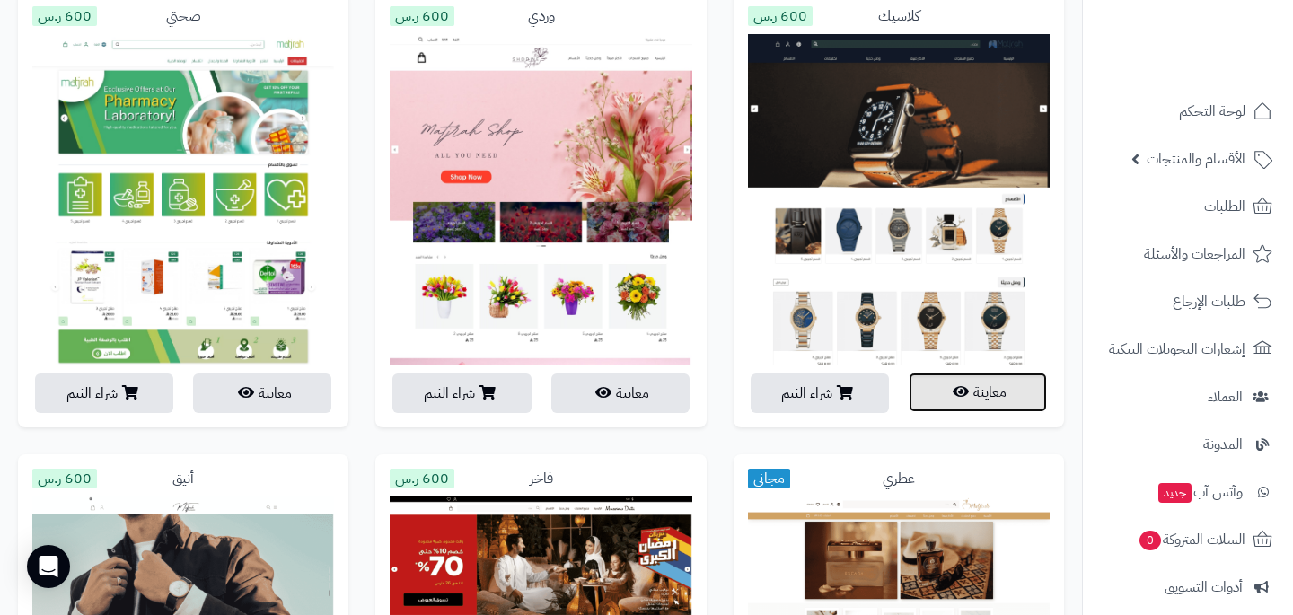
click at [983, 393] on button "معاينة" at bounding box center [978, 393] width 138 height 40
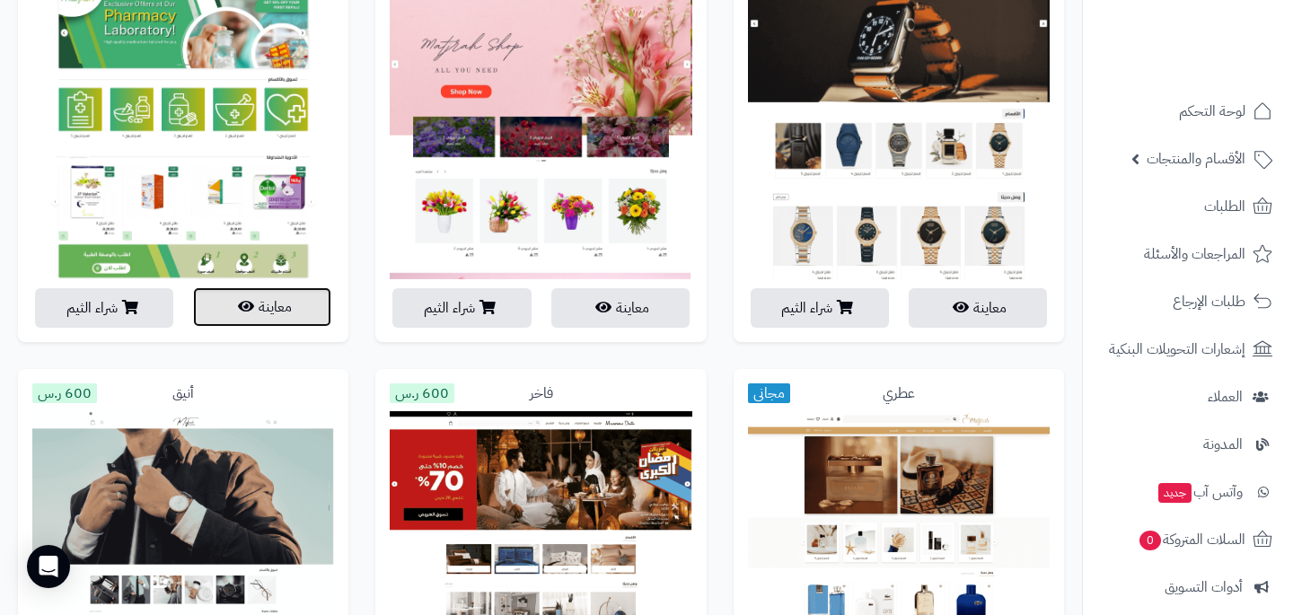
click at [245, 317] on button "معاينة" at bounding box center [262, 307] width 138 height 40
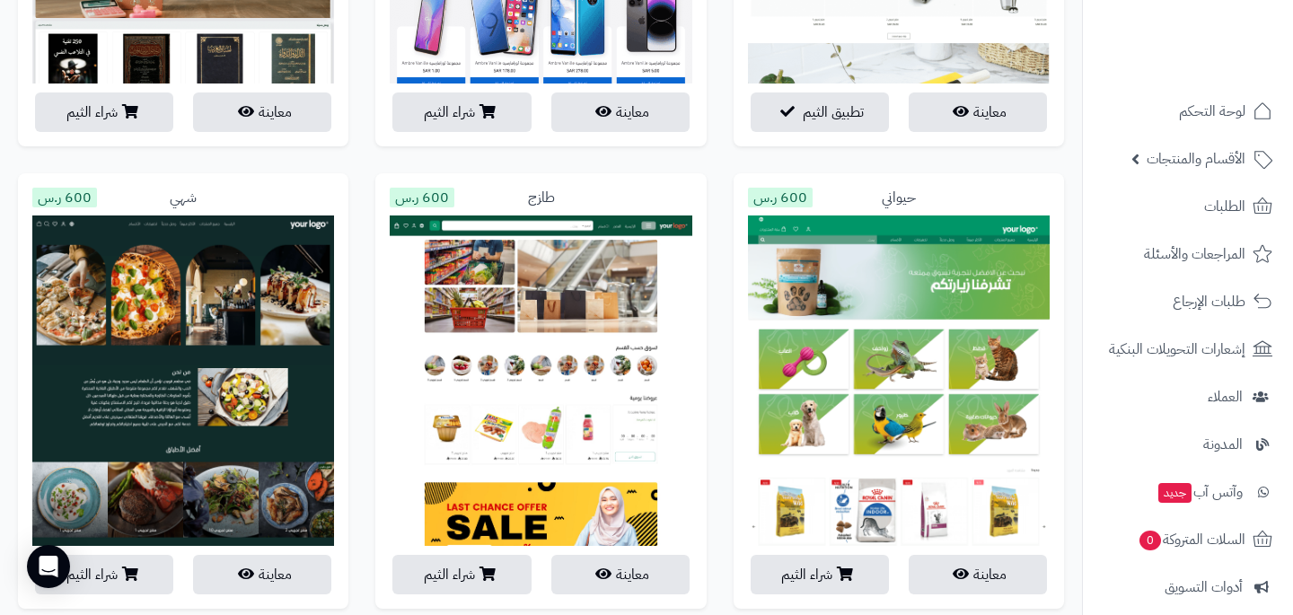
scroll to position [1950, 0]
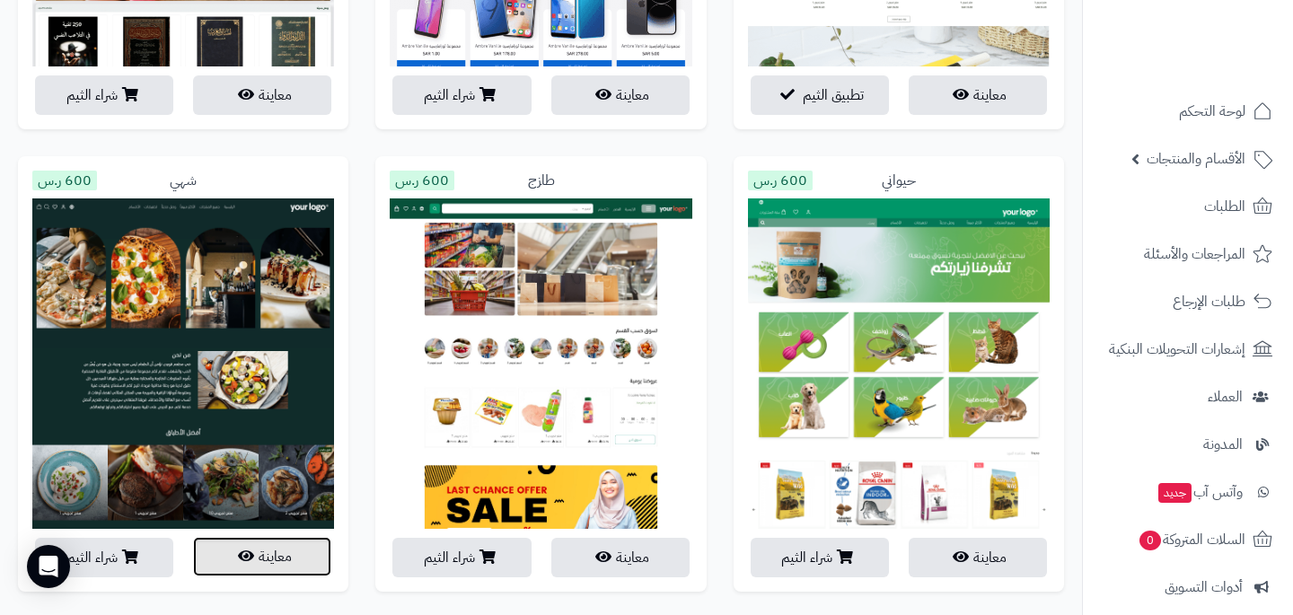
click at [260, 557] on button "معاينة" at bounding box center [262, 557] width 138 height 40
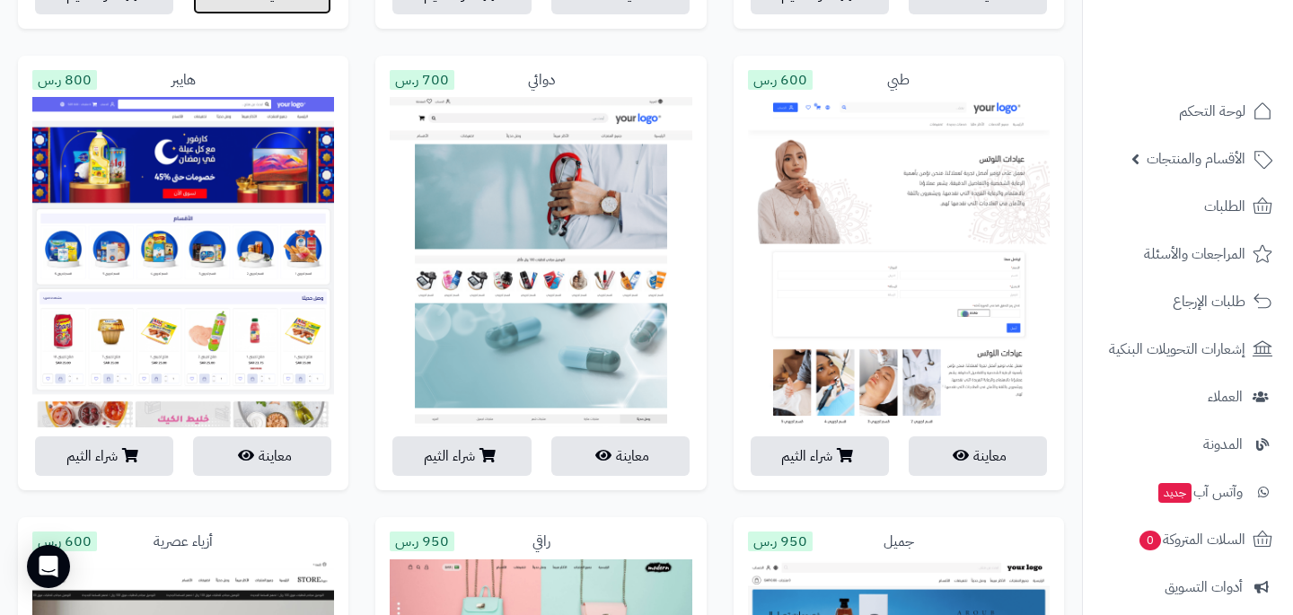
scroll to position [2547, 0]
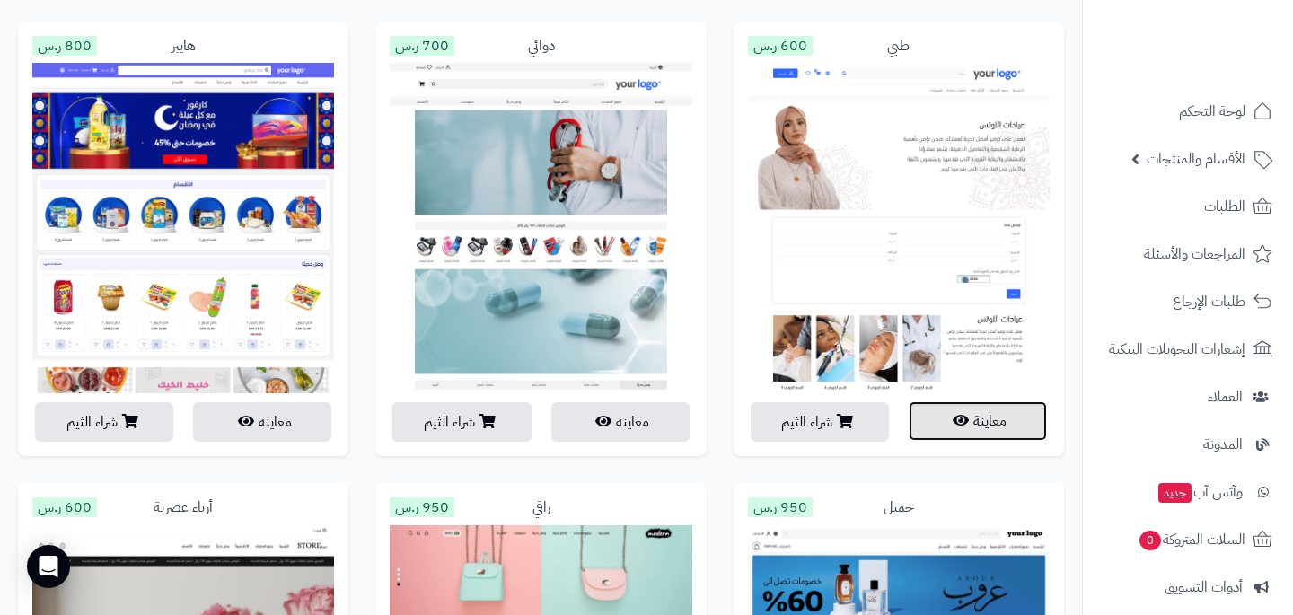
click at [992, 417] on button "معاينة" at bounding box center [978, 421] width 138 height 40
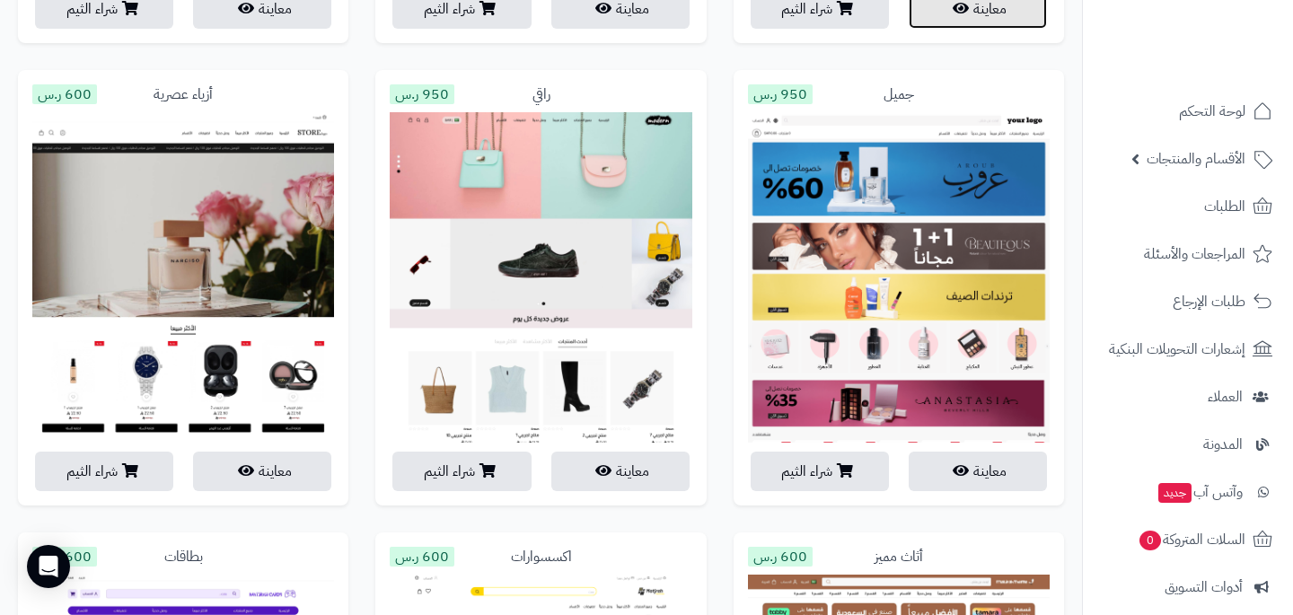
scroll to position [2961, 0]
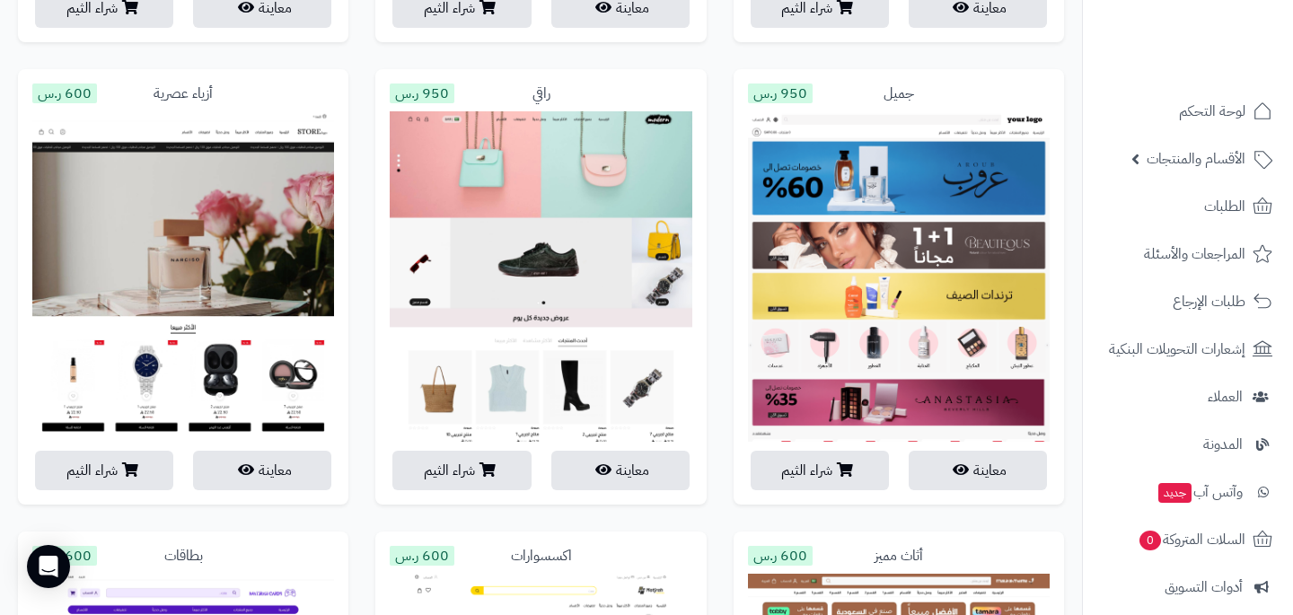
click at [600, 342] on img at bounding box center [541, 607] width 302 height 992
click at [632, 459] on button "معاينة" at bounding box center [620, 470] width 138 height 40
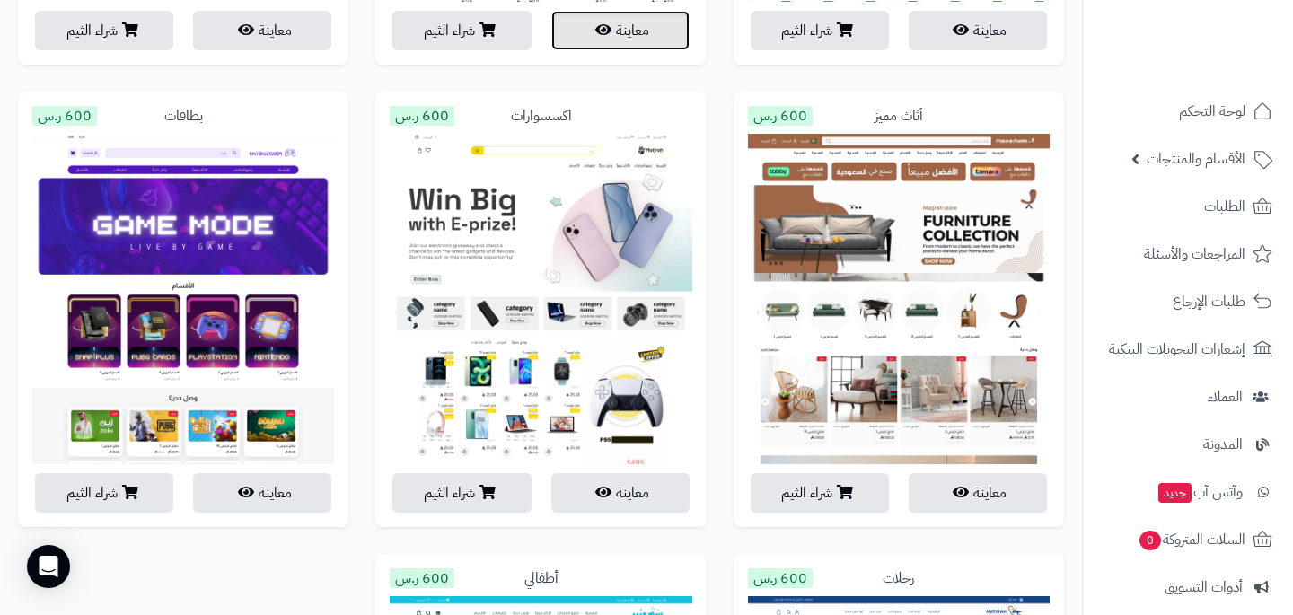
scroll to position [3398, 0]
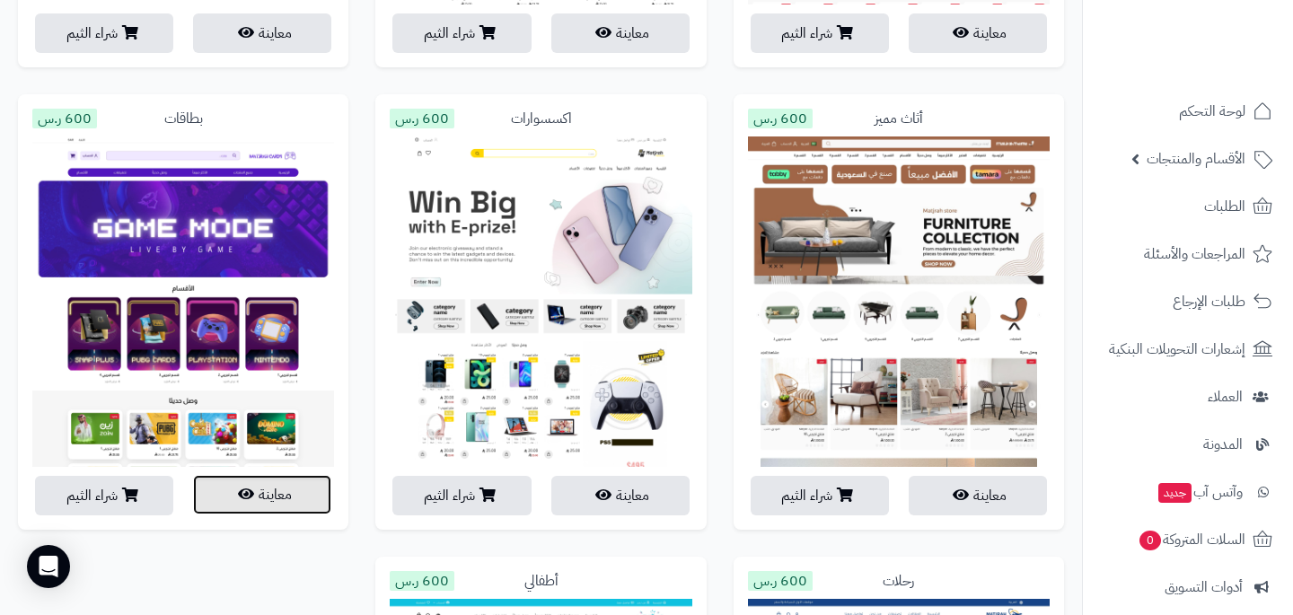
click at [255, 496] on button "معاينة" at bounding box center [262, 495] width 138 height 40
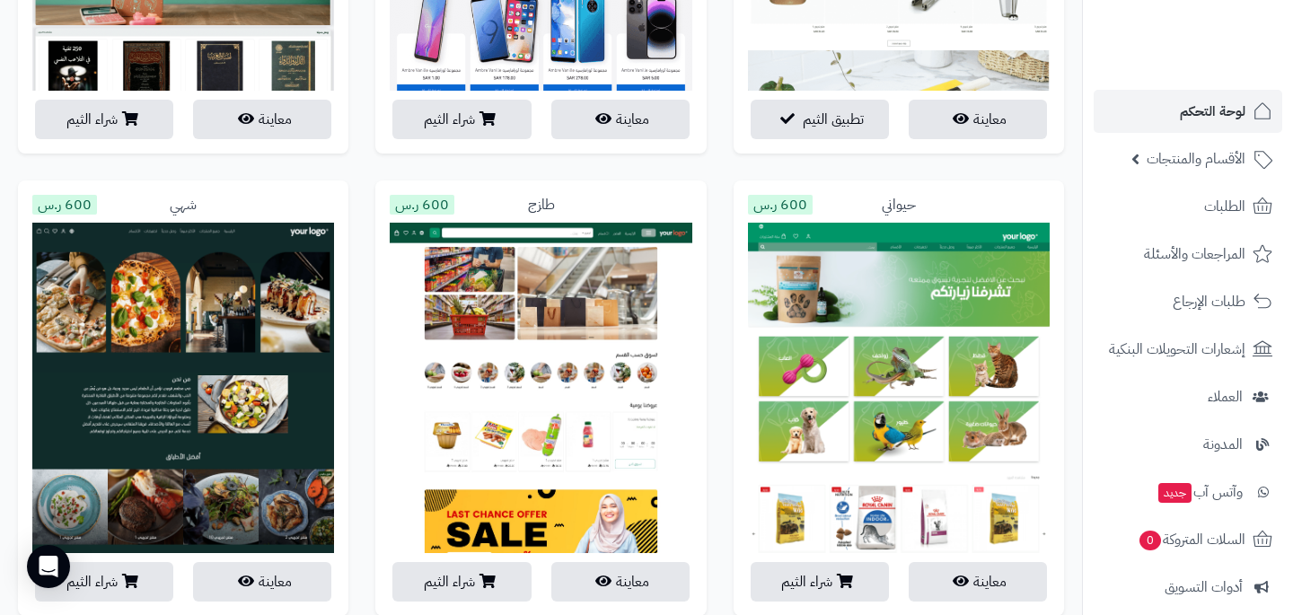
scroll to position [1894, 0]
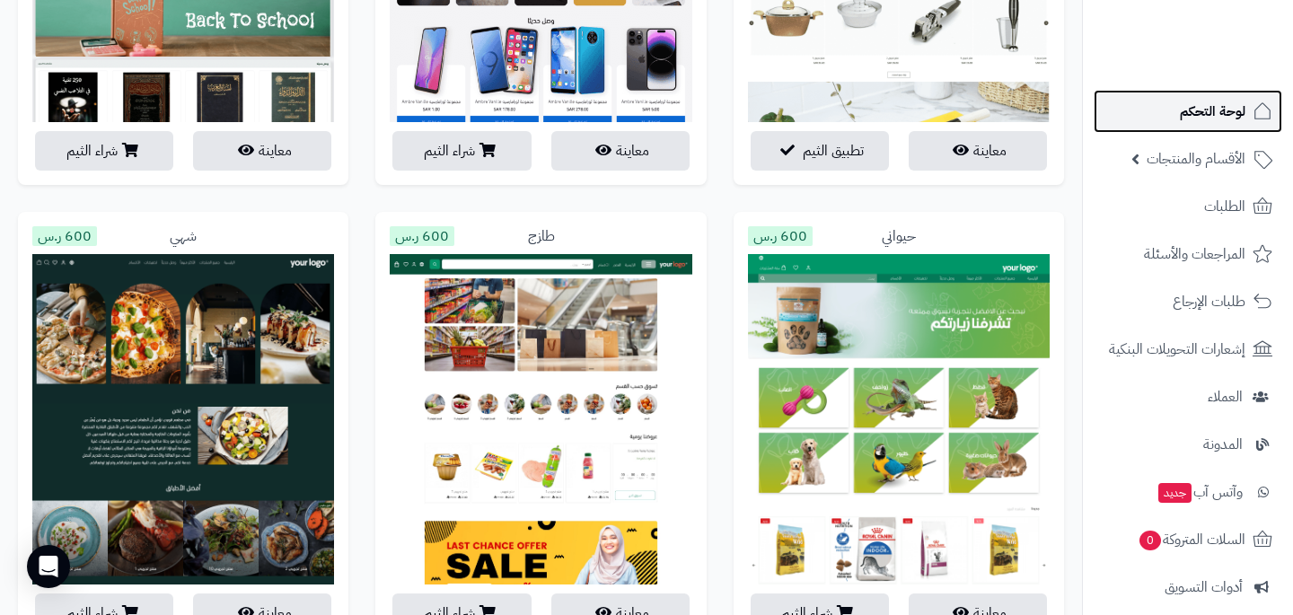
click at [1248, 120] on link "لوحة التحكم" at bounding box center [1188, 111] width 189 height 43
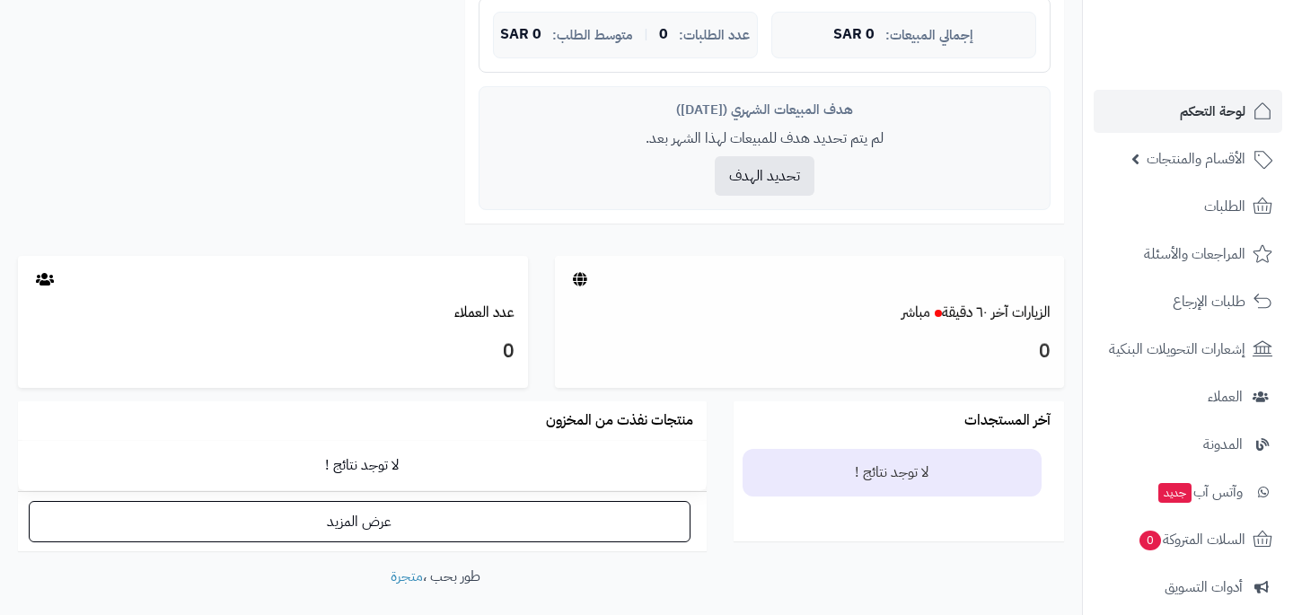
scroll to position [777, 0]
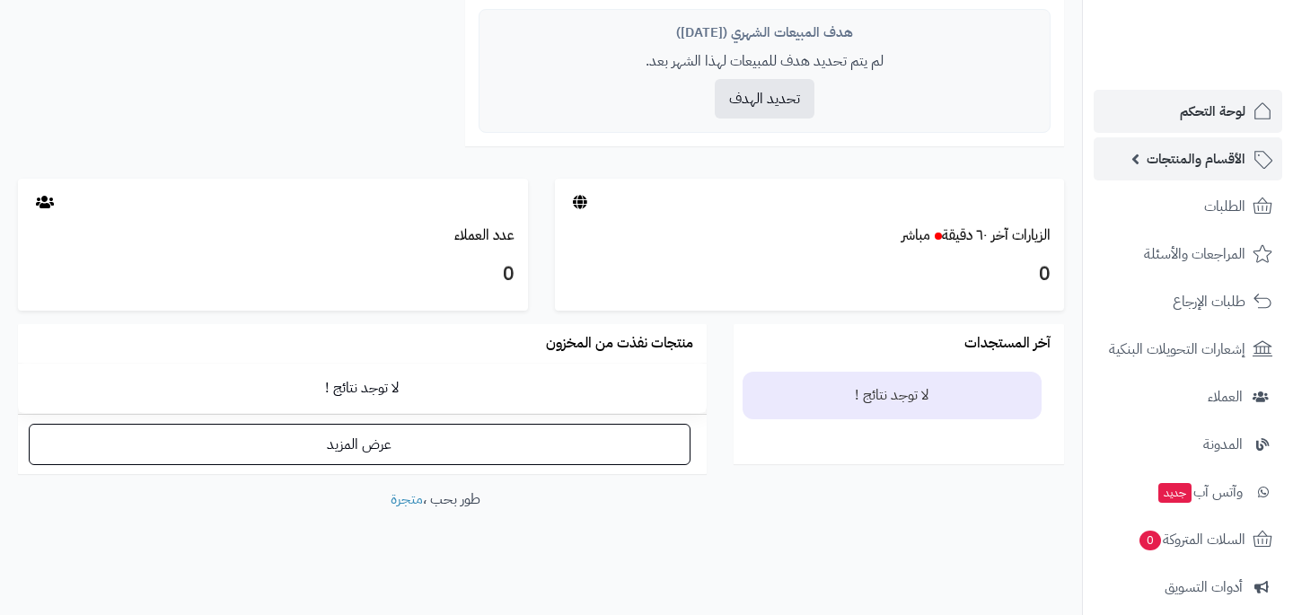
click at [1130, 163] on link "الأقسام والمنتجات" at bounding box center [1188, 158] width 189 height 43
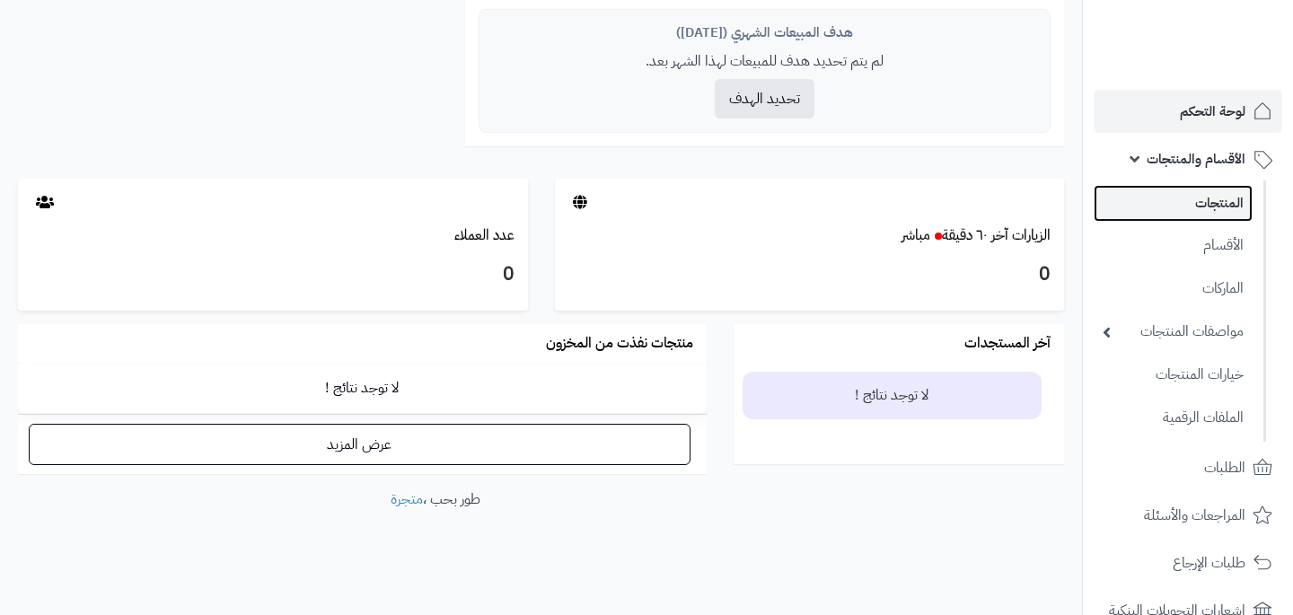
click at [1223, 213] on link "المنتجات" at bounding box center [1173, 203] width 159 height 37
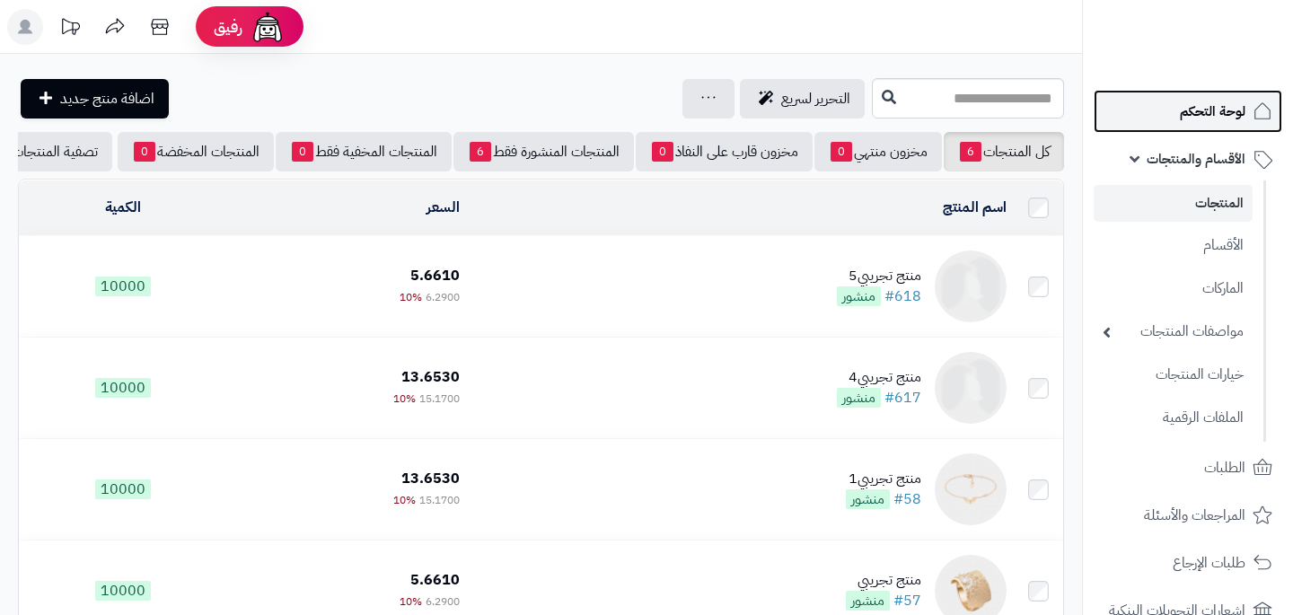
click at [1231, 110] on span "لوحة التحكم" at bounding box center [1213, 111] width 66 height 25
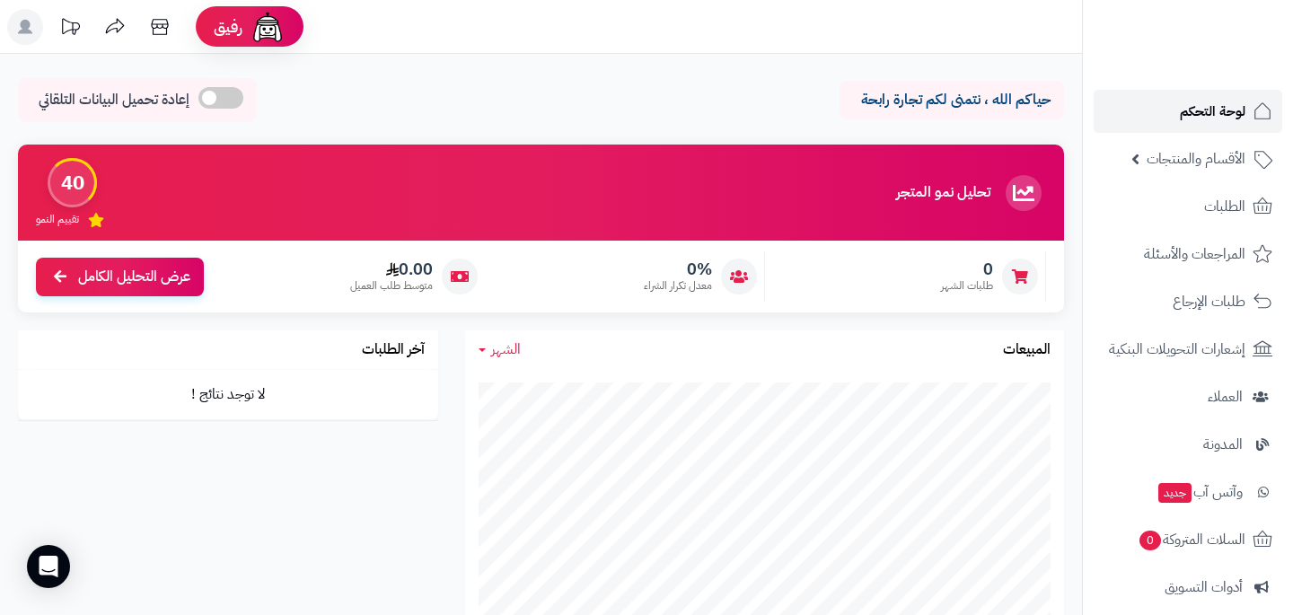
click at [1241, 111] on span "لوحة التحكم" at bounding box center [1213, 111] width 66 height 25
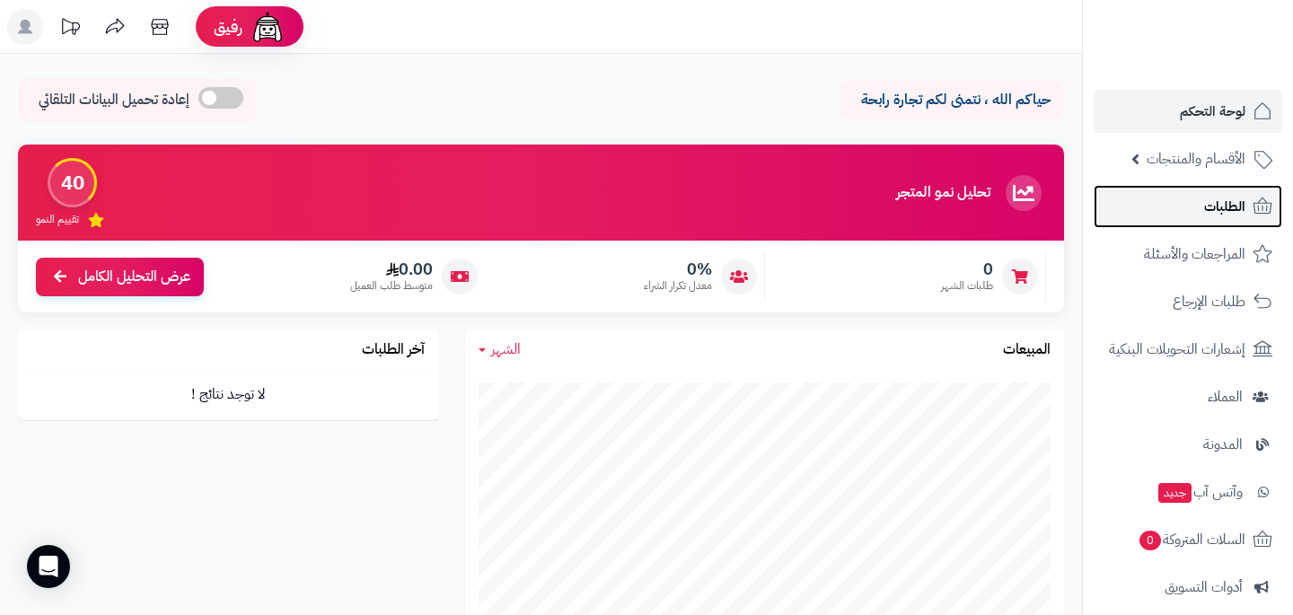
click at [1221, 193] on link "الطلبات" at bounding box center [1188, 206] width 189 height 43
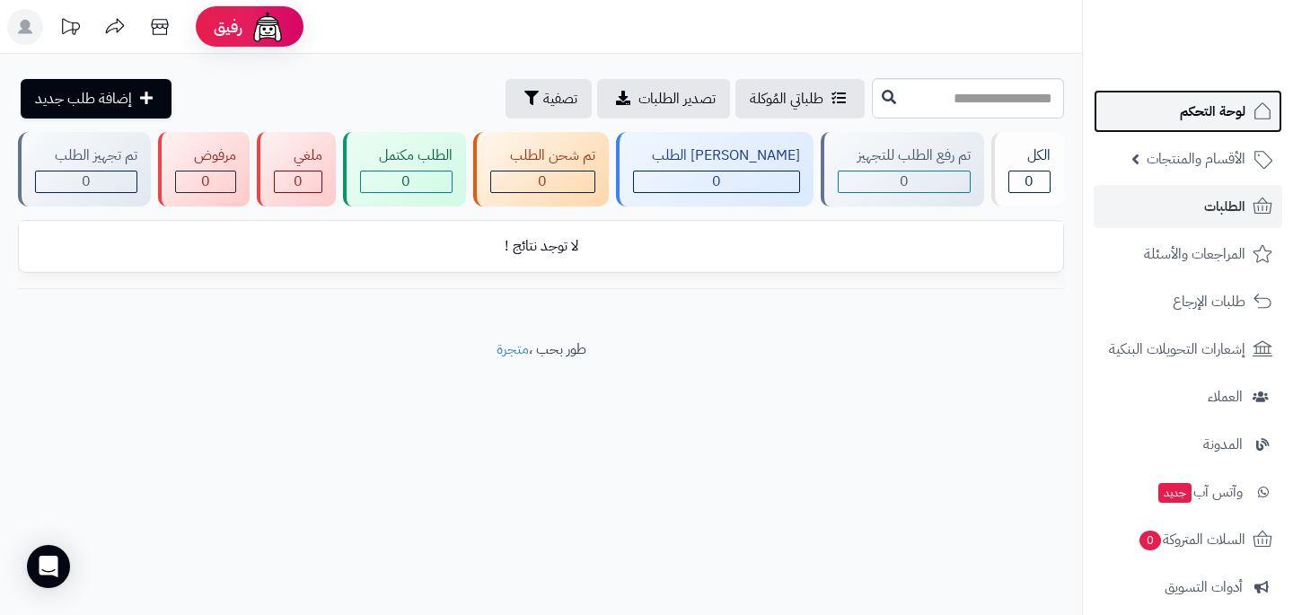
click at [1194, 112] on span "لوحة التحكم" at bounding box center [1213, 111] width 66 height 25
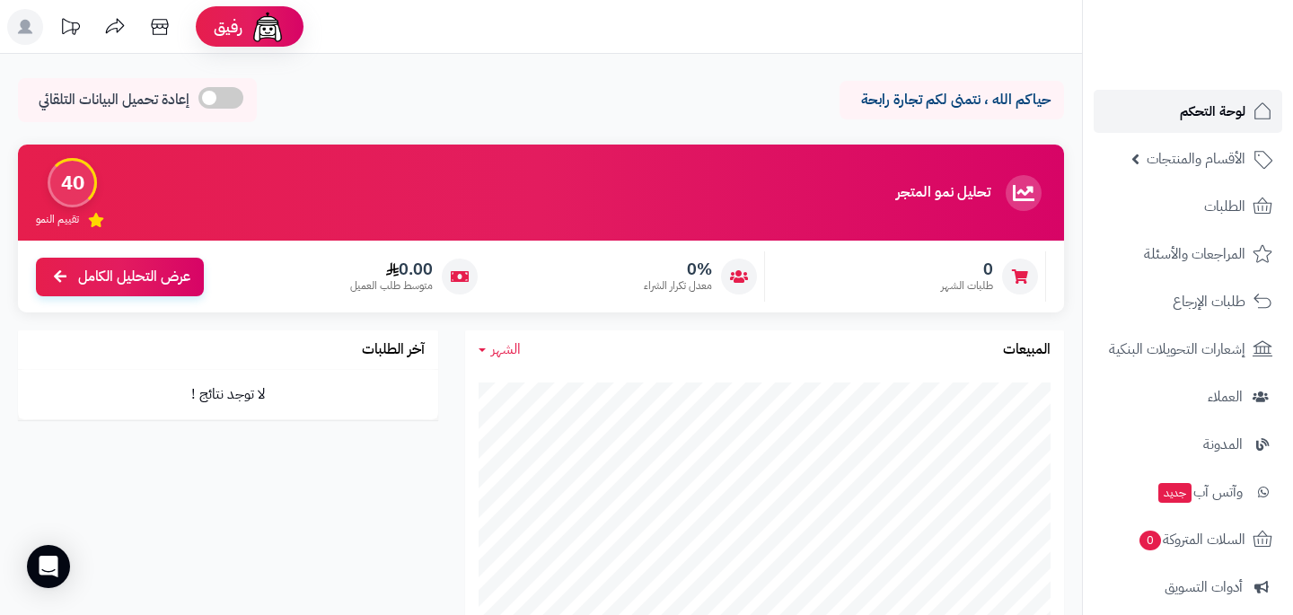
click at [1199, 103] on span "لوحة التحكم" at bounding box center [1213, 111] width 66 height 25
click at [1241, 50] on img at bounding box center [1223, 69] width 105 height 38
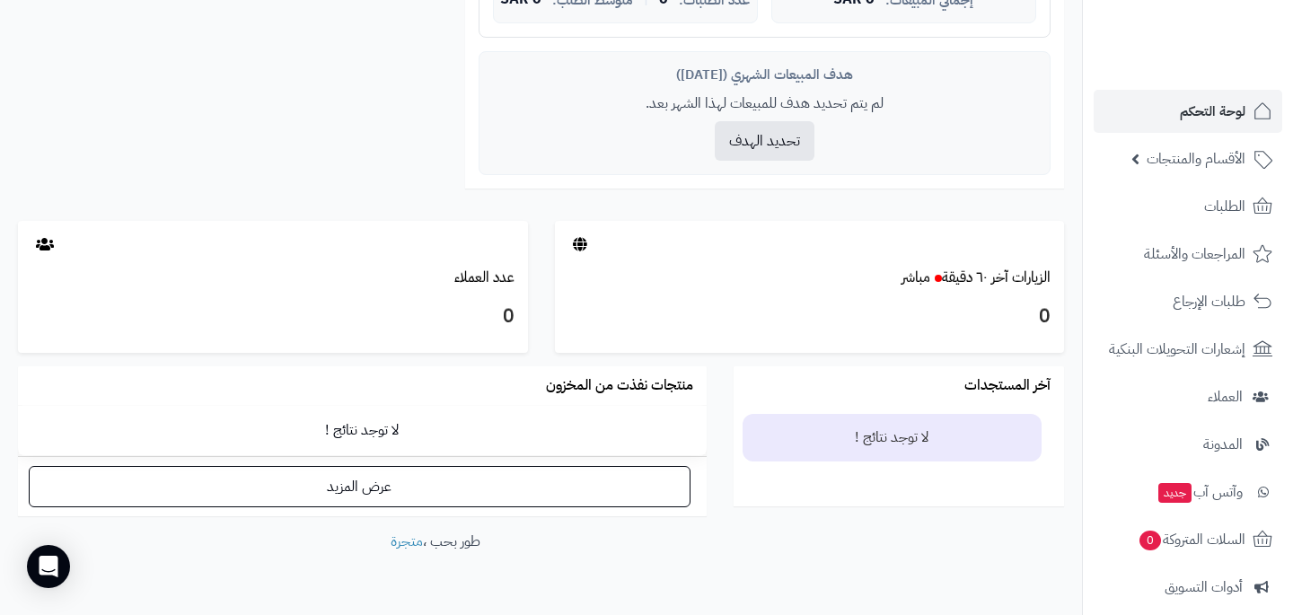
scroll to position [777, 0]
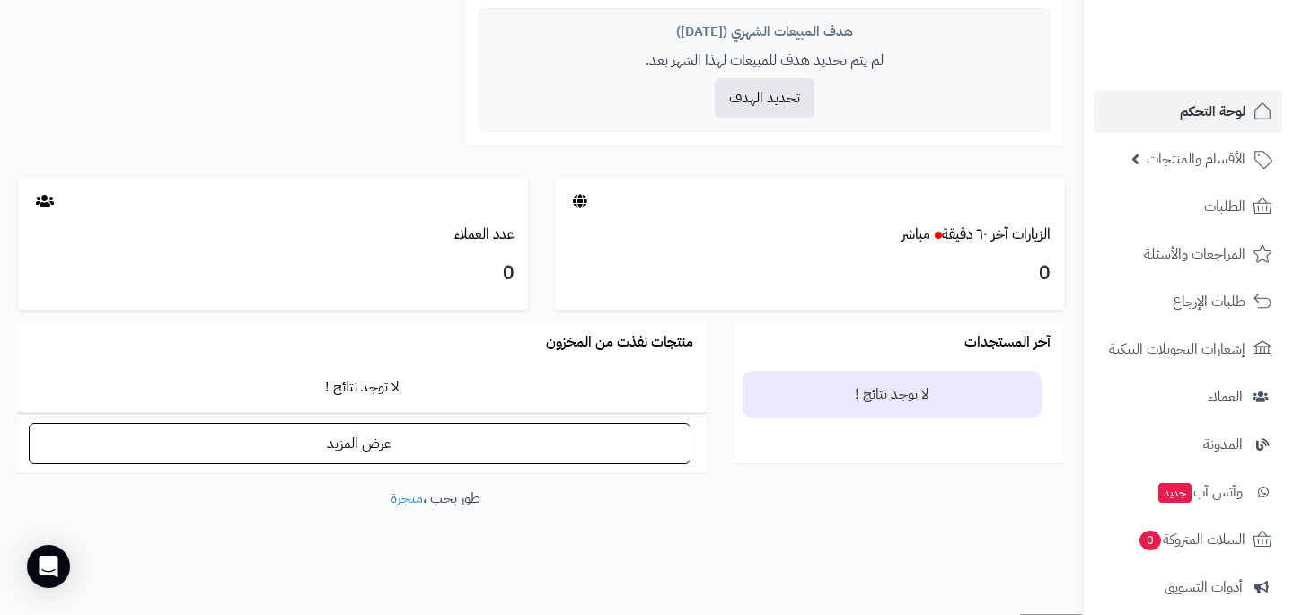
click at [396, 388] on td "لا توجد نتائج !" at bounding box center [362, 387] width 689 height 49
click at [1225, 158] on span "الأقسام والمنتجات" at bounding box center [1195, 158] width 99 height 25
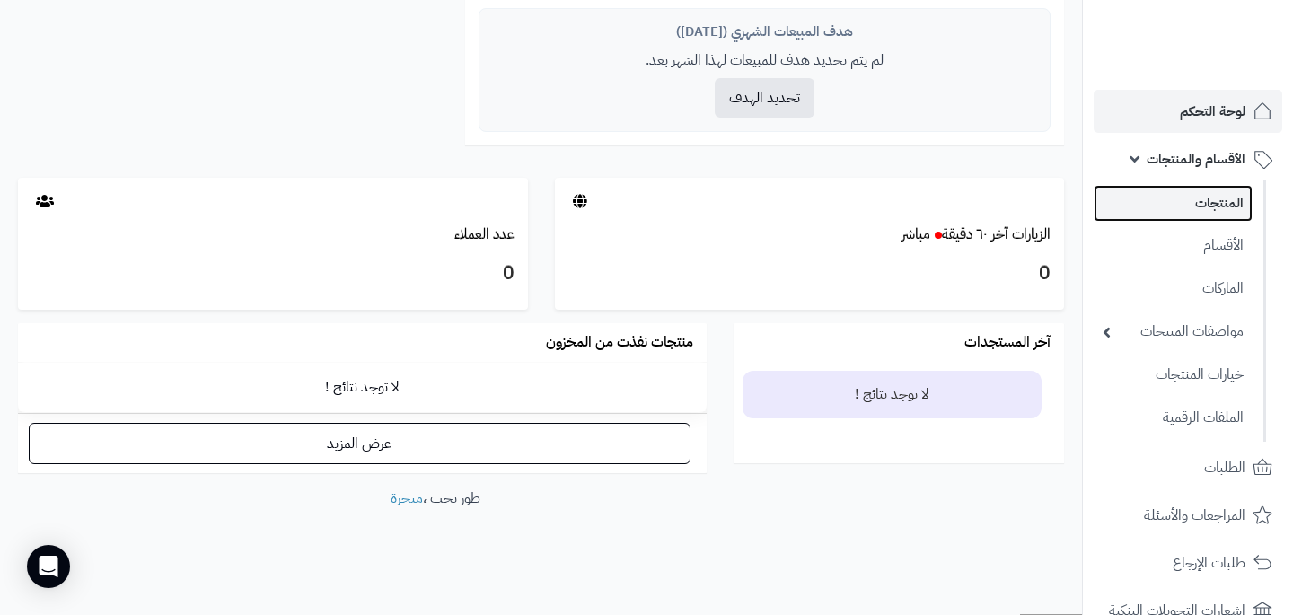
click at [1217, 211] on link "المنتجات" at bounding box center [1173, 203] width 159 height 37
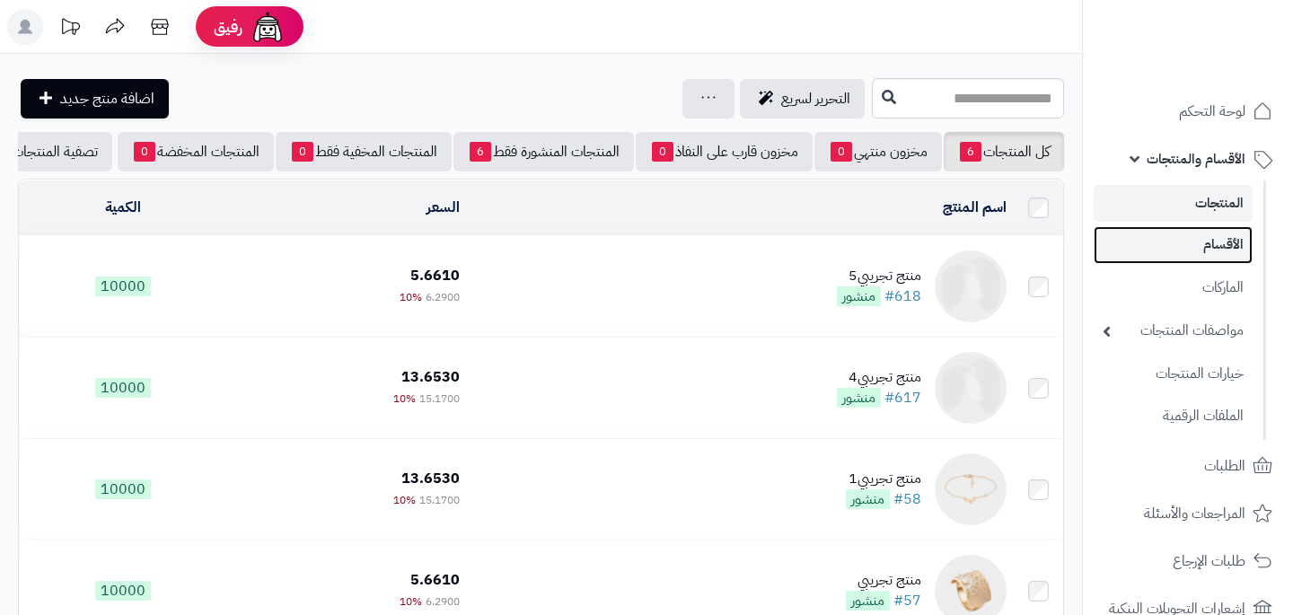
click at [1214, 243] on link "الأقسام" at bounding box center [1173, 244] width 159 height 37
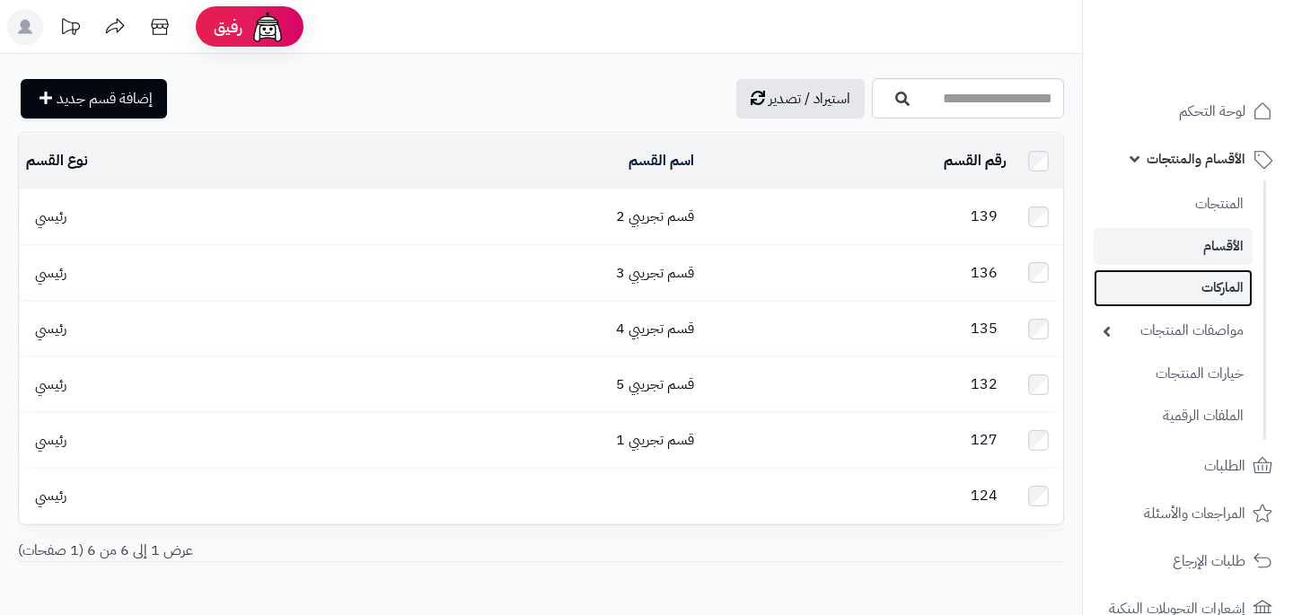
click at [1217, 274] on link "الماركات" at bounding box center [1173, 287] width 159 height 37
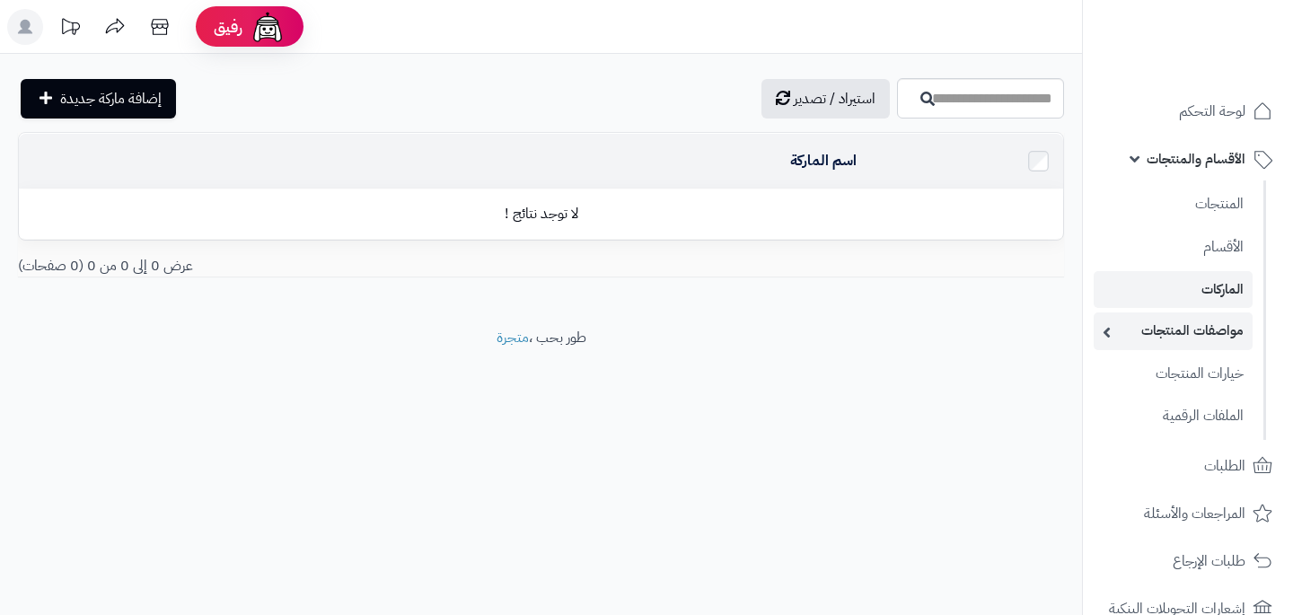
click at [1217, 333] on link "مواصفات المنتجات" at bounding box center [1173, 330] width 159 height 37
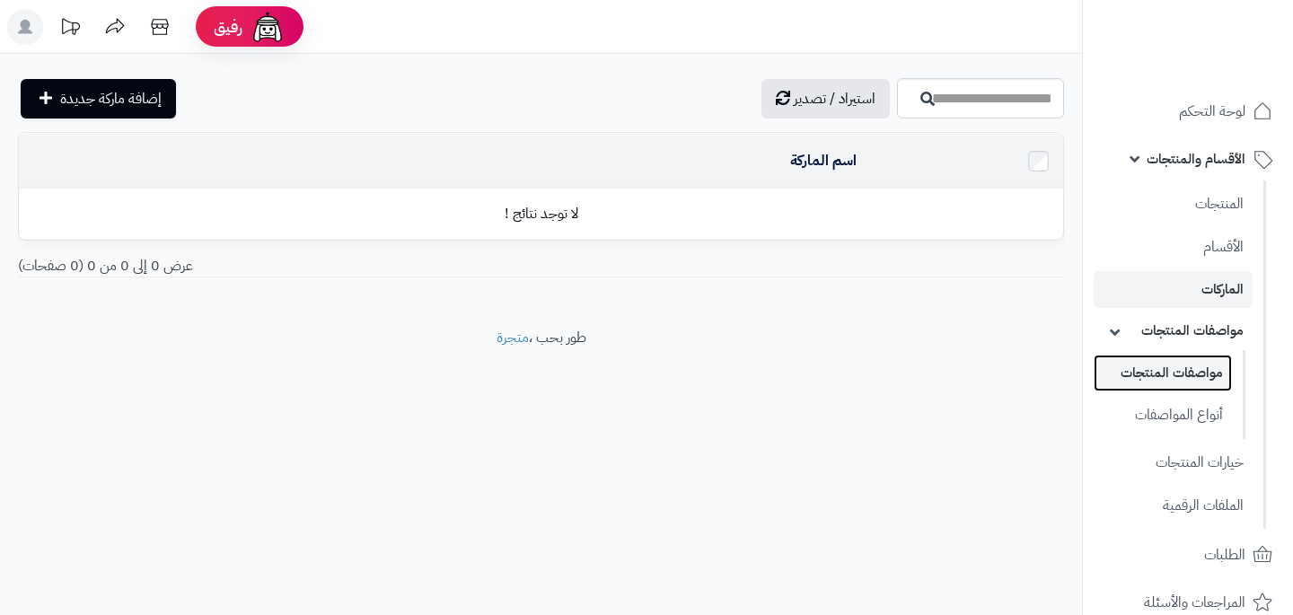
click at [1216, 382] on link "مواصفات المنتجات" at bounding box center [1163, 373] width 138 height 37
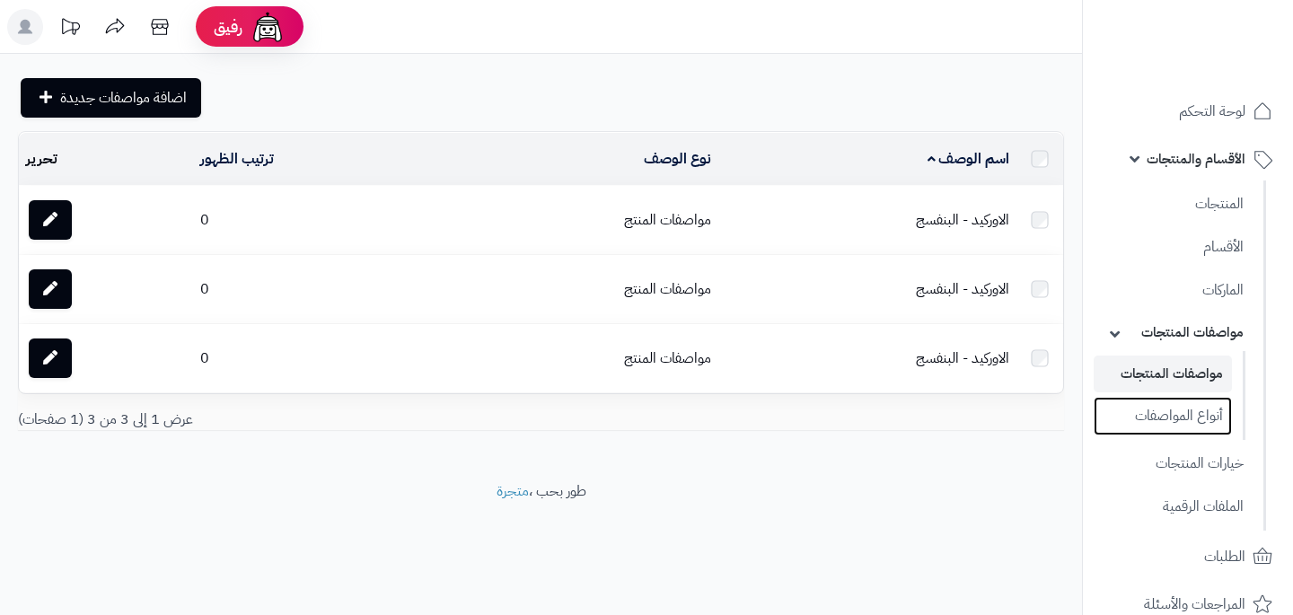
click at [1208, 435] on ul "مواصفات المنتجات أنواع المواصفات" at bounding box center [1164, 395] width 163 height 89
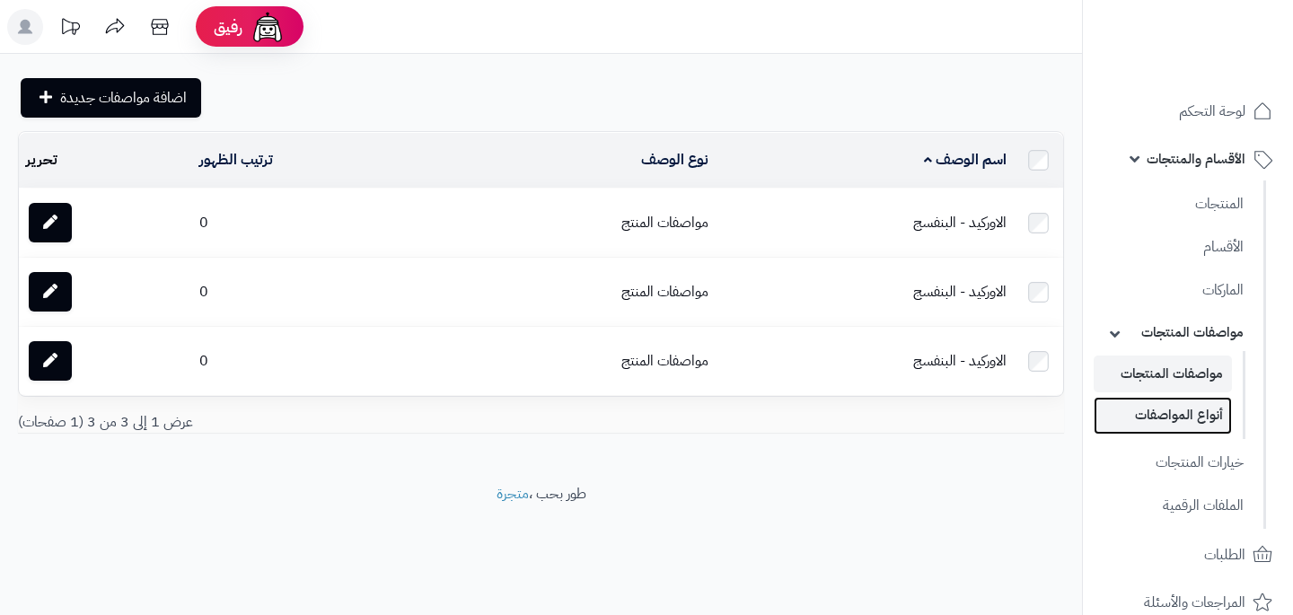
click at [1191, 405] on link "أنواع المواصفات" at bounding box center [1163, 415] width 138 height 37
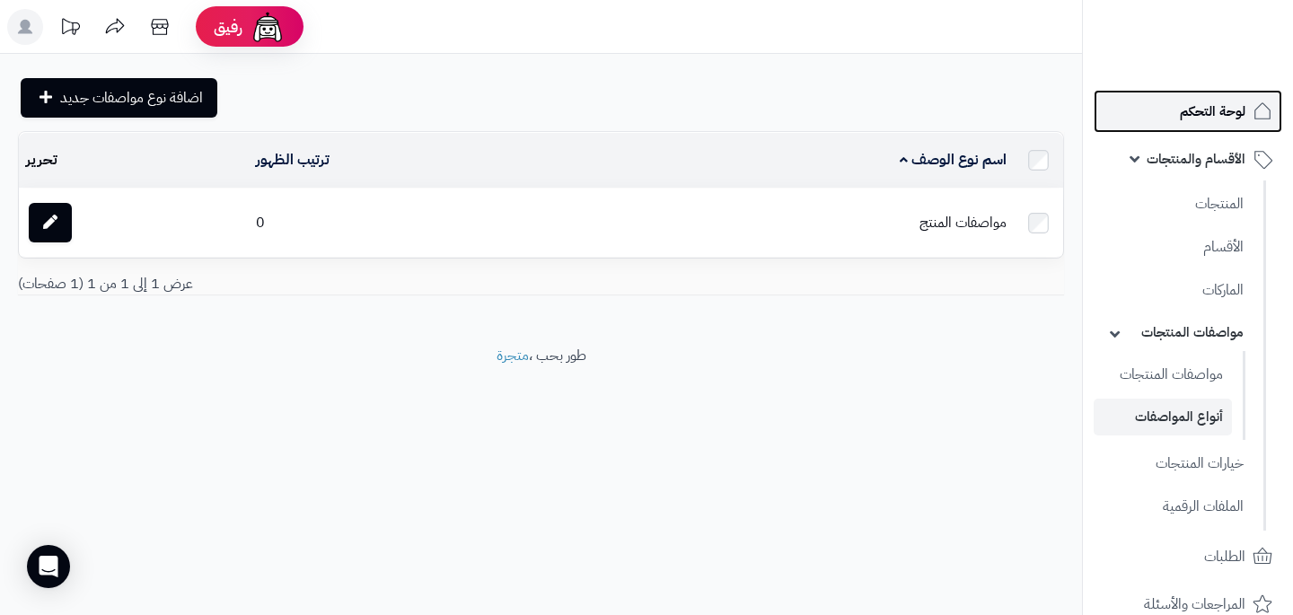
click at [1173, 110] on link "لوحة التحكم" at bounding box center [1188, 111] width 189 height 43
